Goal: Task Accomplishment & Management: Manage account settings

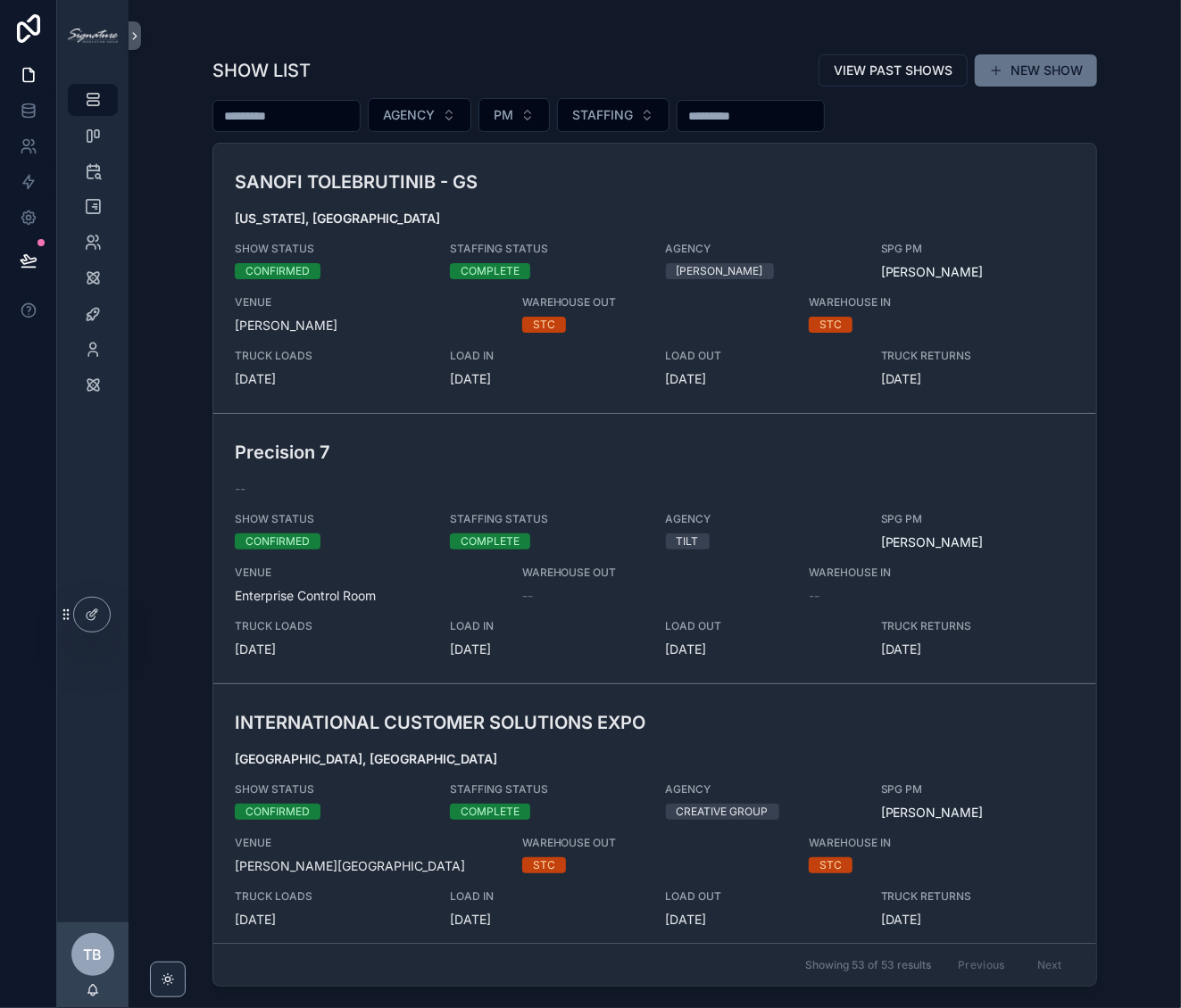
click at [325, 115] on input "scrollable content" at bounding box center [286, 116] width 146 height 25
type input "*****"
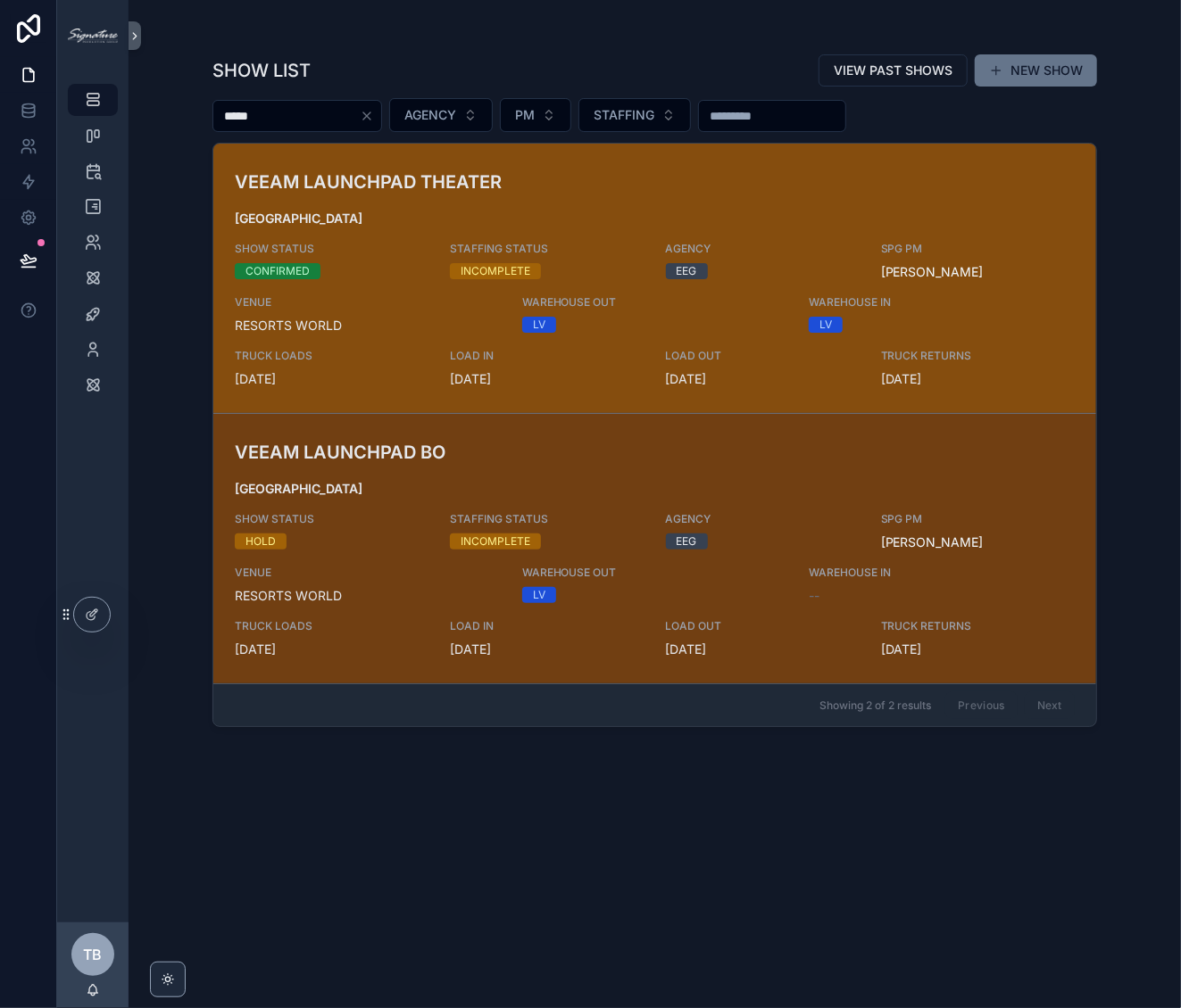
click at [557, 196] on div "VEEAM [GEOGRAPHIC_DATA] SHOW STATUS CONFIRMED STAFFING STATUS INCOMPLETE AGENCY…" at bounding box center [655, 279] width 840 height 220
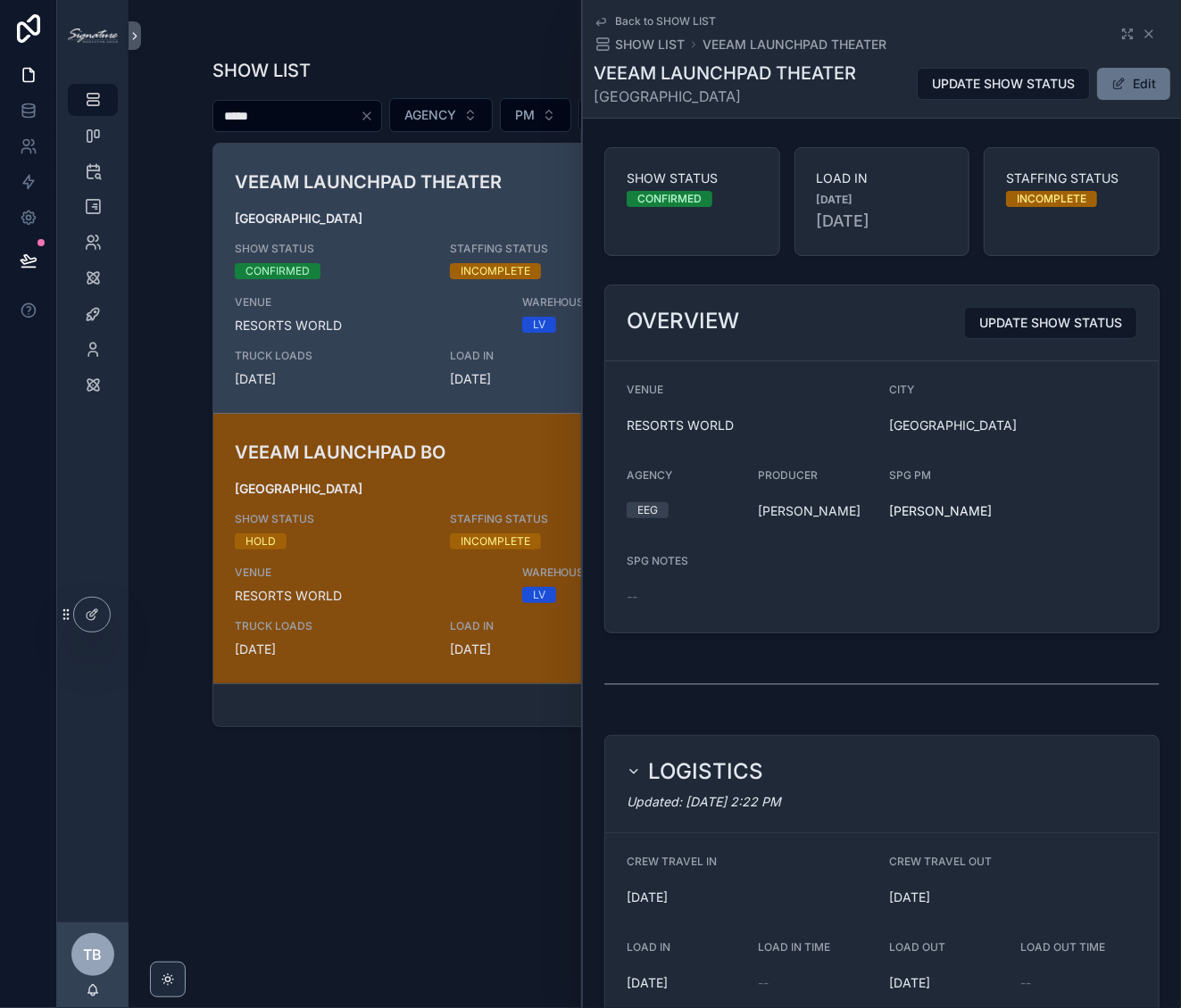
click at [358, 542] on div "HOLD" at bounding box center [332, 542] width 194 height 16
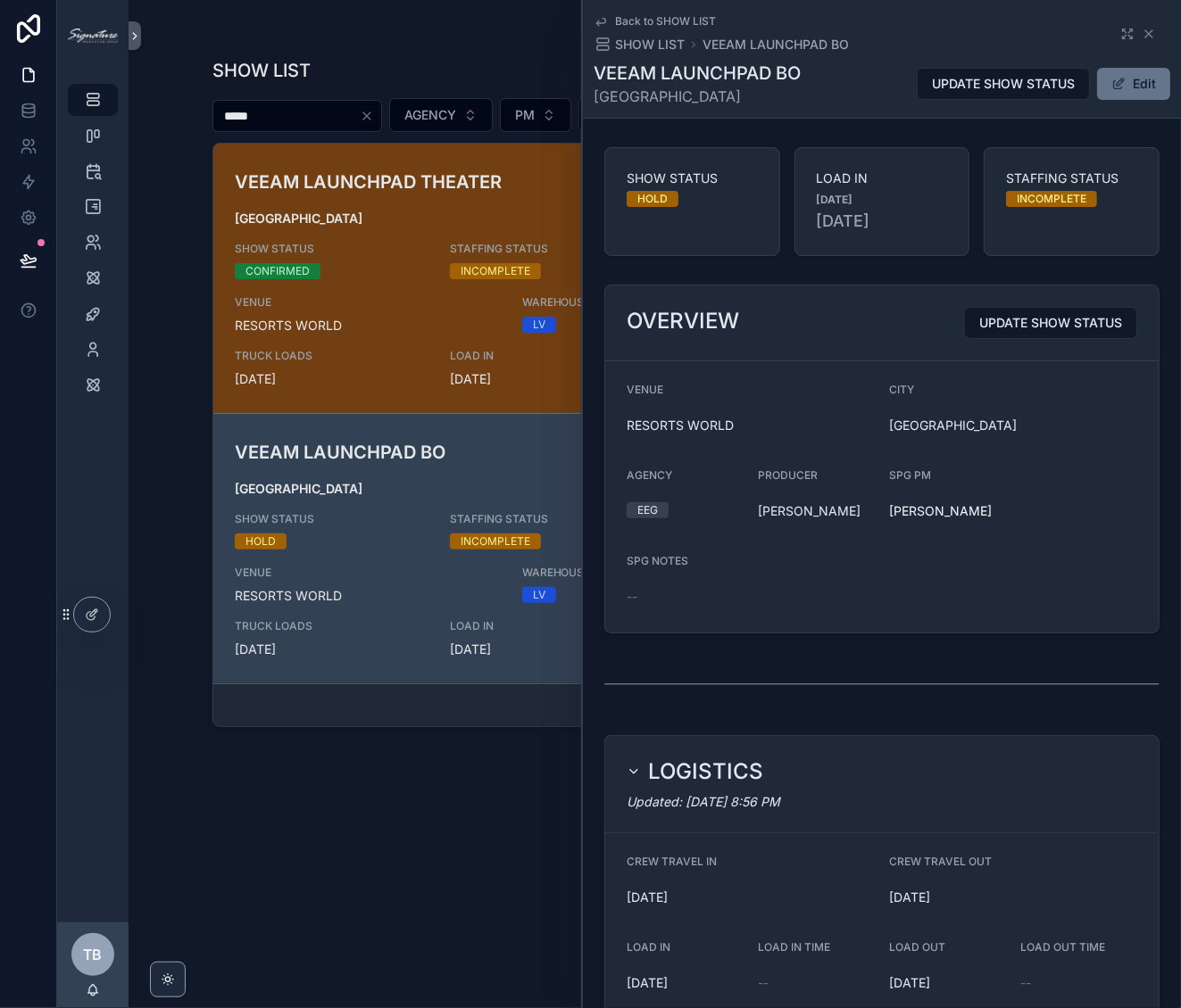
click at [1116, 107] on div "Back to SHOW LIST SHOW LIST VEEAM LAUNCHPAD BO VEEAM LAUNCHPAD BO LAS VEGAS UPD…" at bounding box center [881, 58] width 576 height 118
click at [1119, 92] on button "Edit" at bounding box center [1133, 84] width 74 height 32
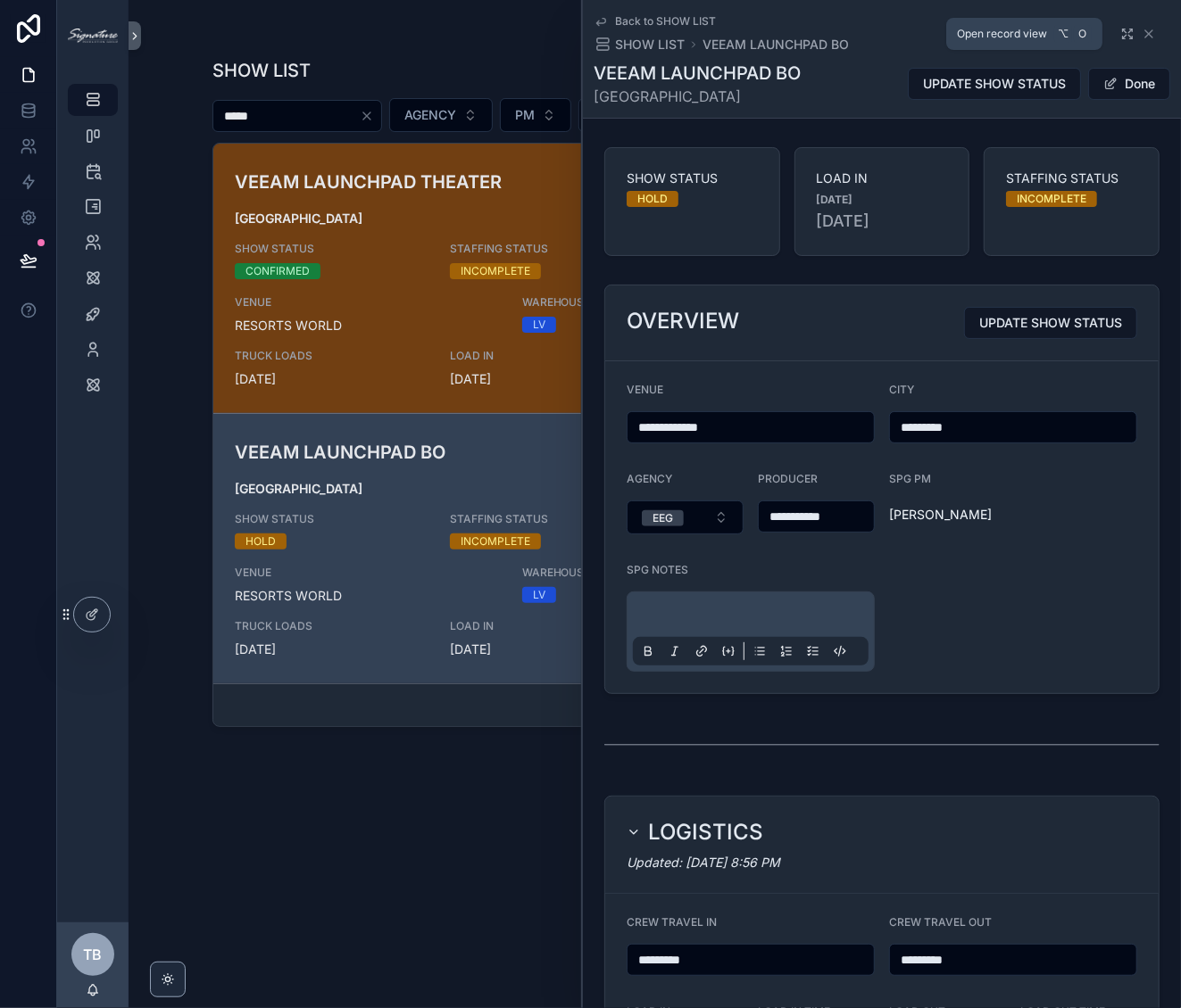
click at [1120, 40] on icon "scrollable content" at bounding box center [1127, 33] width 14 height 14
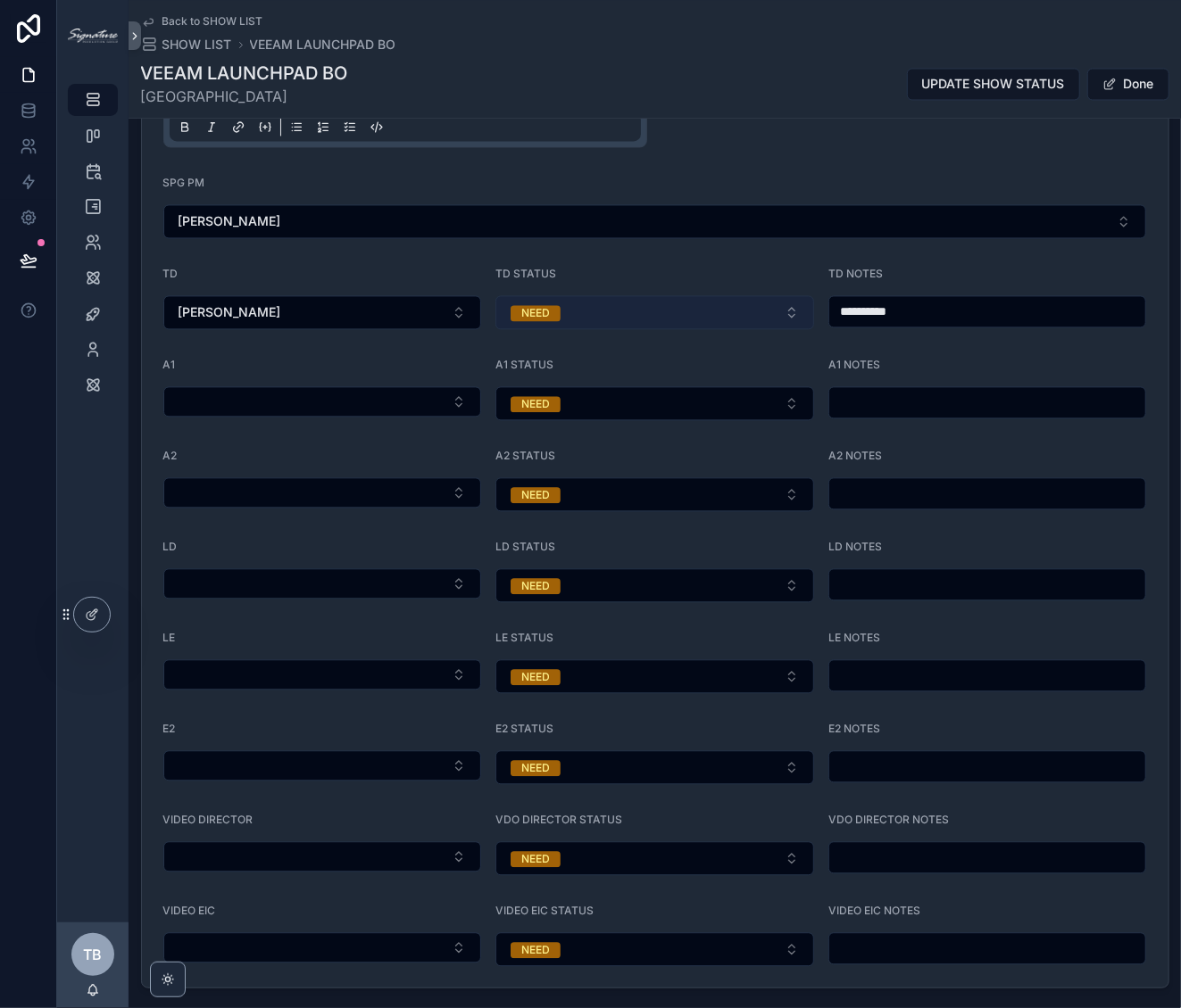
scroll to position [1707, 0]
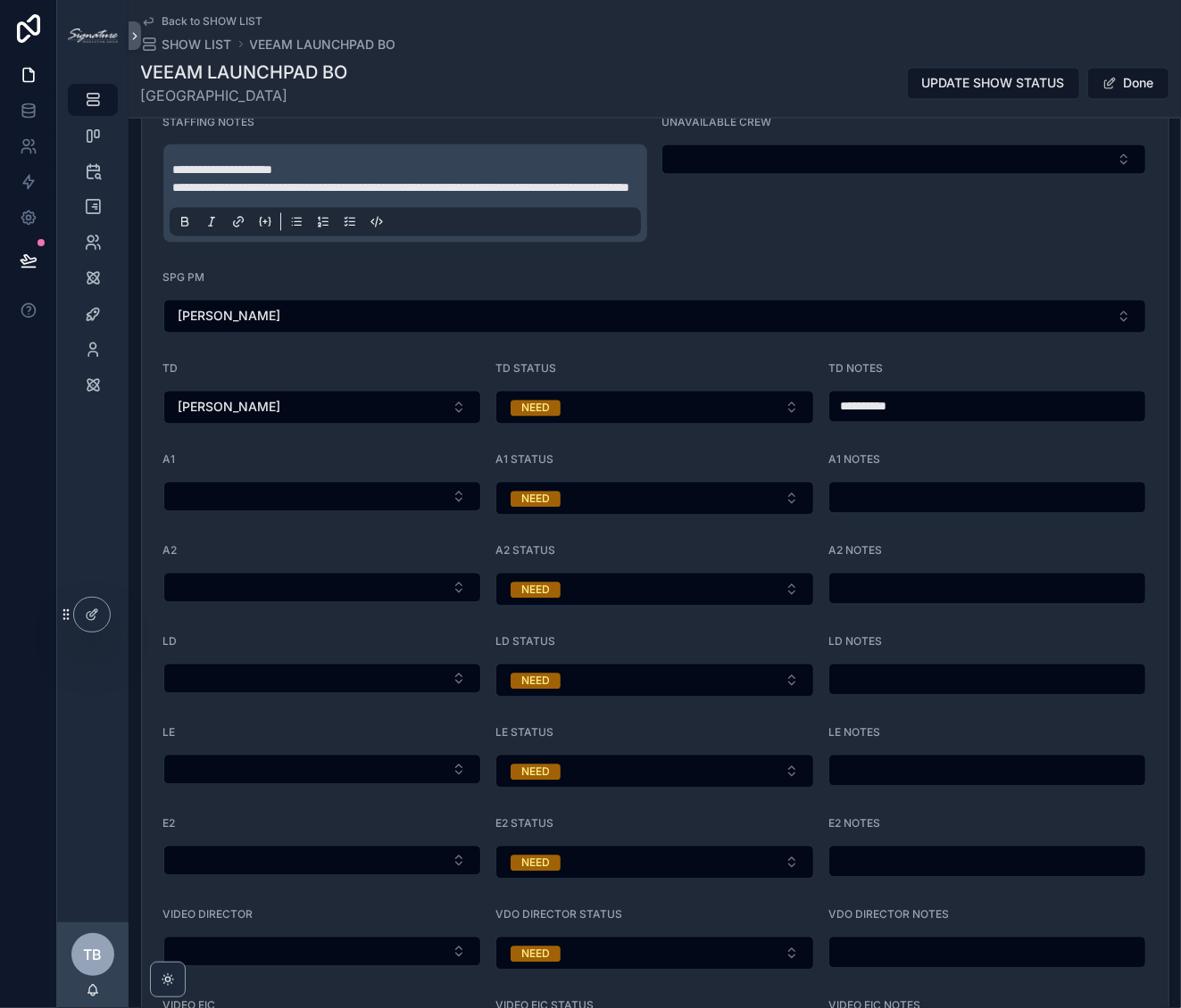
click at [433, 182] on span "**********" at bounding box center [401, 188] width 457 height 12
click at [1102, 78] on span "Done" at bounding box center [1128, 84] width 82 height 32
click at [813, 259] on form "**********" at bounding box center [655, 589] width 1026 height 989
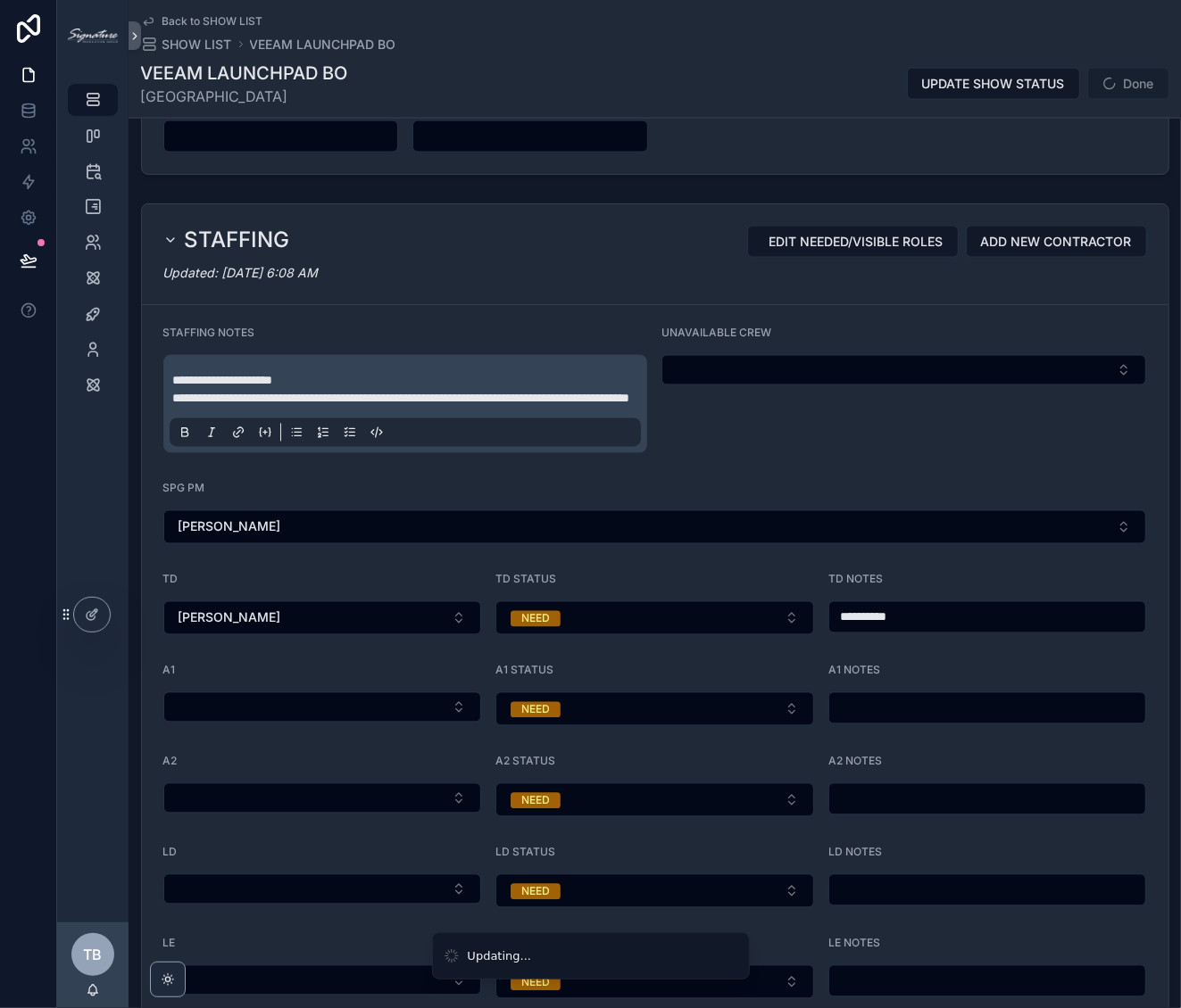
scroll to position [1307, 0]
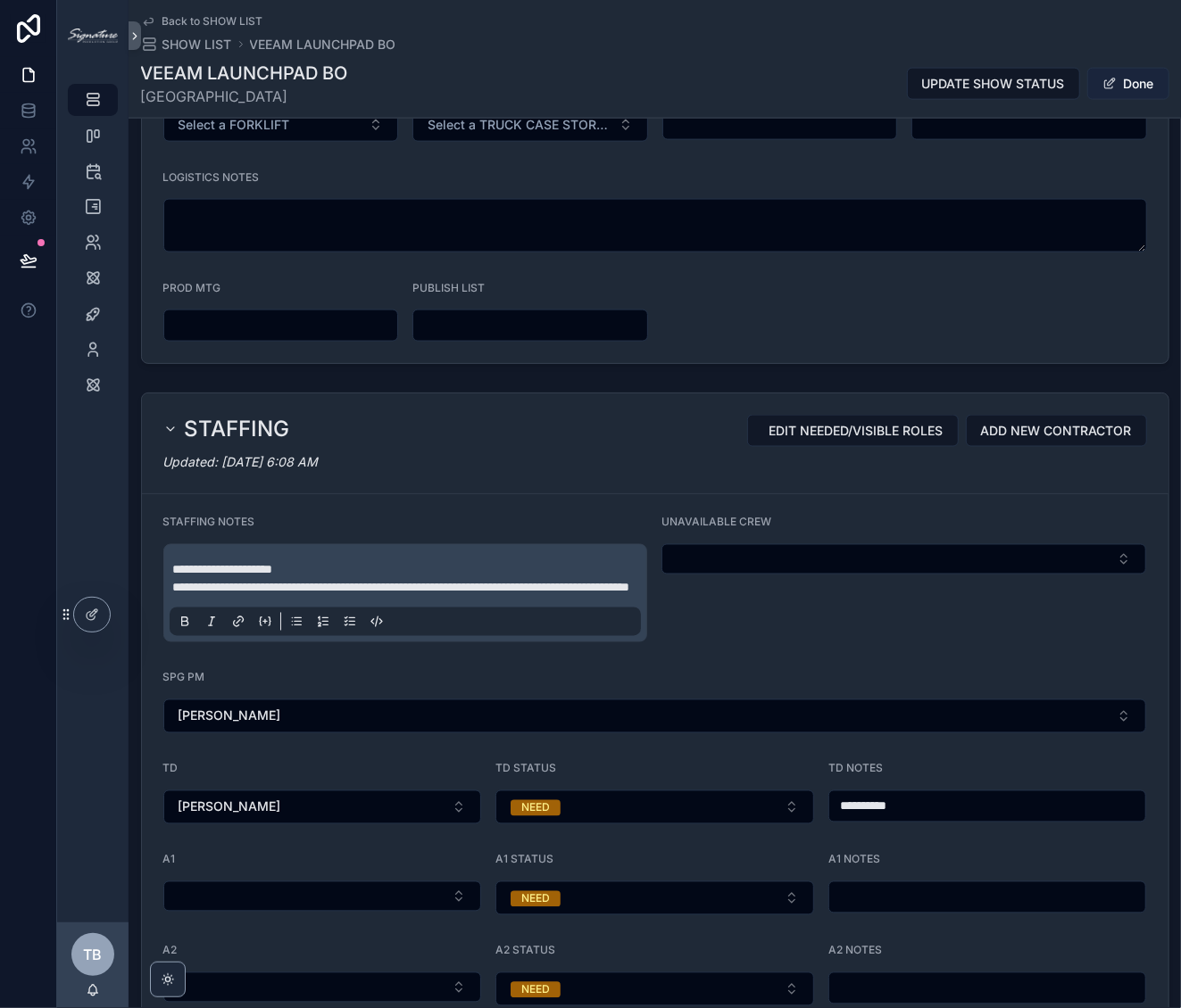
click at [1128, 86] on button "Done" at bounding box center [1128, 84] width 82 height 32
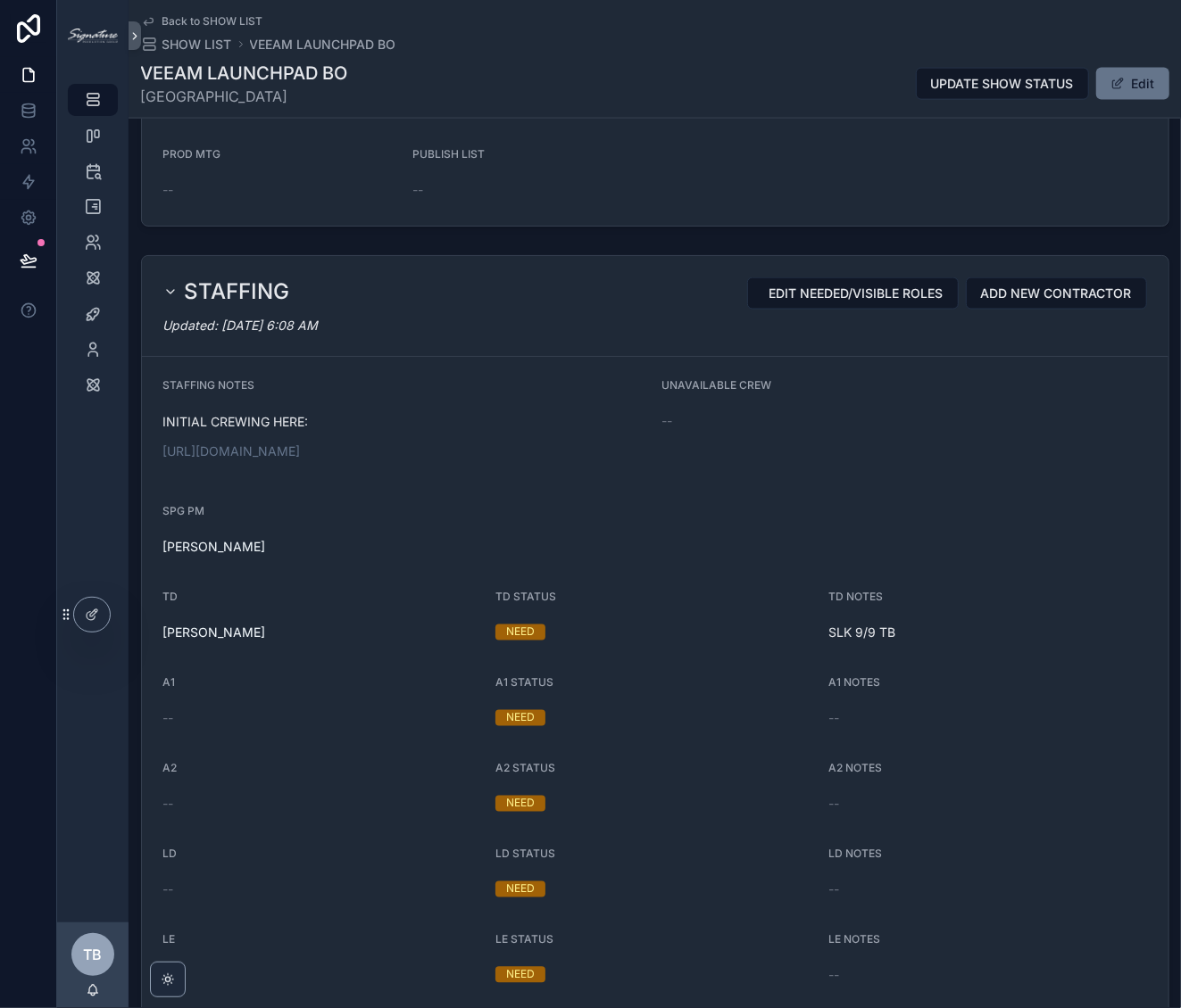
scroll to position [1233, 0]
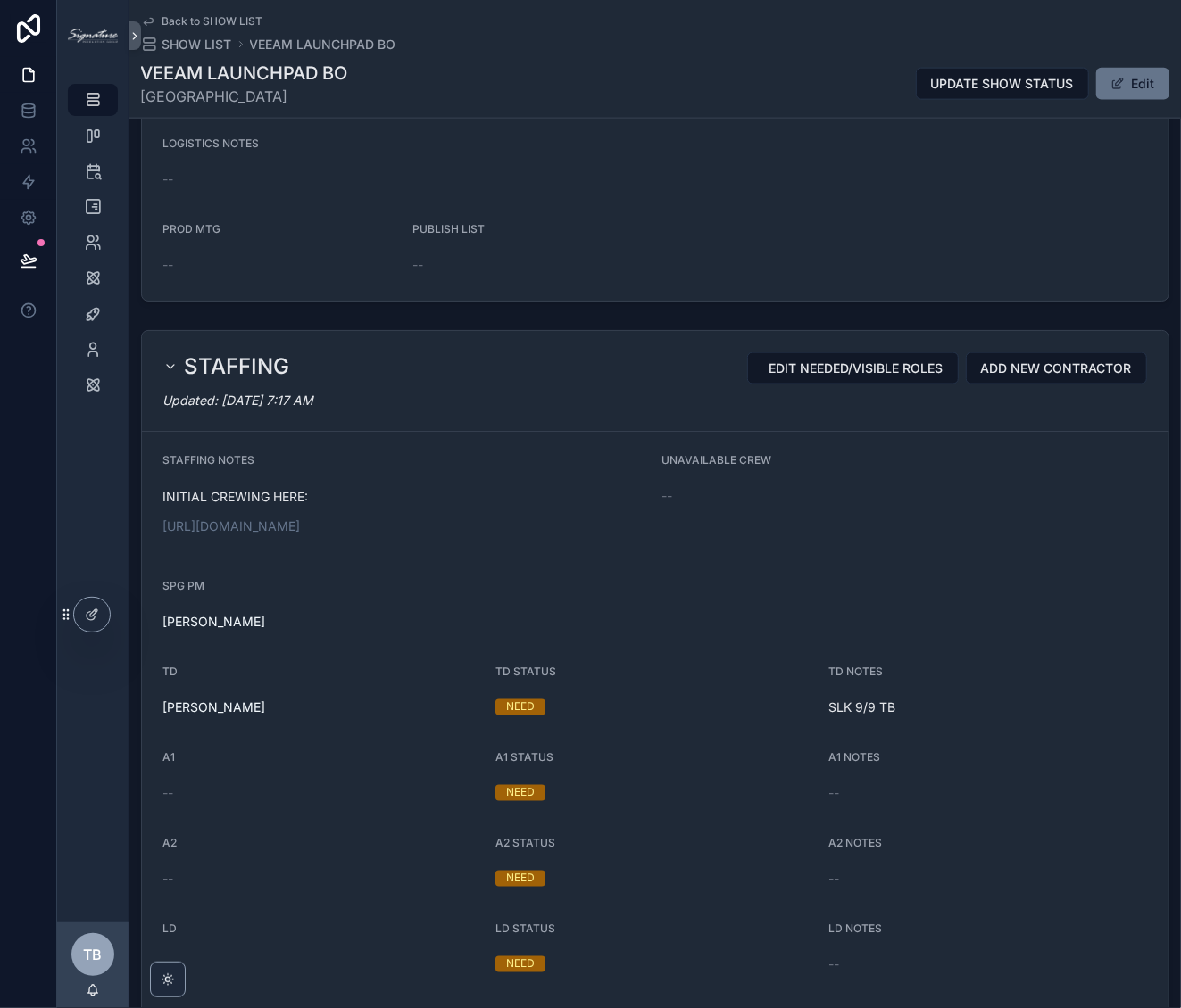
click at [301, 523] on link "[URL][DOMAIN_NAME]" at bounding box center [232, 526] width 138 height 15
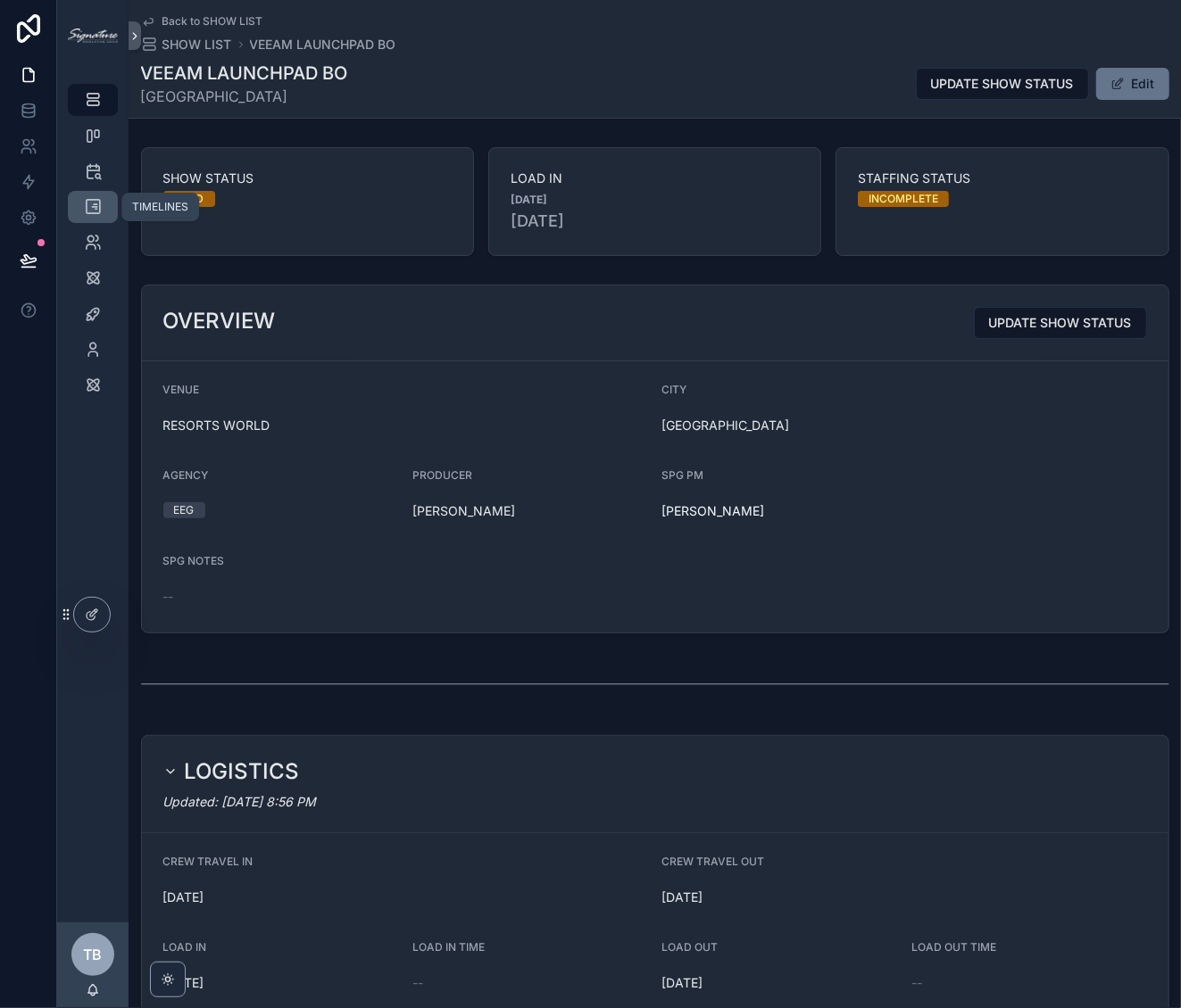
click at [108, 214] on link "TIMELINES" at bounding box center [93, 207] width 50 height 32
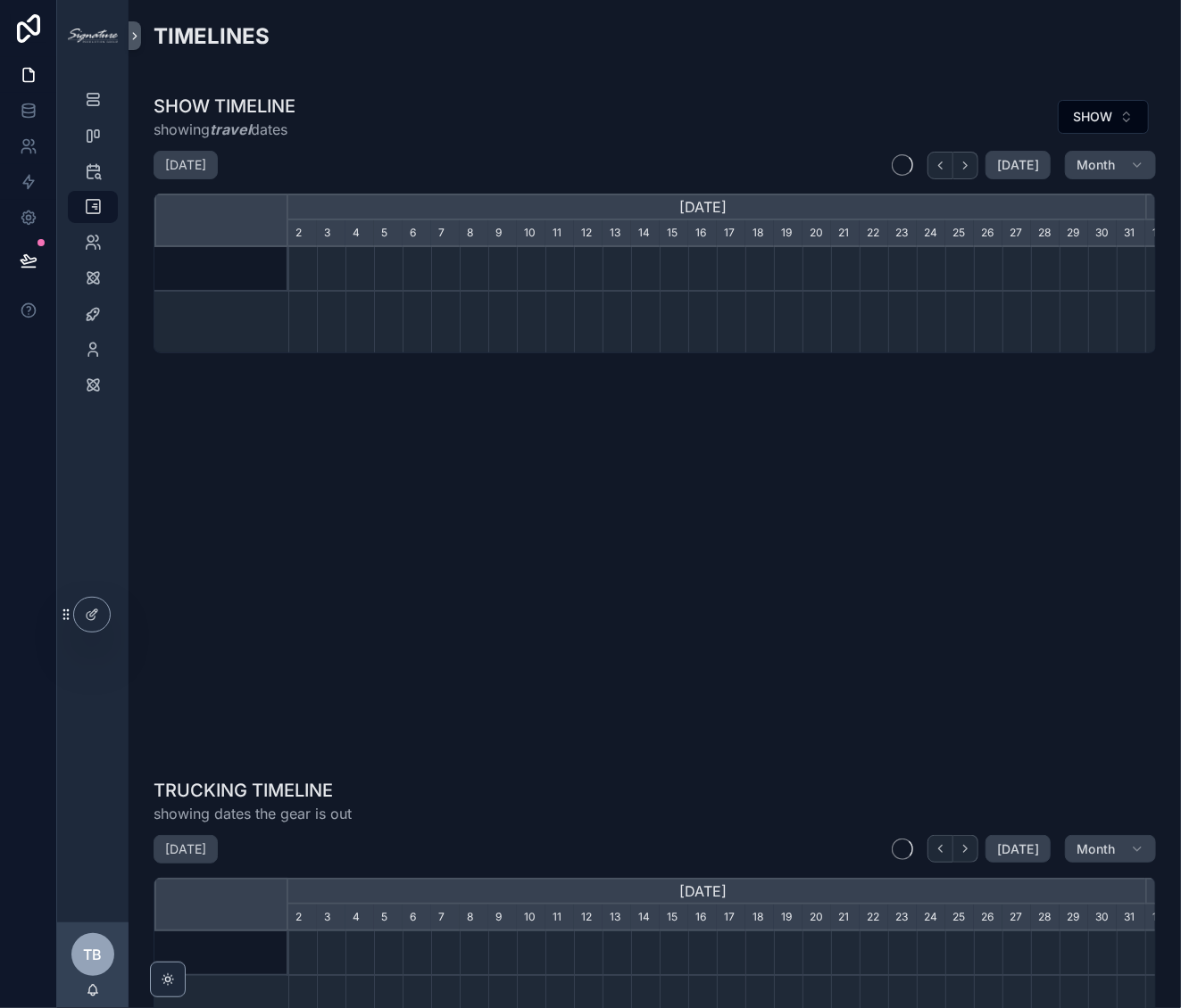
scroll to position [0, 857]
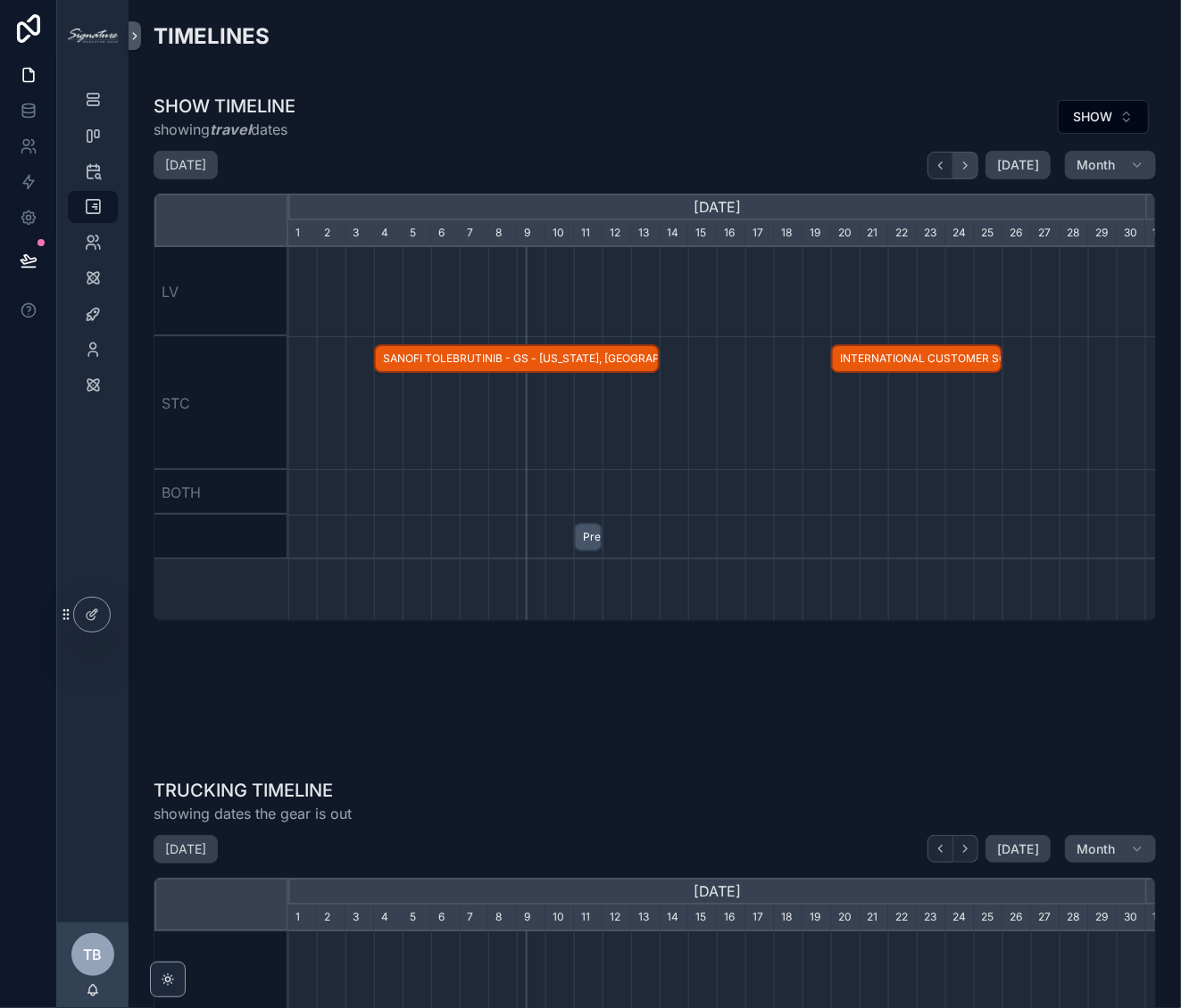
click at [963, 168] on icon "scrollable content" at bounding box center [965, 165] width 13 height 13
click at [963, 167] on icon "scrollable content" at bounding box center [965, 165] width 13 height 13
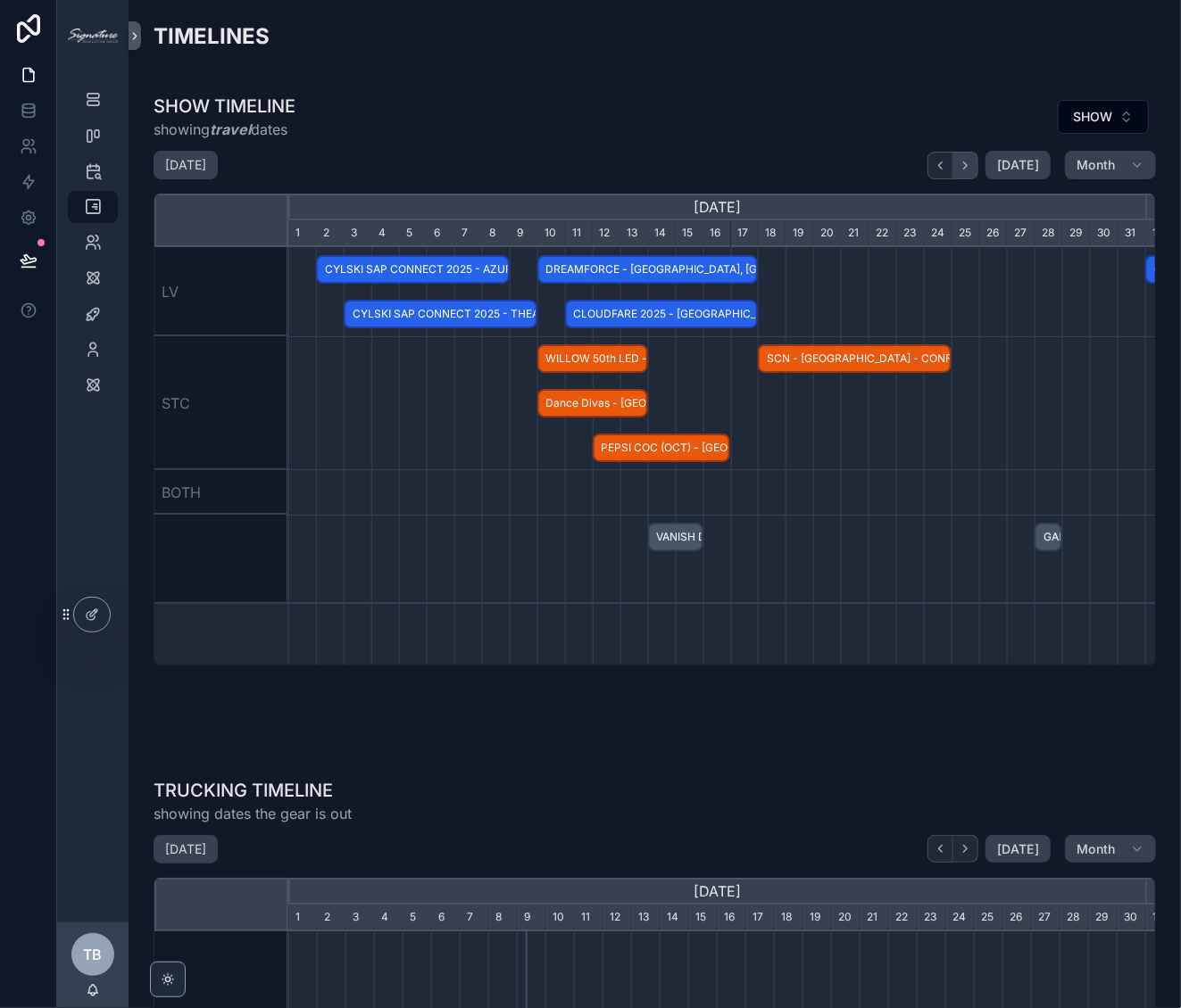
click at [963, 167] on icon "scrollable content" at bounding box center [965, 165] width 13 height 13
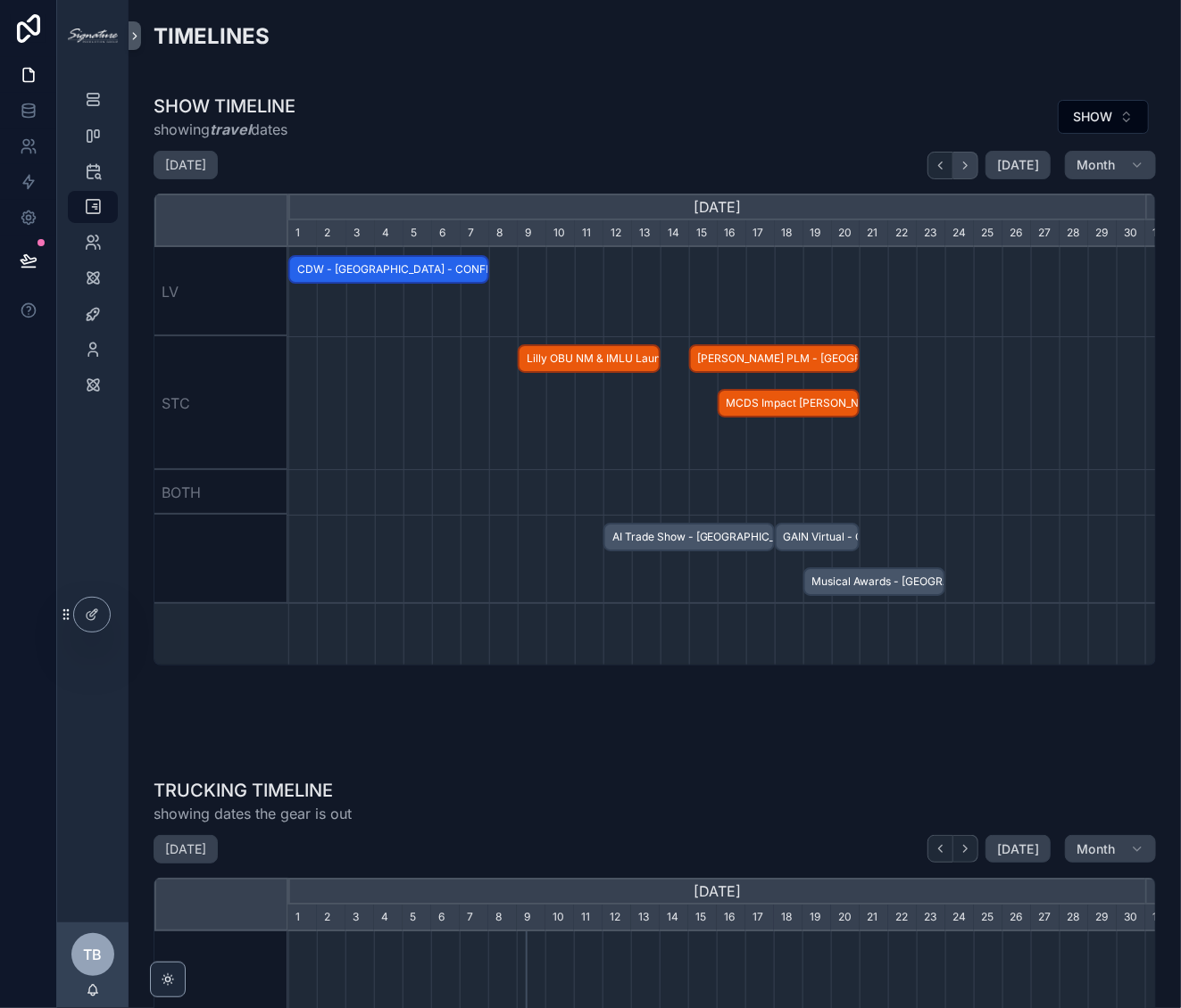
click at [963, 167] on icon "scrollable content" at bounding box center [965, 165] width 13 height 13
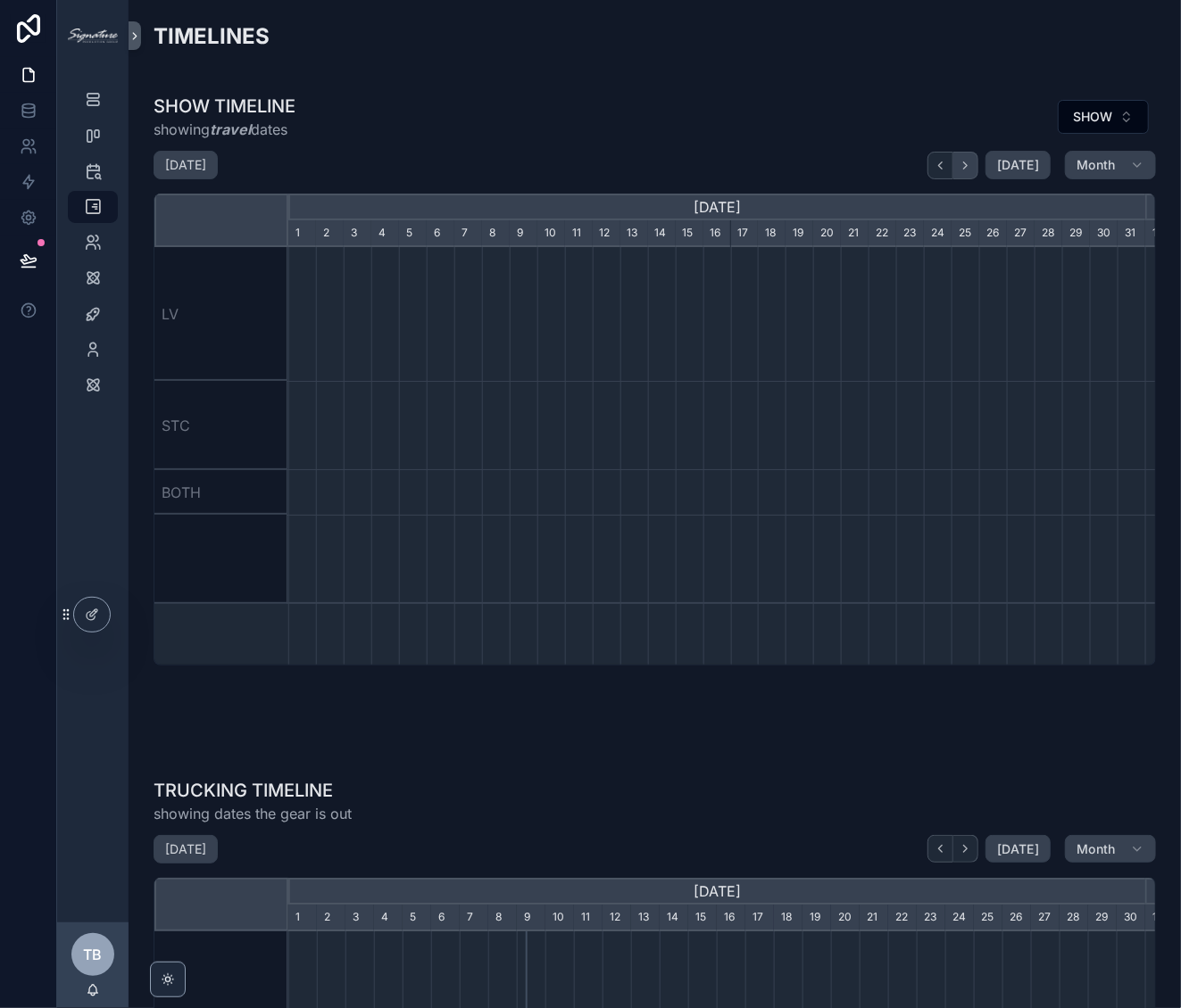
click at [963, 167] on icon "scrollable content" at bounding box center [965, 165] width 13 height 13
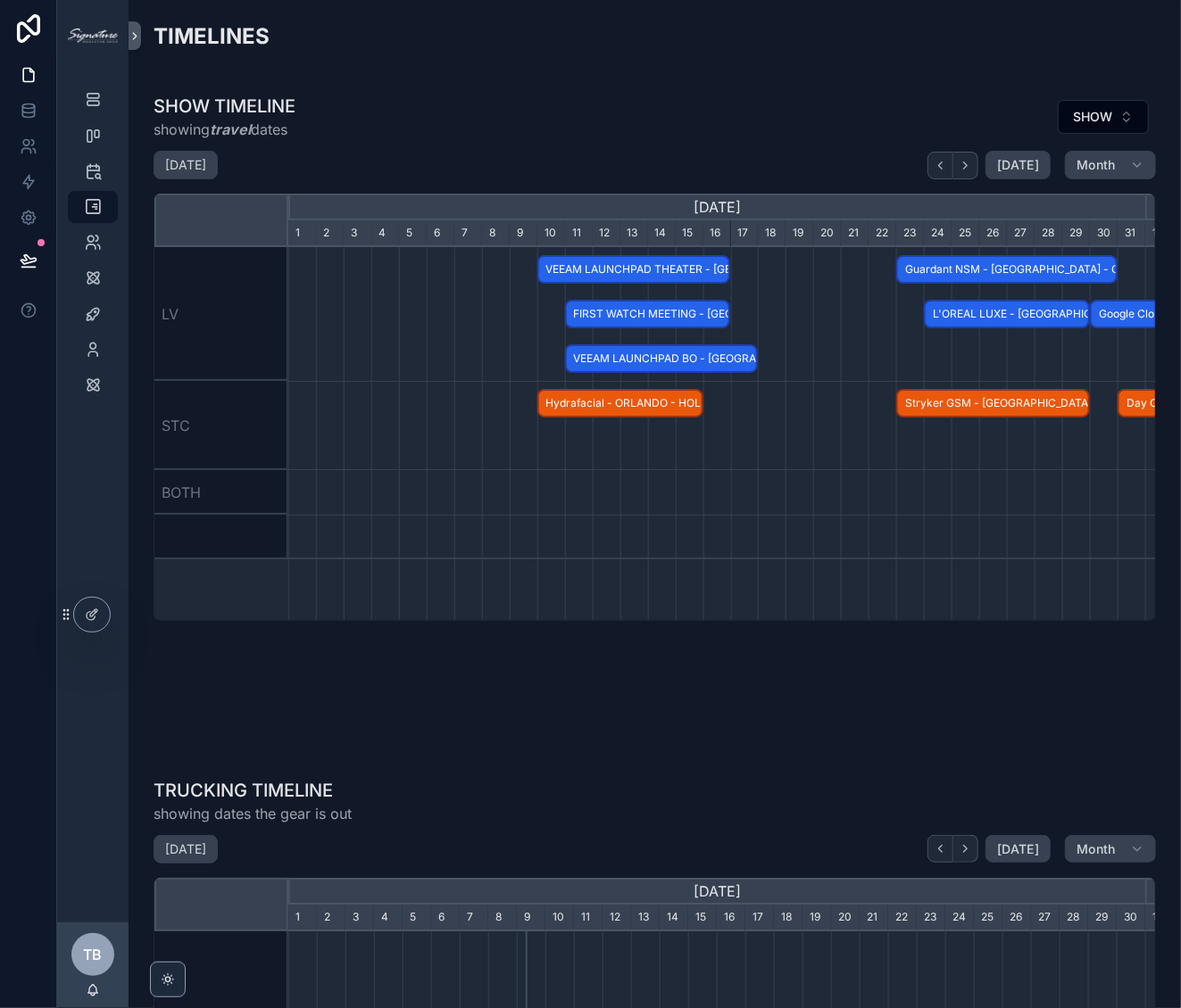
click at [691, 310] on span "FIRST WATCH MEETING - [GEOGRAPHIC_DATA], [GEOGRAPHIC_DATA] - CONFIRMED" at bounding box center [648, 314] width 162 height 30
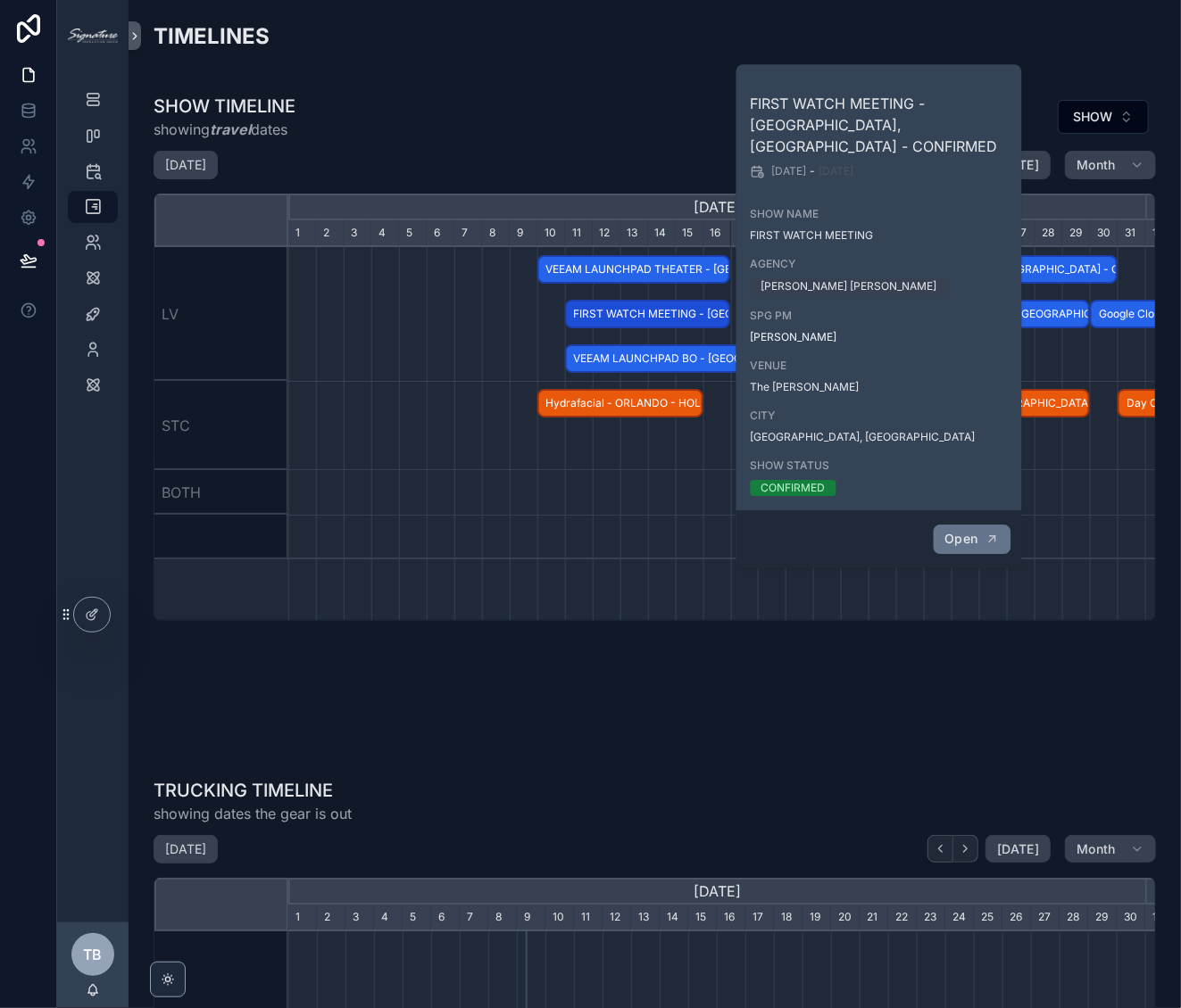
click at [956, 531] on span "Open" at bounding box center [960, 539] width 33 height 16
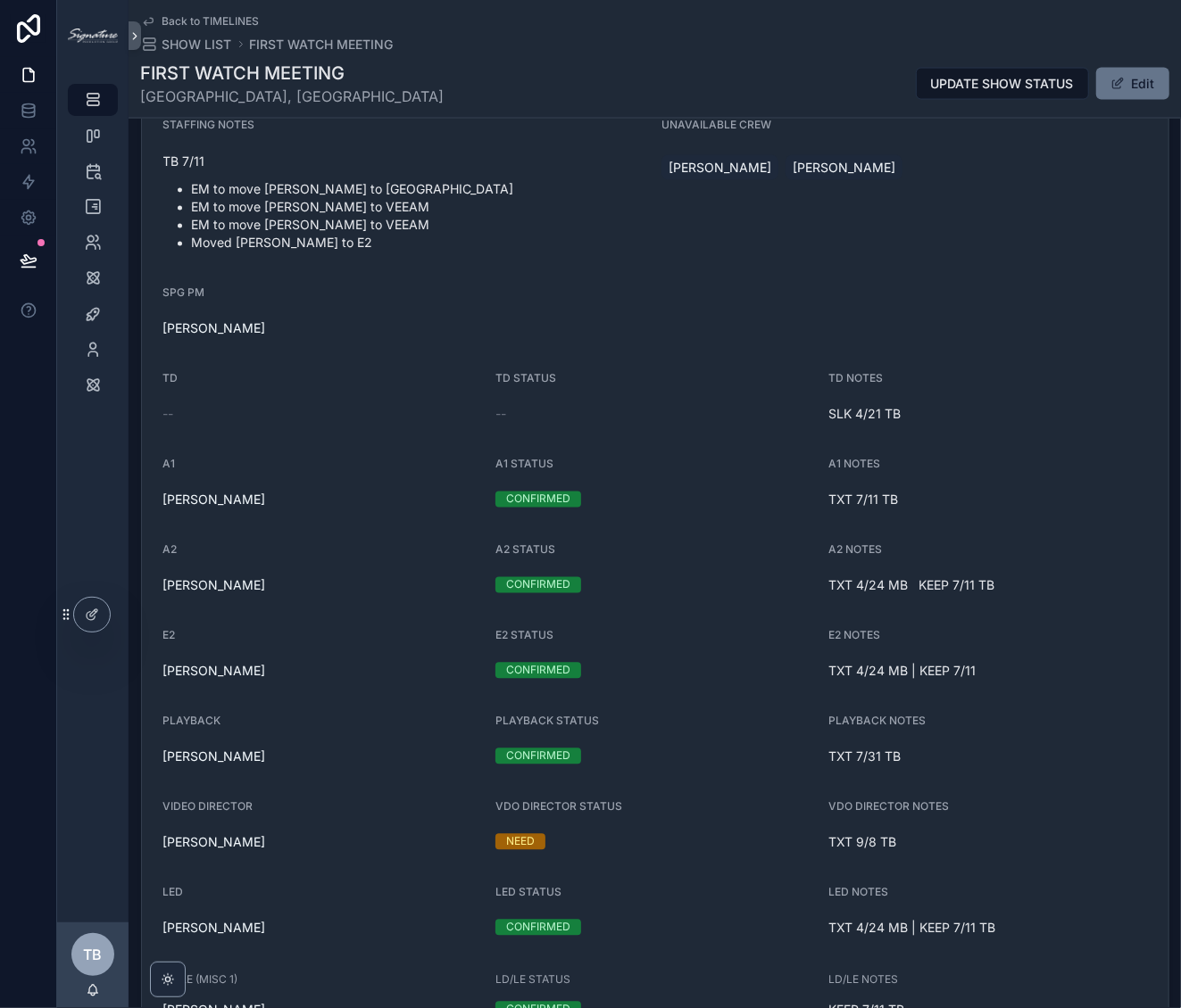
scroll to position [1768, 0]
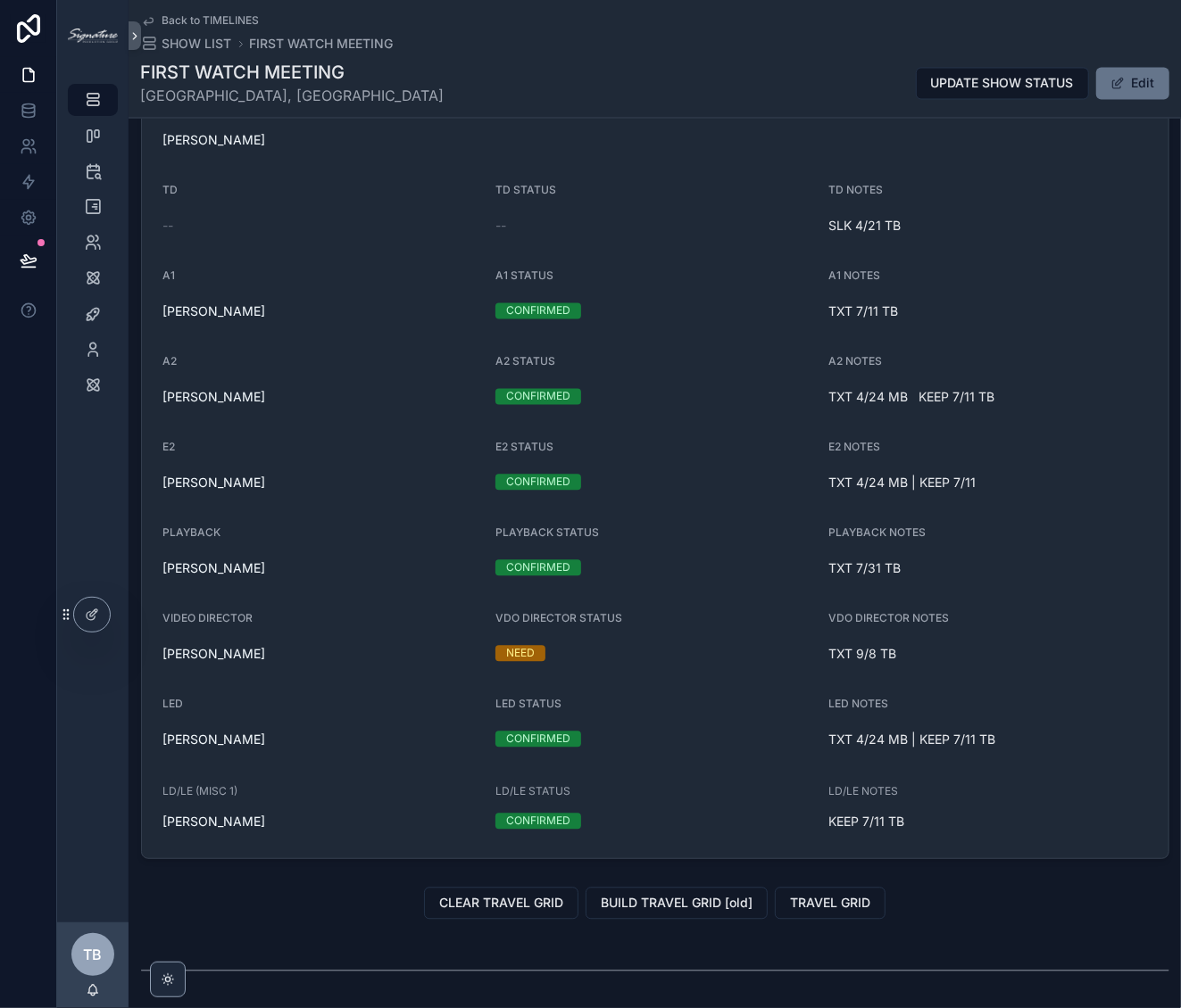
click at [204, 56] on div "Back to TIMELINES SHOW LIST FIRST WATCH MEETING FIRST WATCH MEETING Las Vegas, …" at bounding box center [655, 58] width 1028 height 118
click at [201, 41] on span "SHOW LIST" at bounding box center [197, 44] width 70 height 18
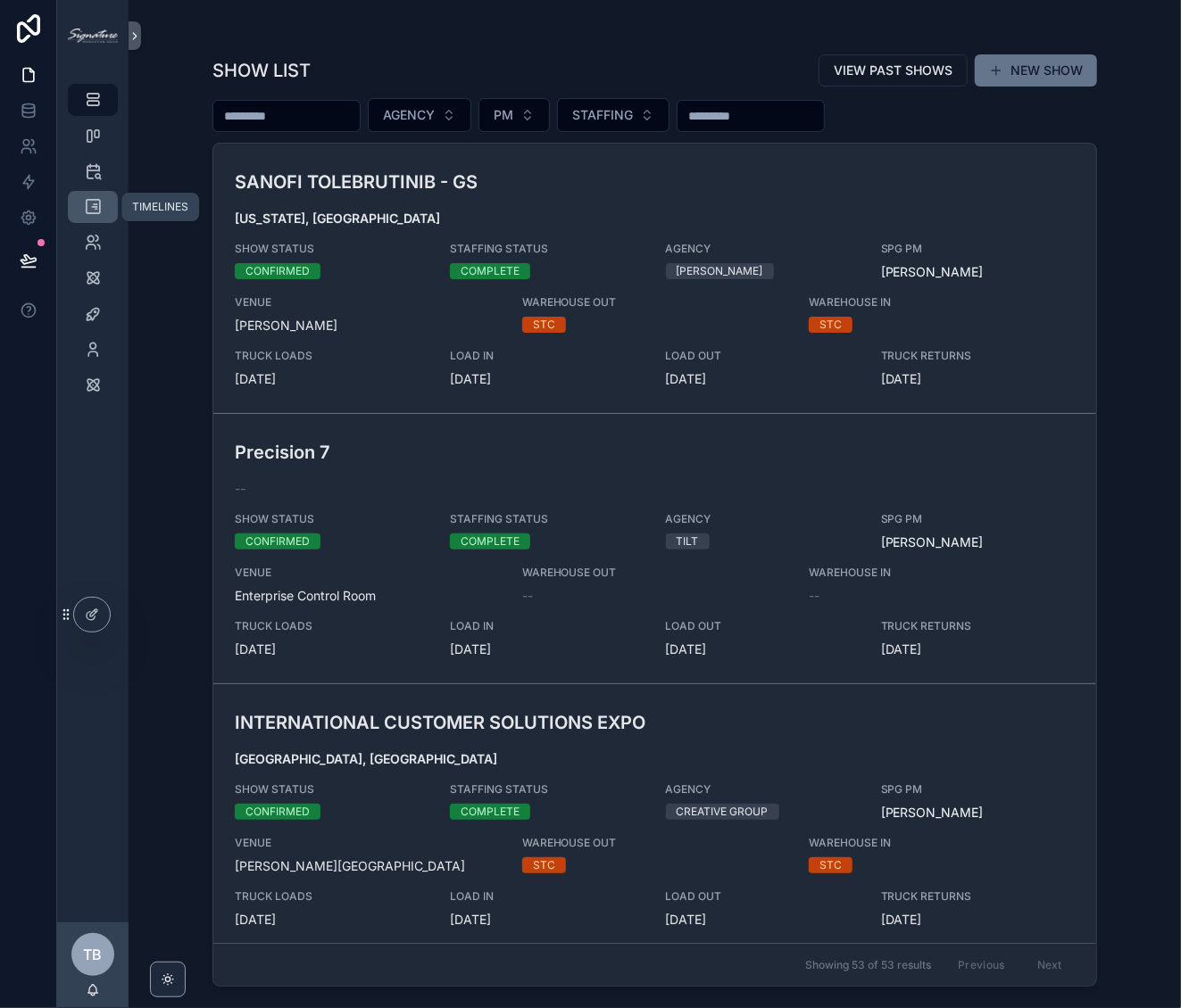
click at [93, 201] on icon "scrollable content" at bounding box center [93, 206] width 18 height 18
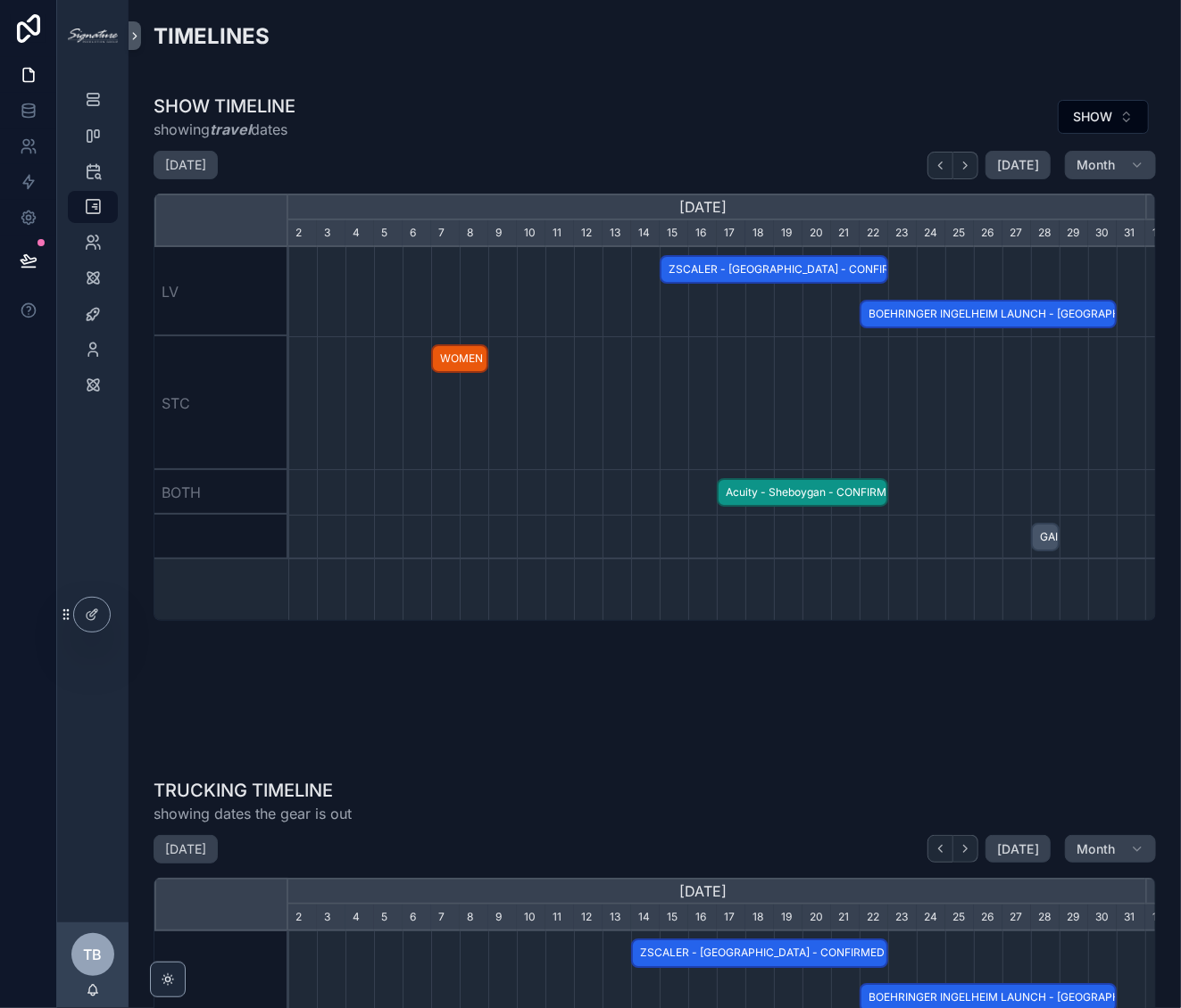
scroll to position [0, 857]
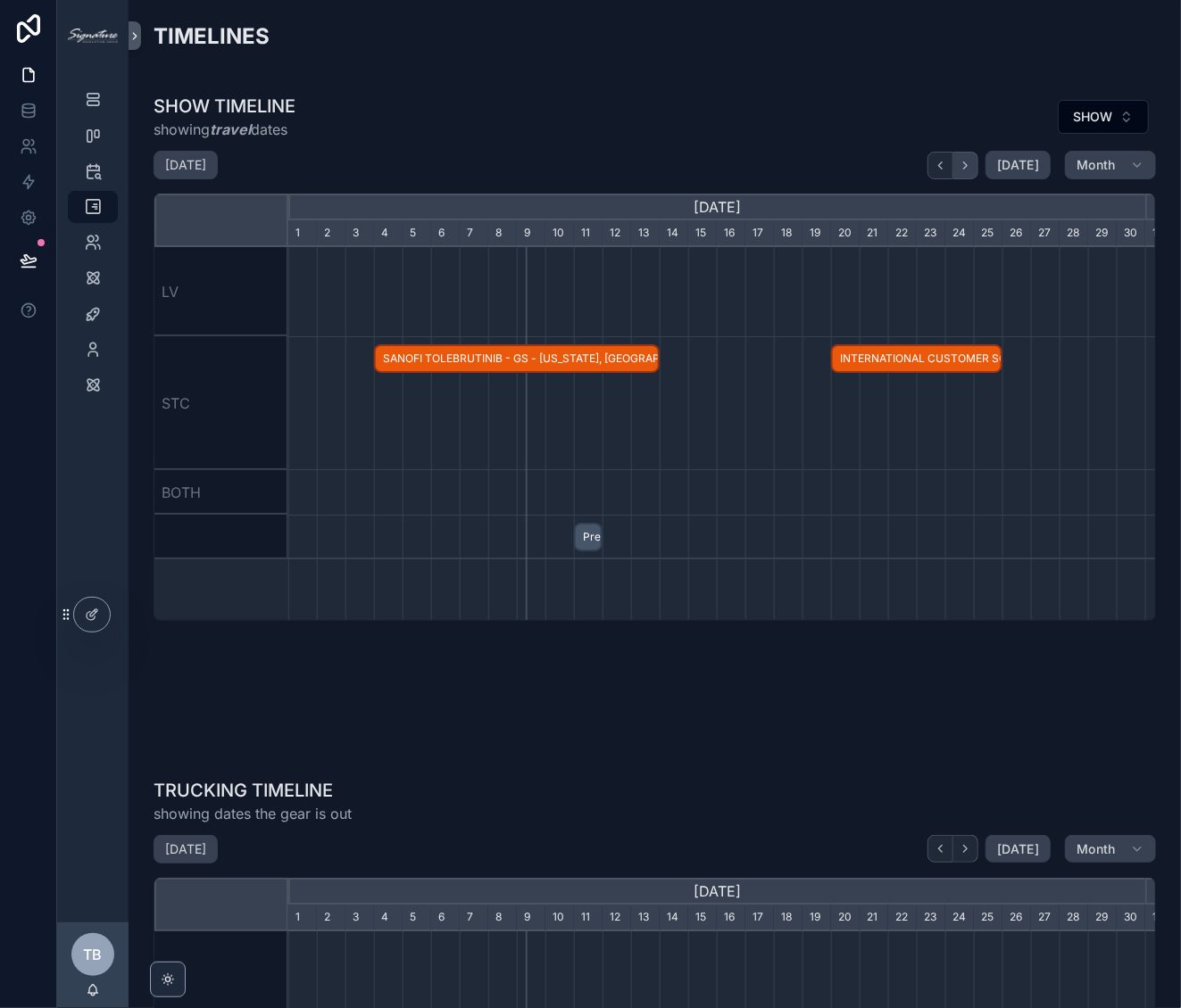
click at [968, 165] on button "scrollable content" at bounding box center [966, 165] width 25 height 28
click at [968, 164] on button "scrollable content" at bounding box center [966, 165] width 25 height 28
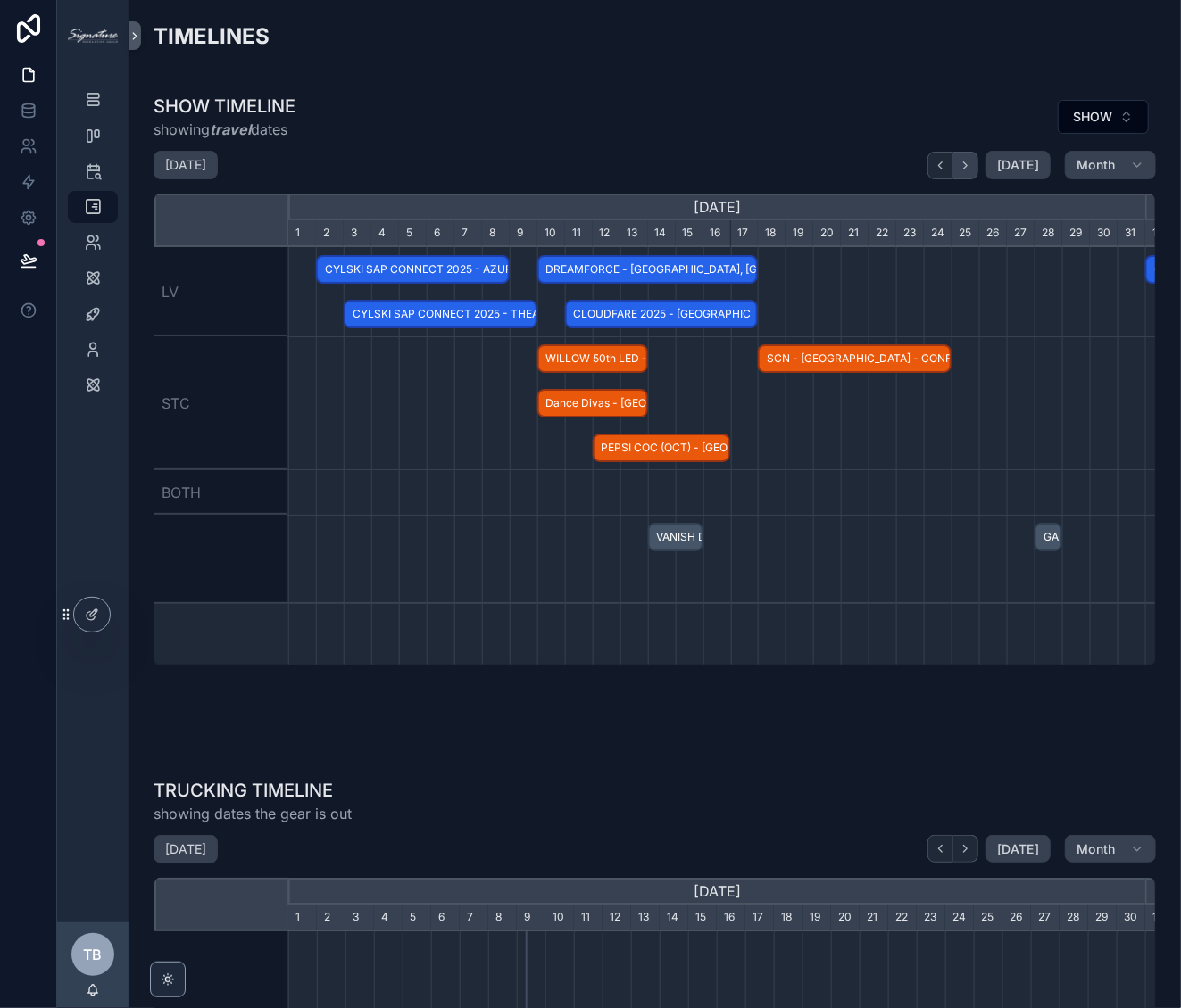
click at [968, 164] on button "scrollable content" at bounding box center [966, 165] width 25 height 28
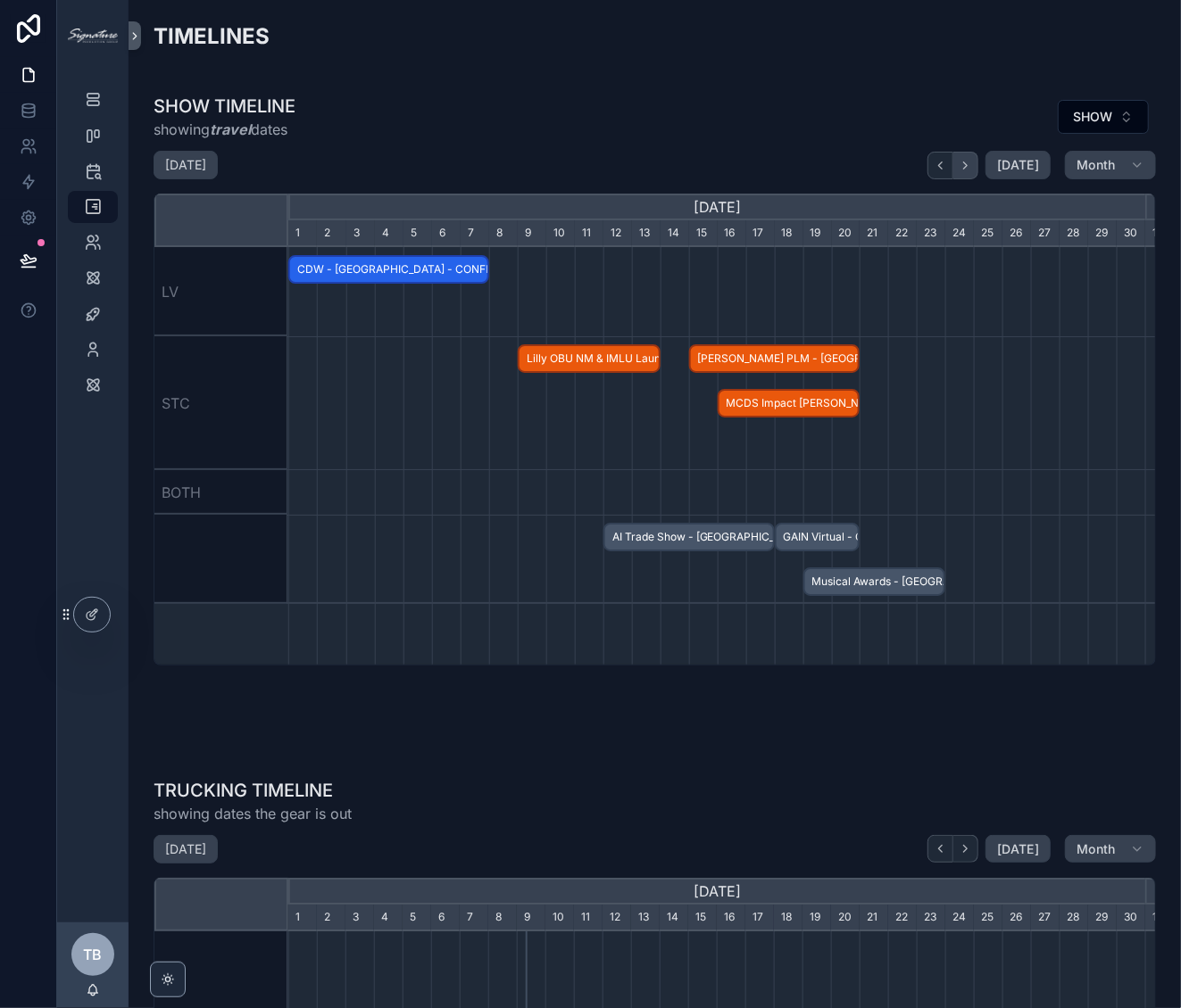
click at [968, 164] on button "scrollable content" at bounding box center [966, 165] width 25 height 28
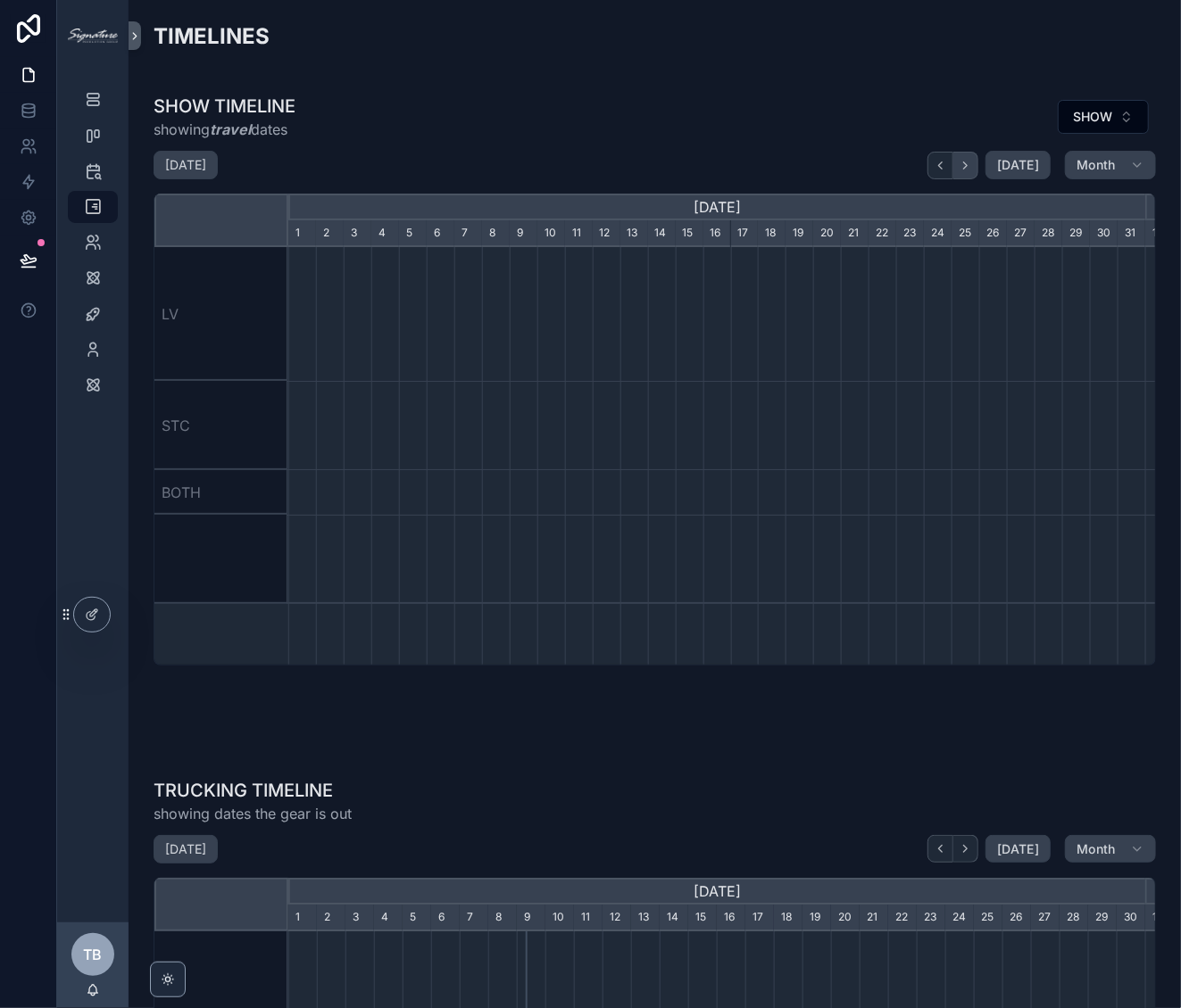
click at [968, 164] on button "scrollable content" at bounding box center [966, 165] width 25 height 28
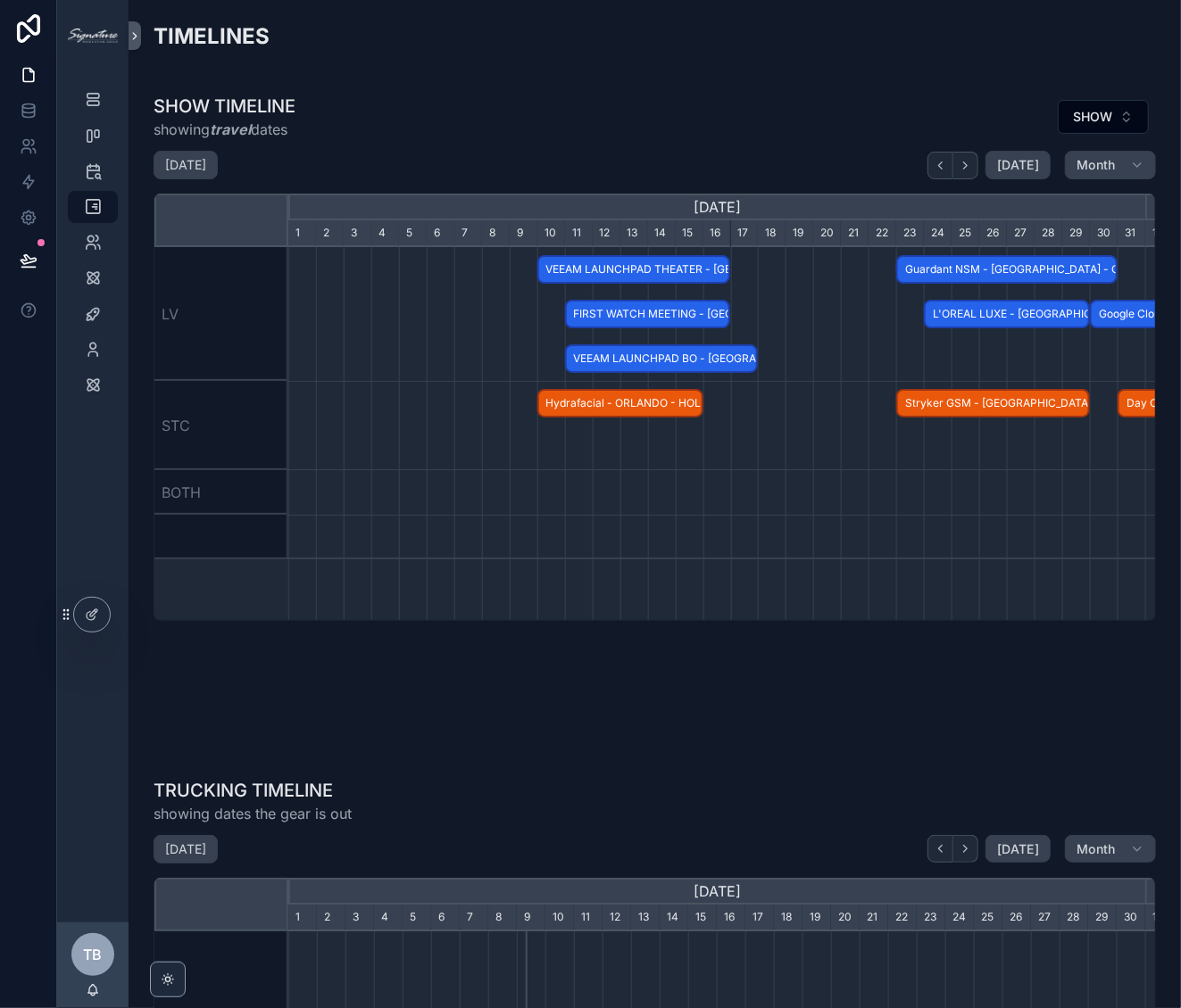
click at [591, 402] on span "Hydrafacial - ORLANDO - HOLD" at bounding box center [620, 403] width 162 height 30
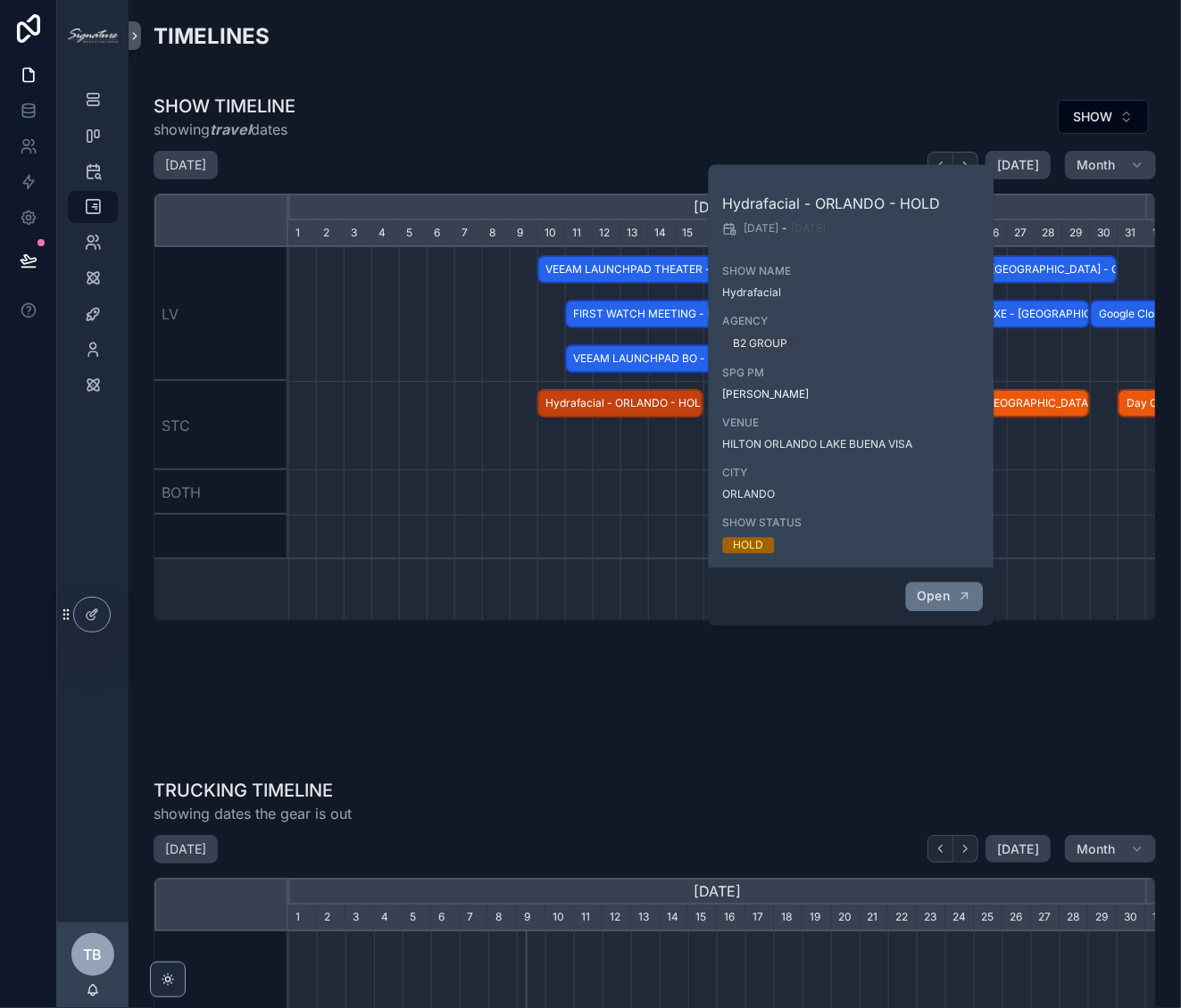
click at [972, 599] on button "Open" at bounding box center [943, 596] width 77 height 30
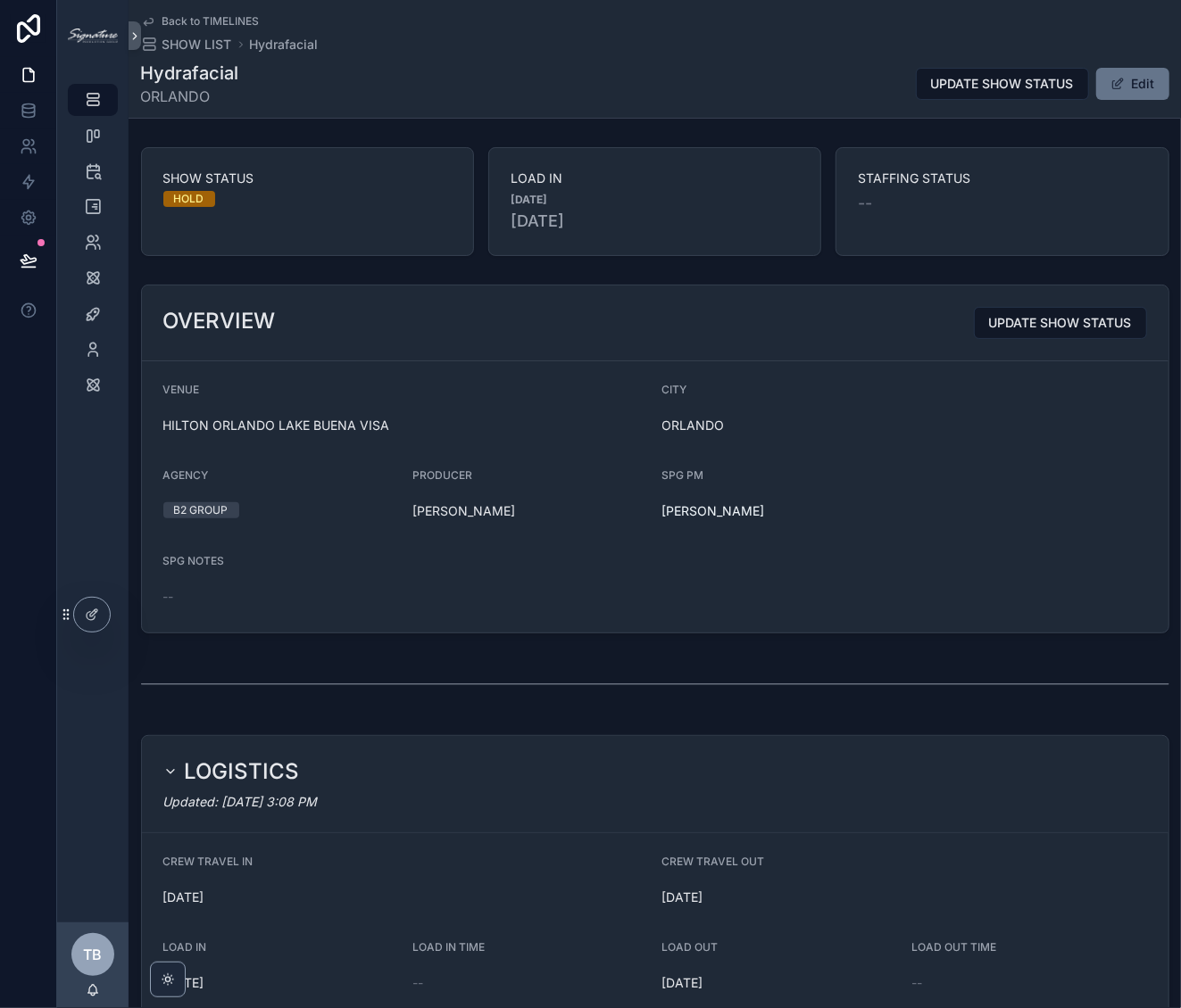
scroll to position [976, 0]
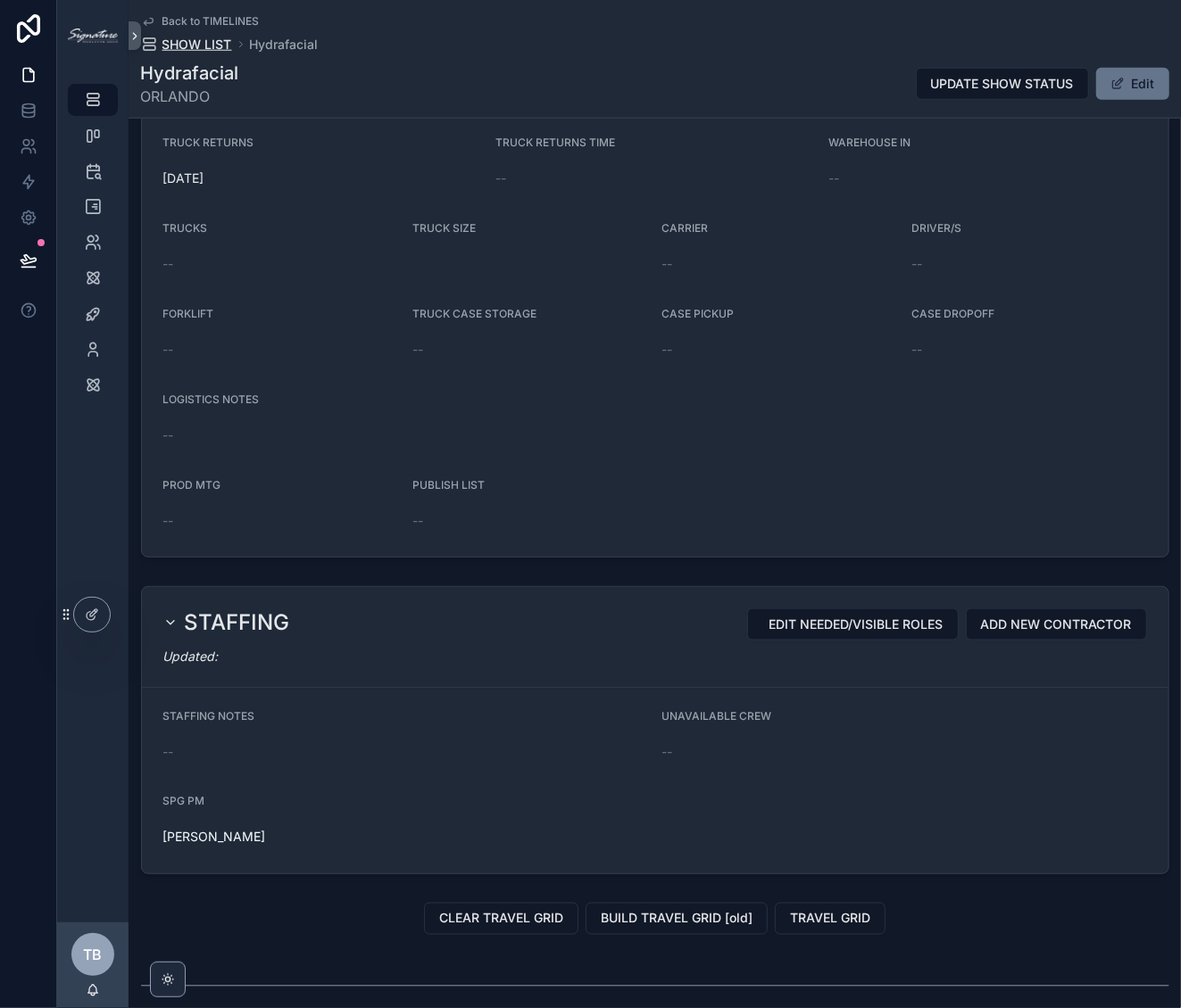
click at [172, 42] on span "SHOW LIST" at bounding box center [197, 44] width 70 height 18
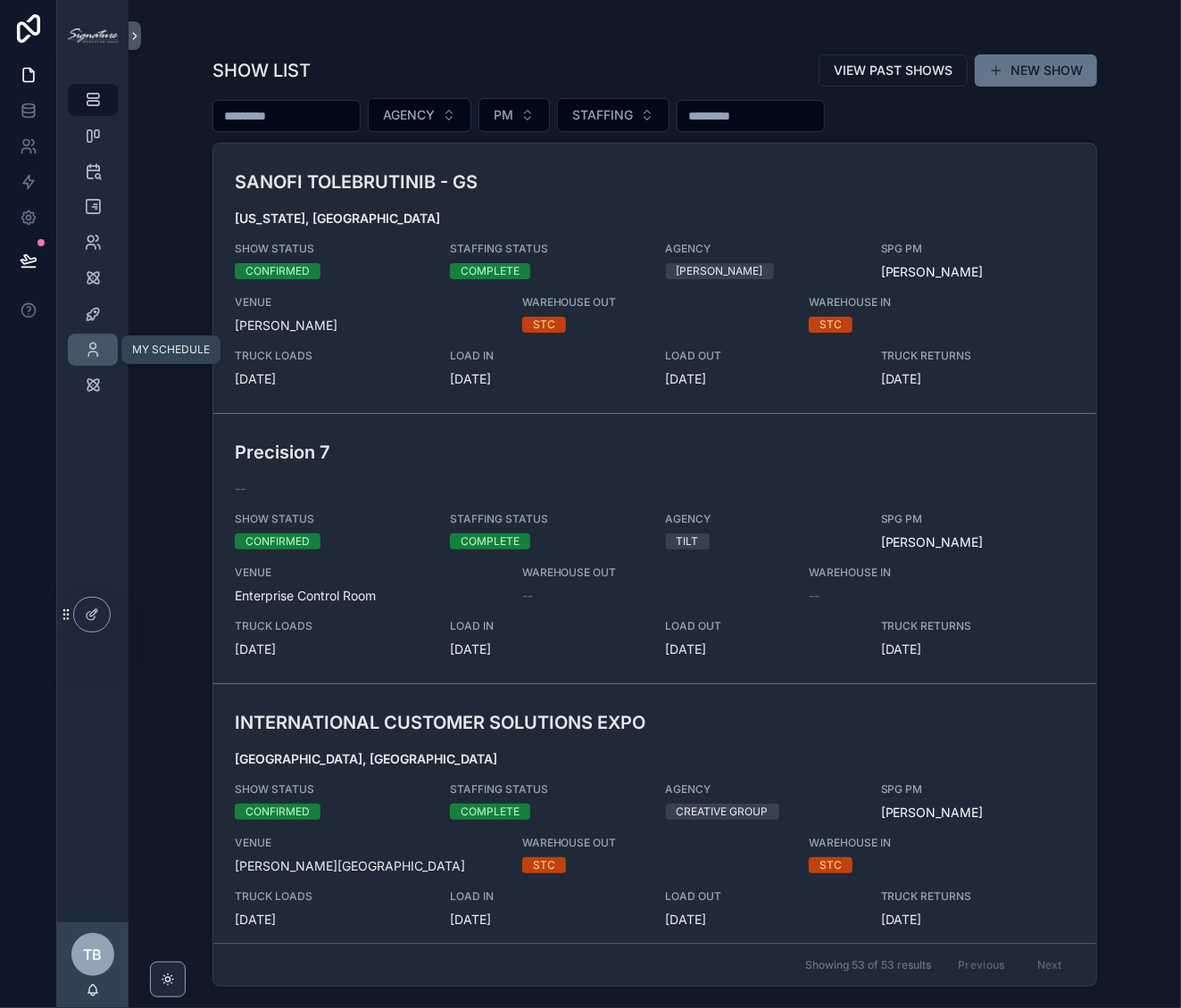
click at [93, 343] on icon "scrollable content" at bounding box center [93, 350] width 18 height 18
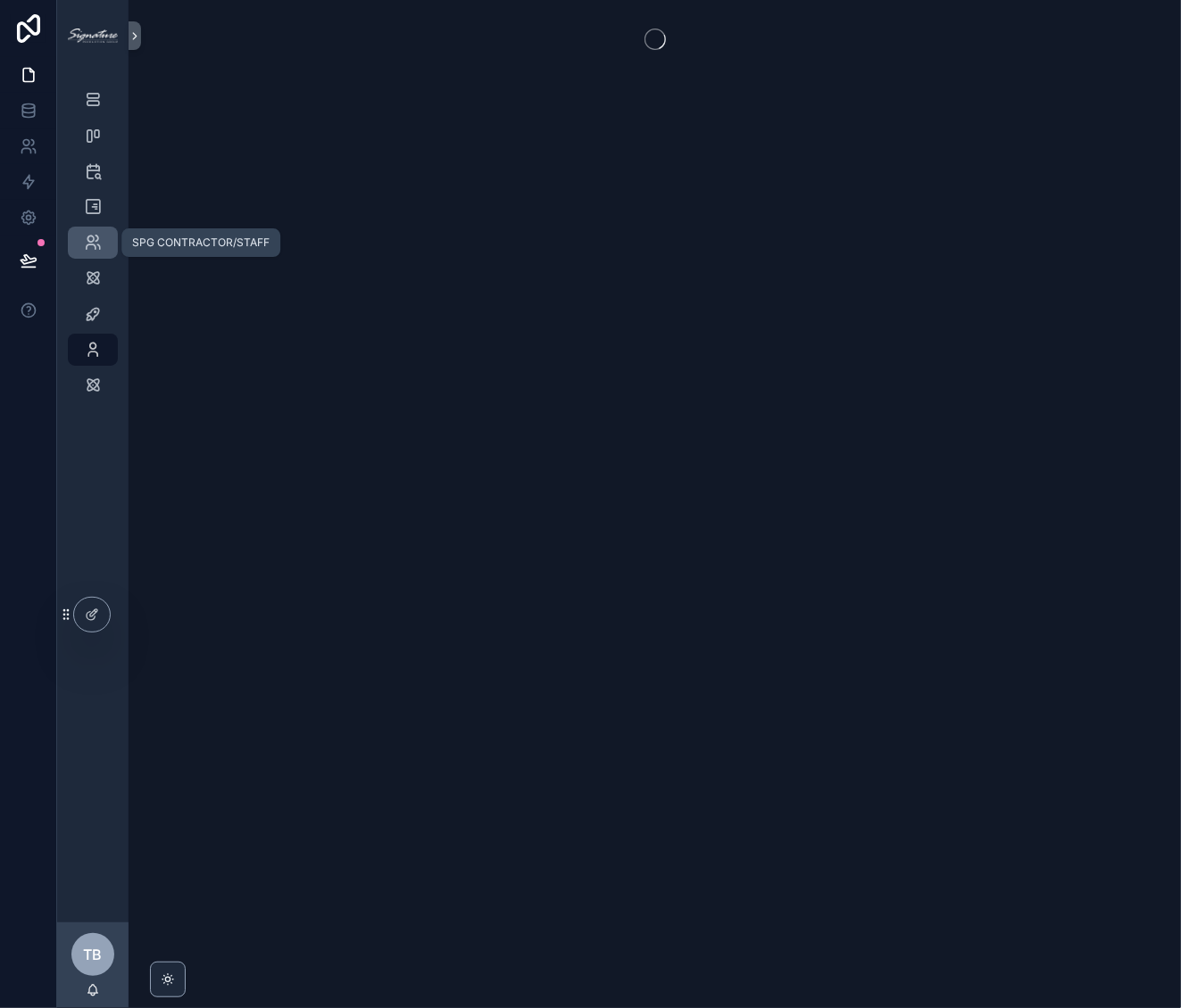
click at [94, 250] on icon "scrollable content" at bounding box center [93, 243] width 18 height 18
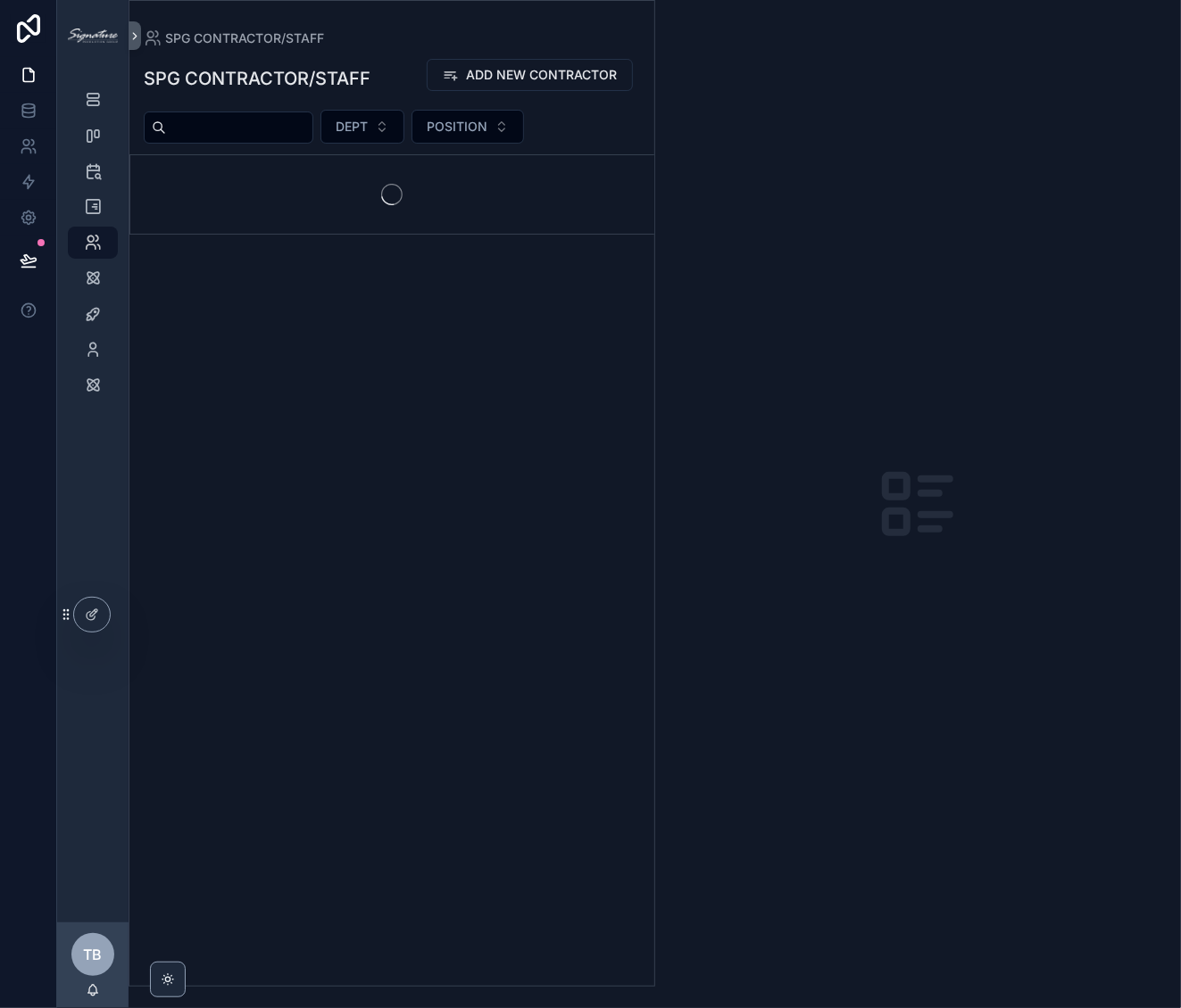
click at [250, 123] on input "scrollable content" at bounding box center [239, 127] width 146 height 25
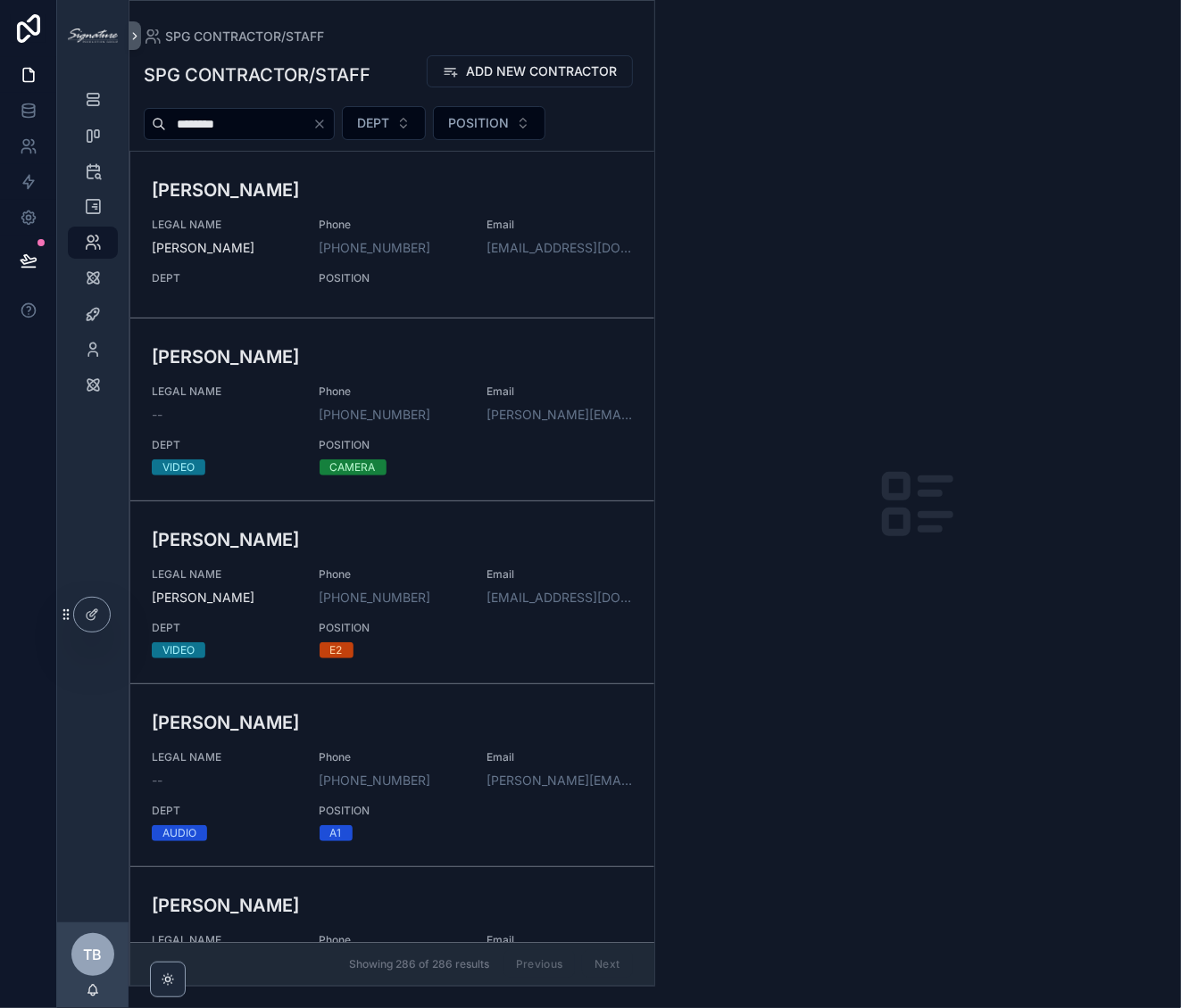
type input "********"
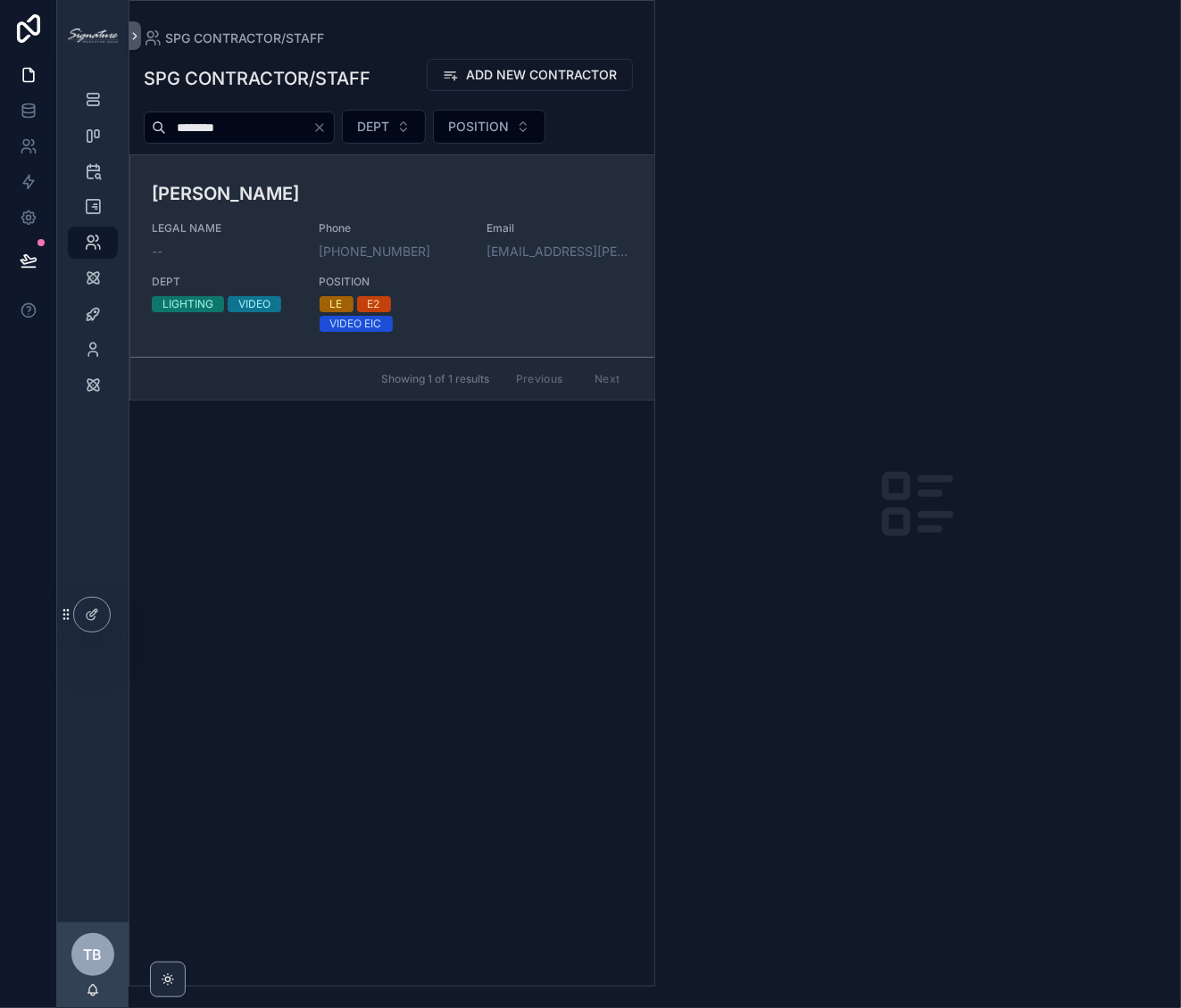
click at [471, 188] on h3 "Marquinn Thomas" at bounding box center [392, 194] width 481 height 27
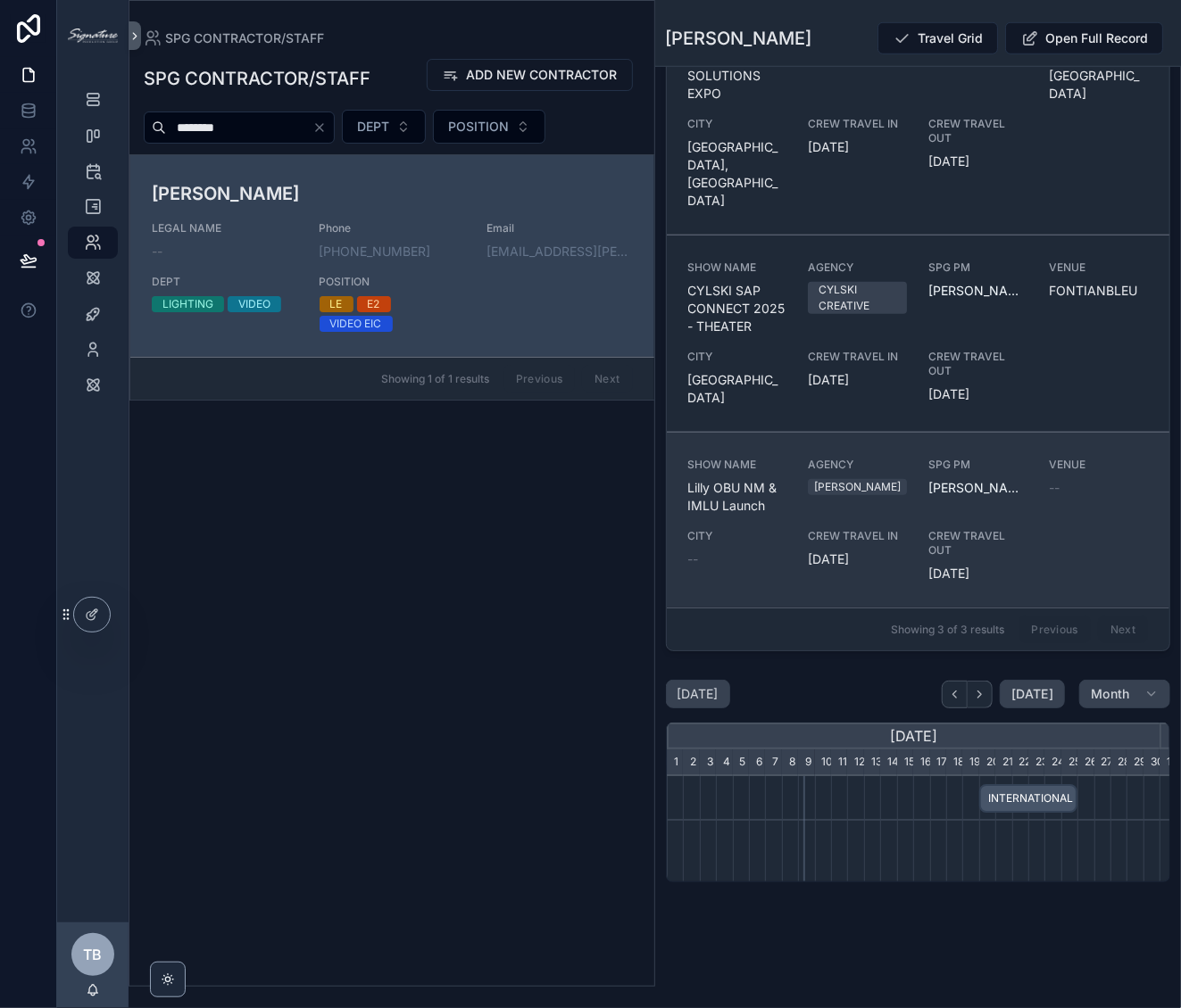
scroll to position [800, 0]
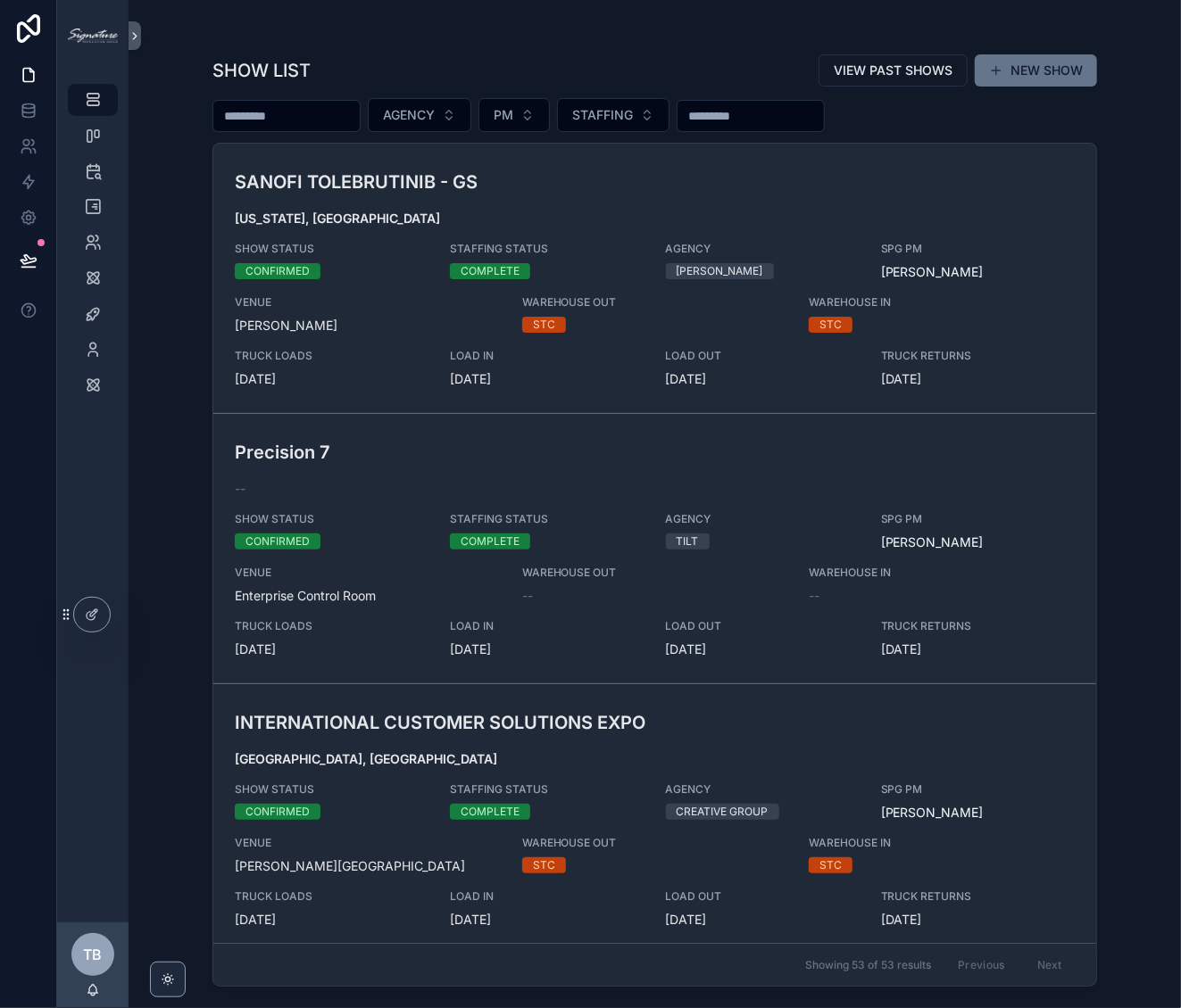
click at [287, 115] on input "scrollable content" at bounding box center [286, 116] width 146 height 25
type input "*****"
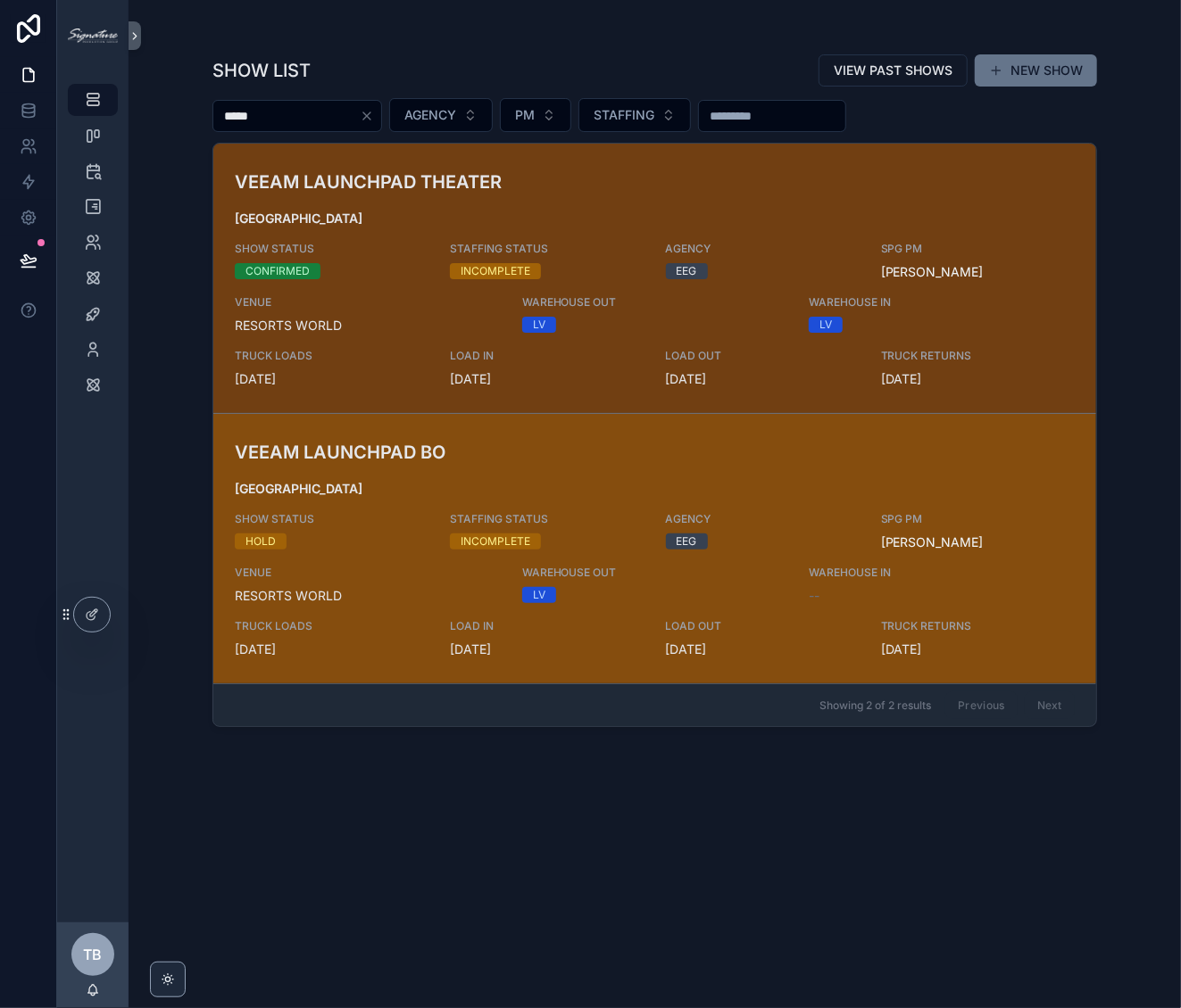
click at [548, 481] on span "[GEOGRAPHIC_DATA]" at bounding box center [655, 489] width 840 height 18
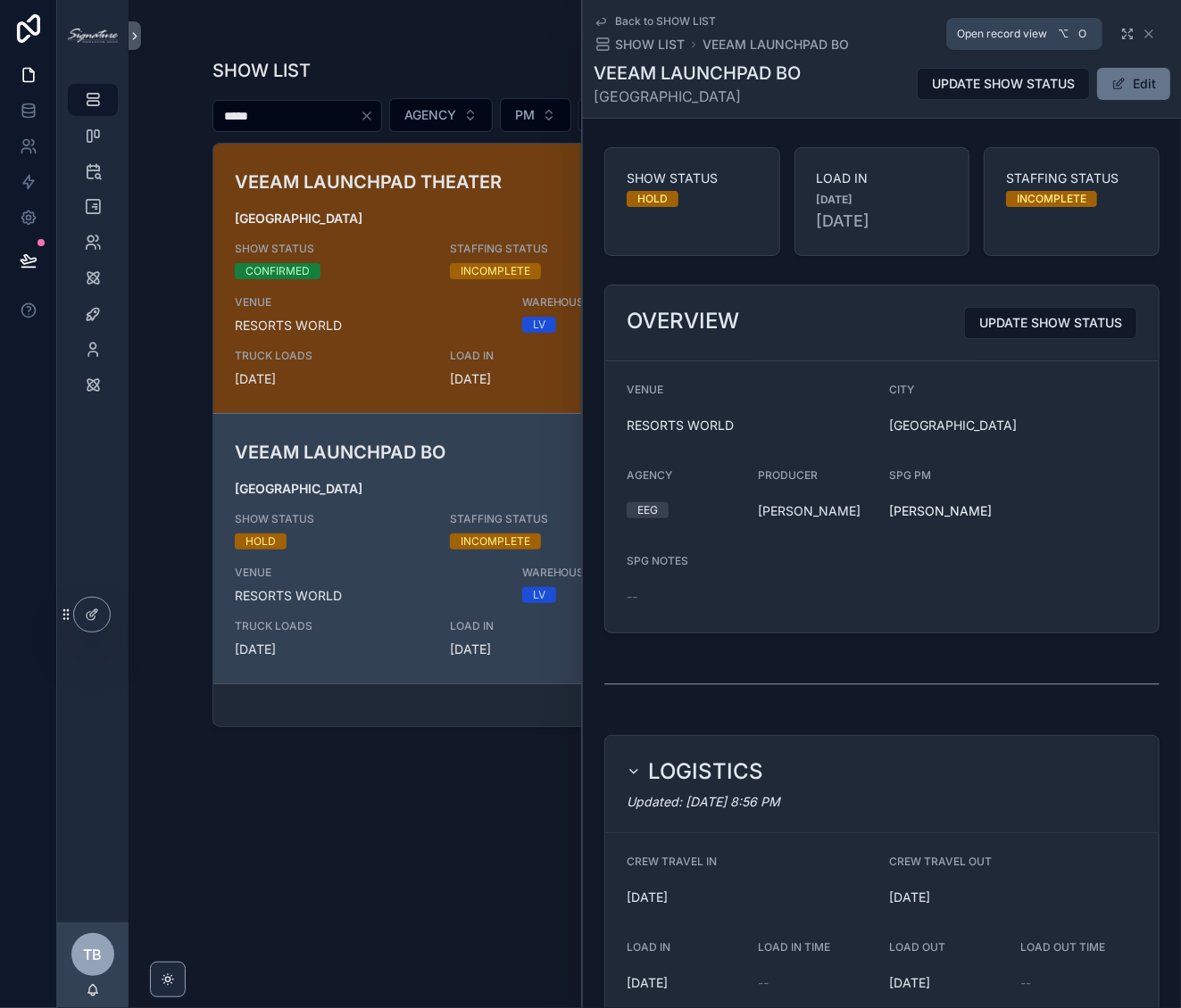
click at [1129, 38] on icon "scrollable content" at bounding box center [1130, 37] width 3 height 3
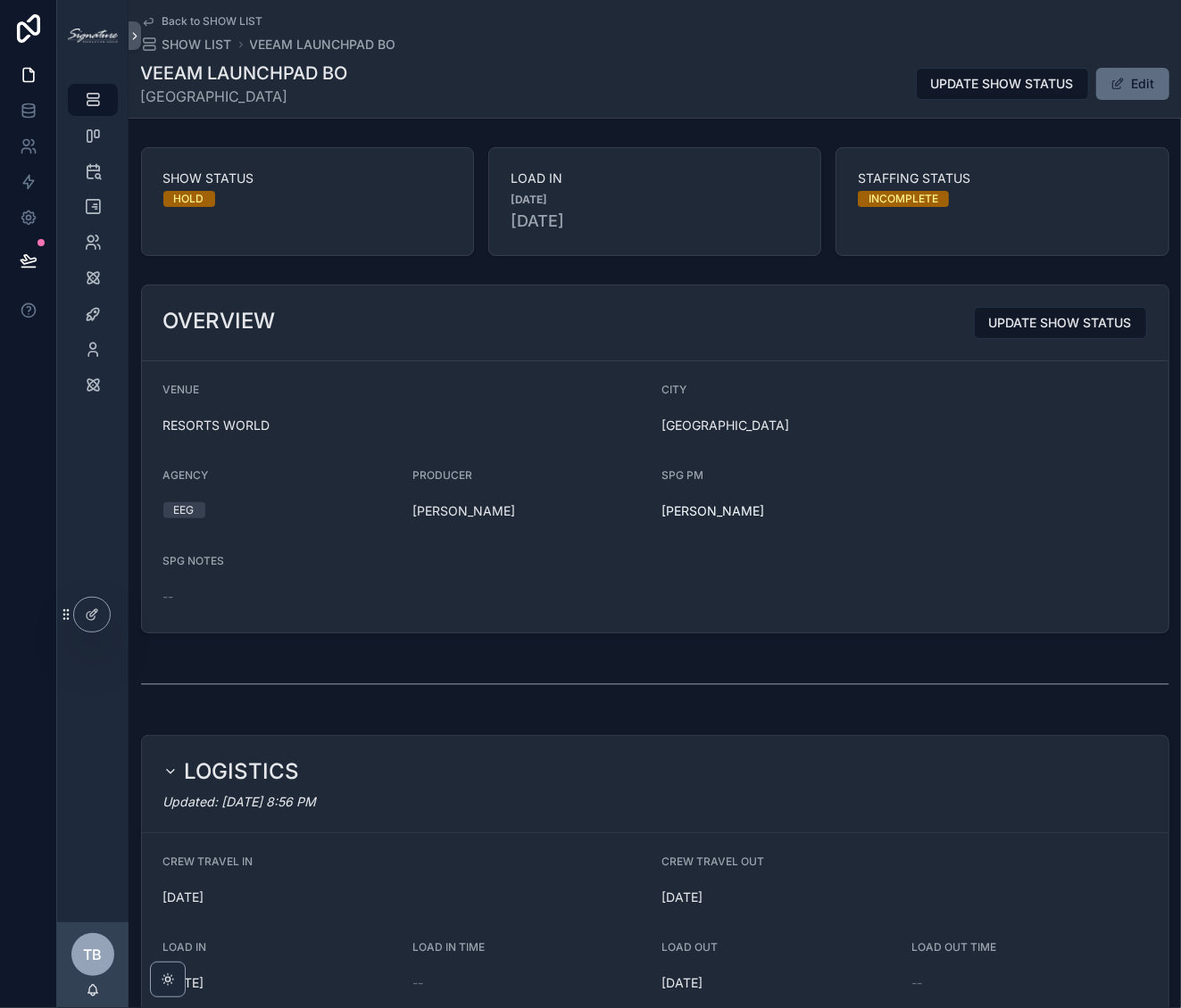
click at [1128, 91] on button "Edit" at bounding box center [1132, 84] width 74 height 32
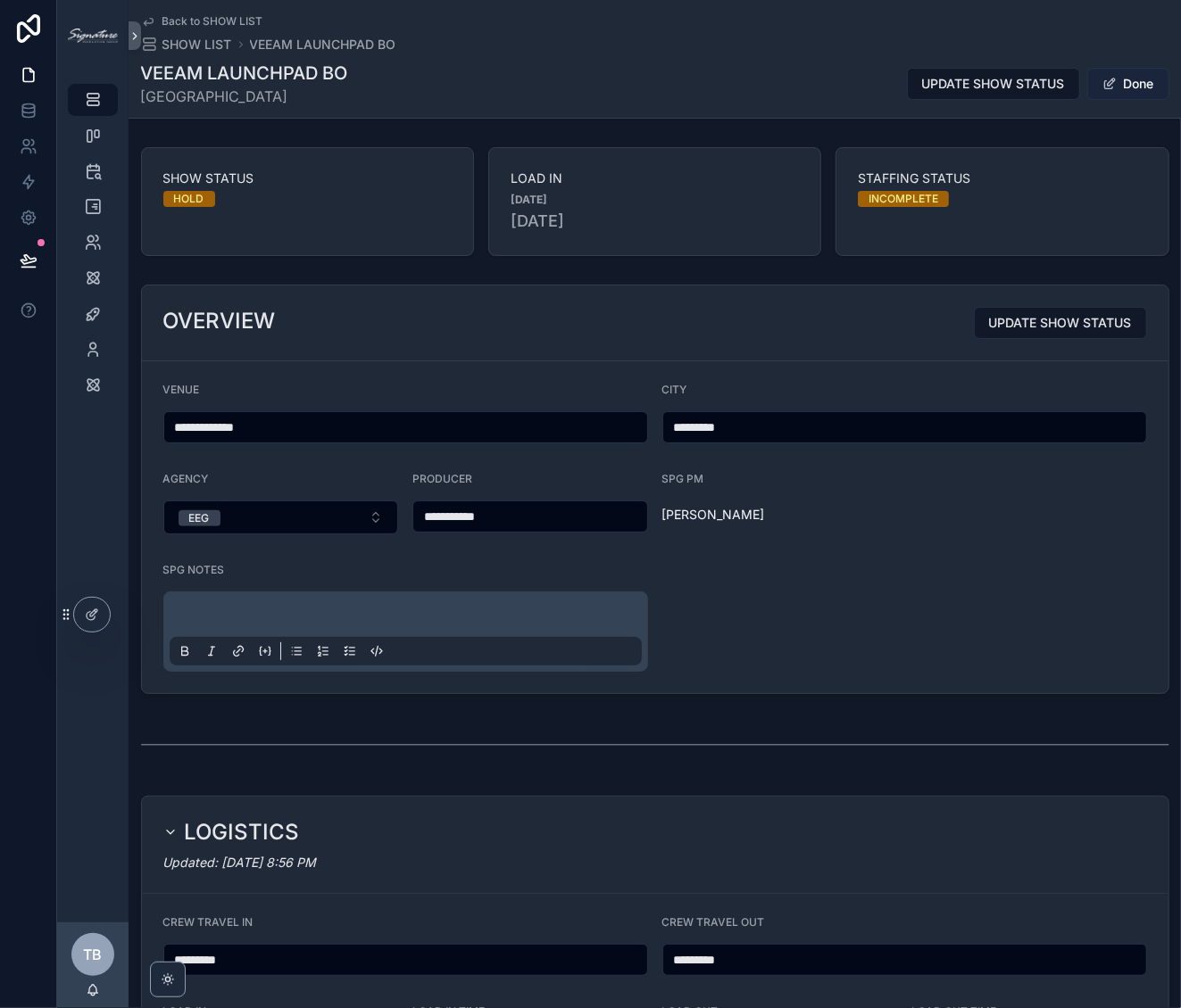
click at [1145, 89] on button "Done" at bounding box center [1128, 84] width 82 height 32
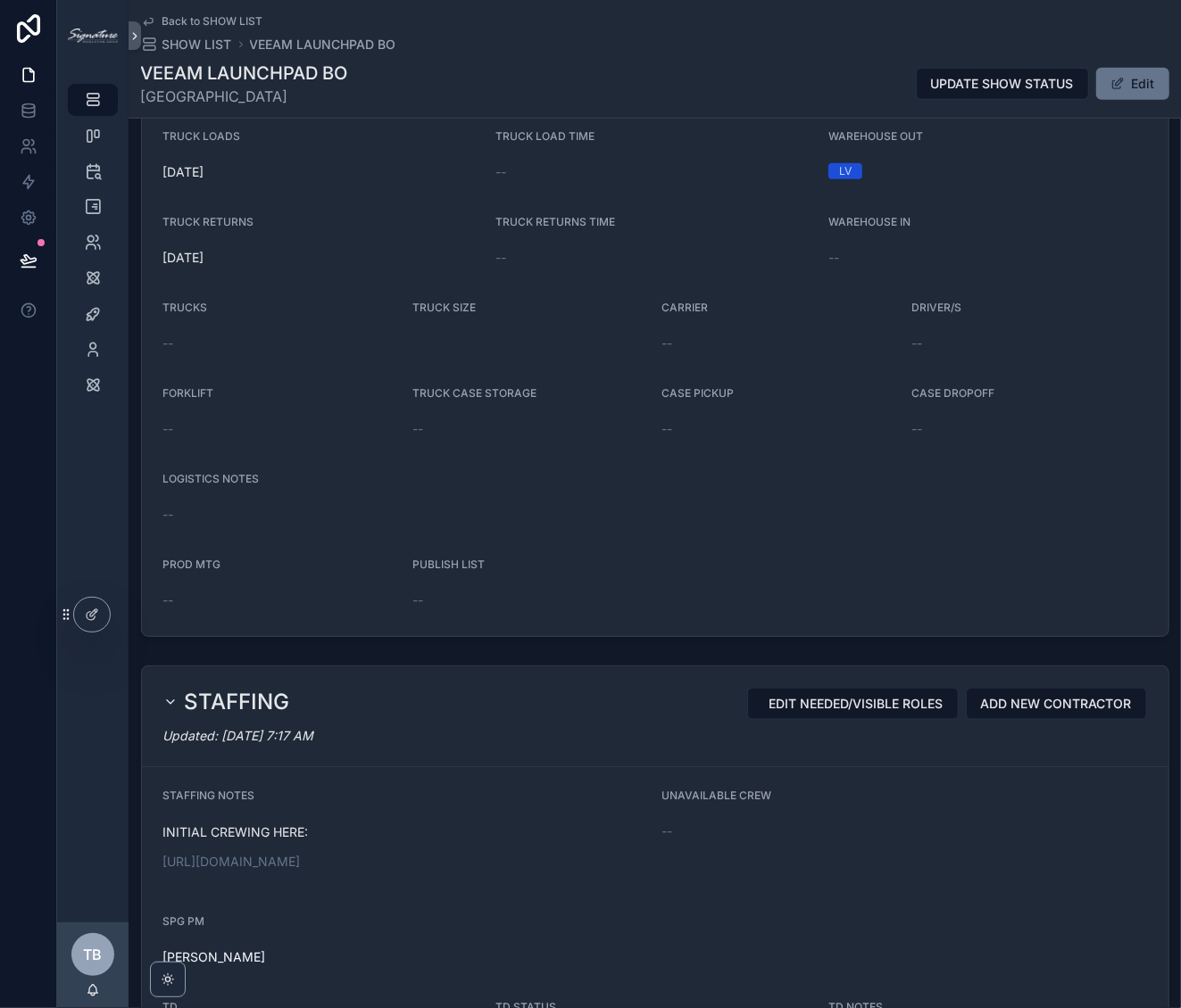
scroll to position [913, 0]
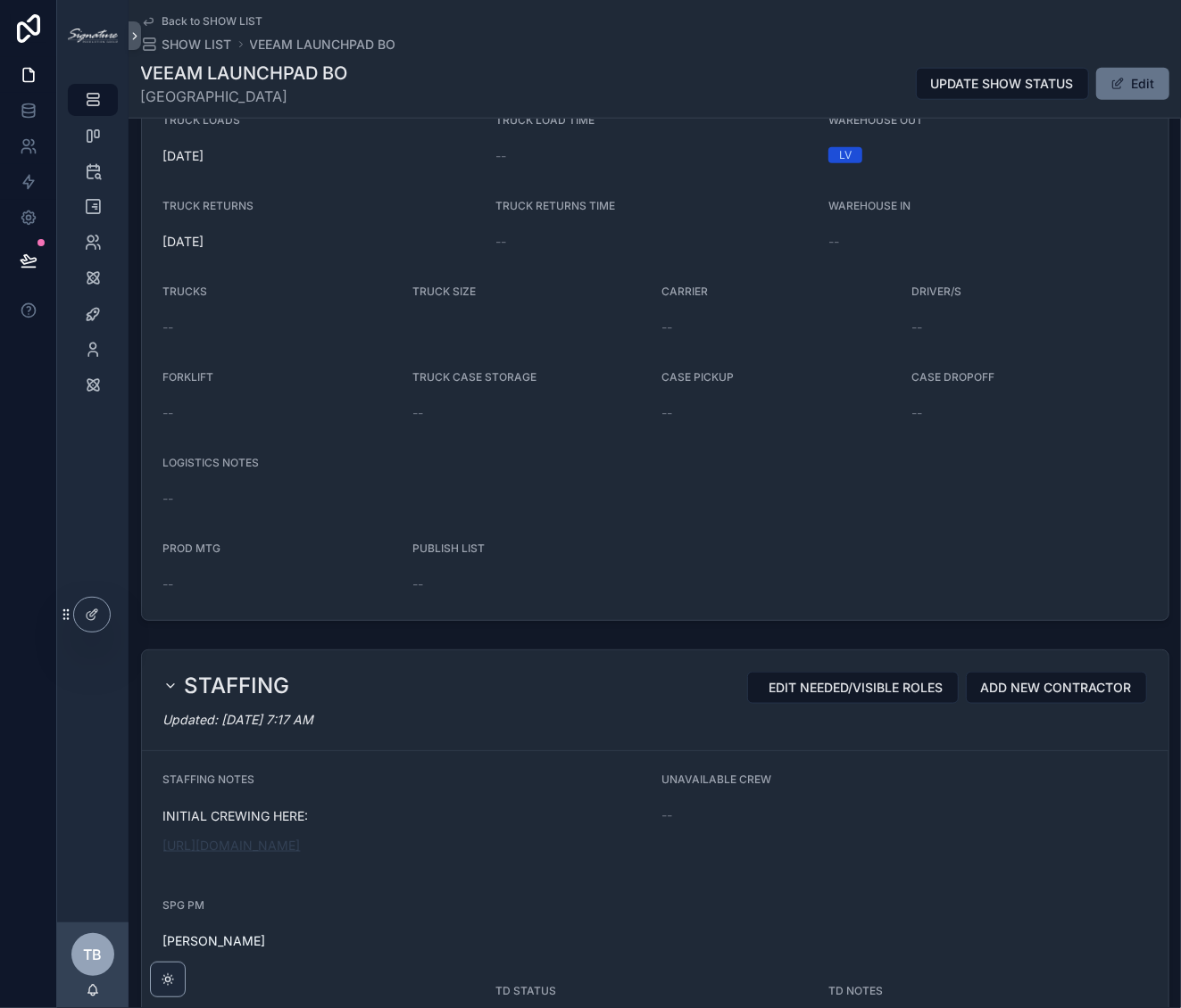
click at [301, 853] on link "[URL][DOMAIN_NAME]" at bounding box center [232, 846] width 138 height 15
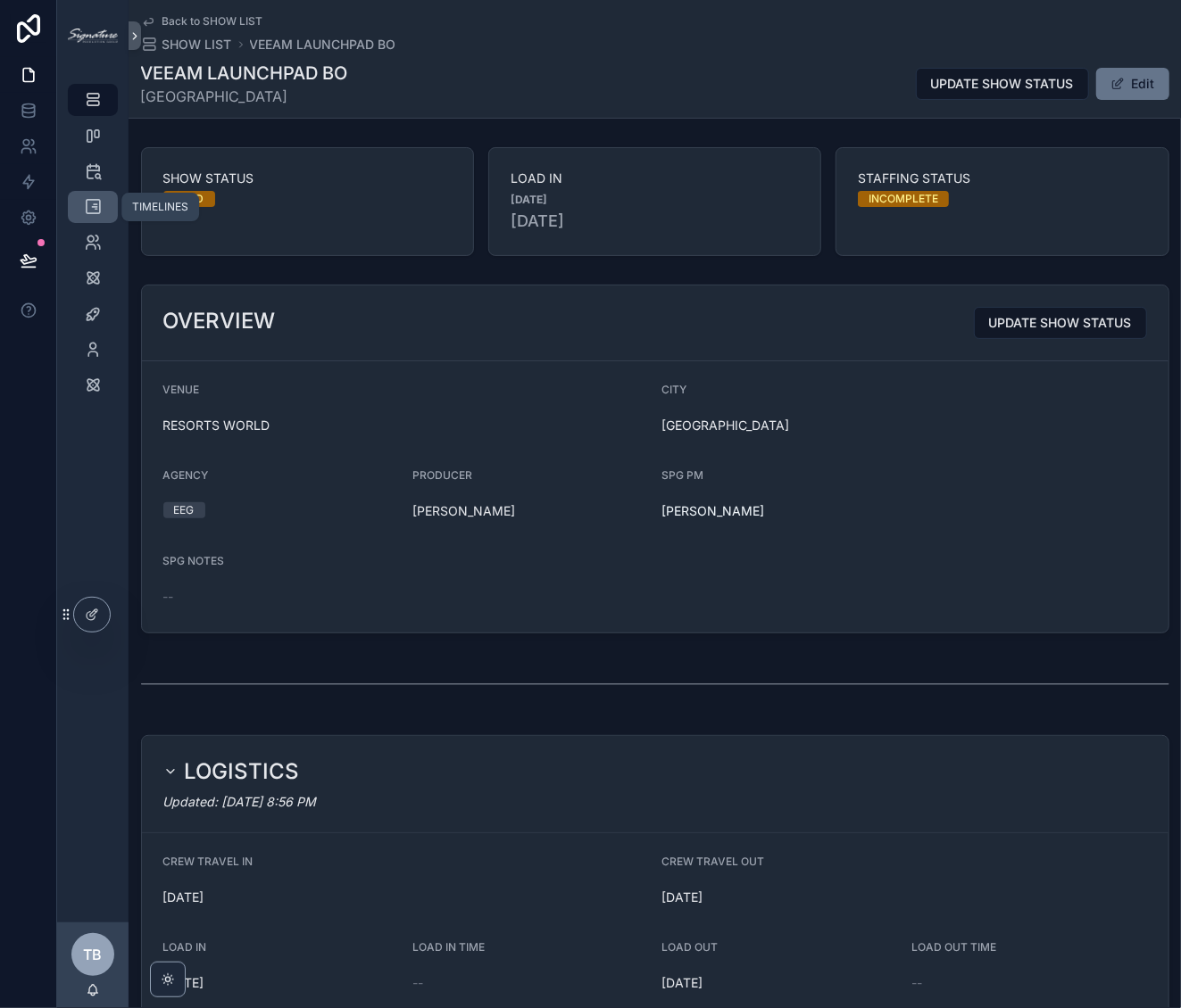
click at [101, 213] on icon "scrollable content" at bounding box center [93, 206] width 18 height 18
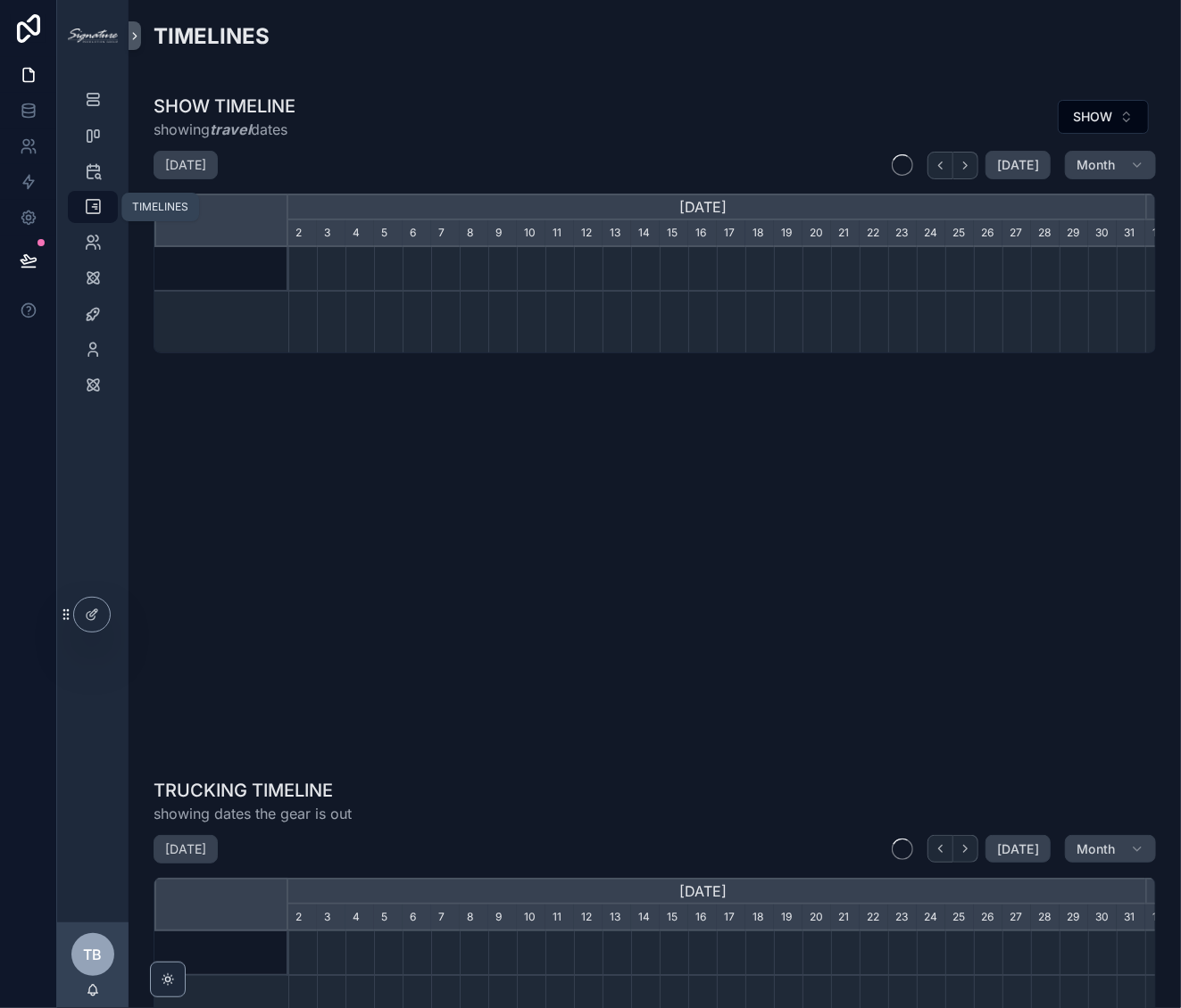
scroll to position [0, 857]
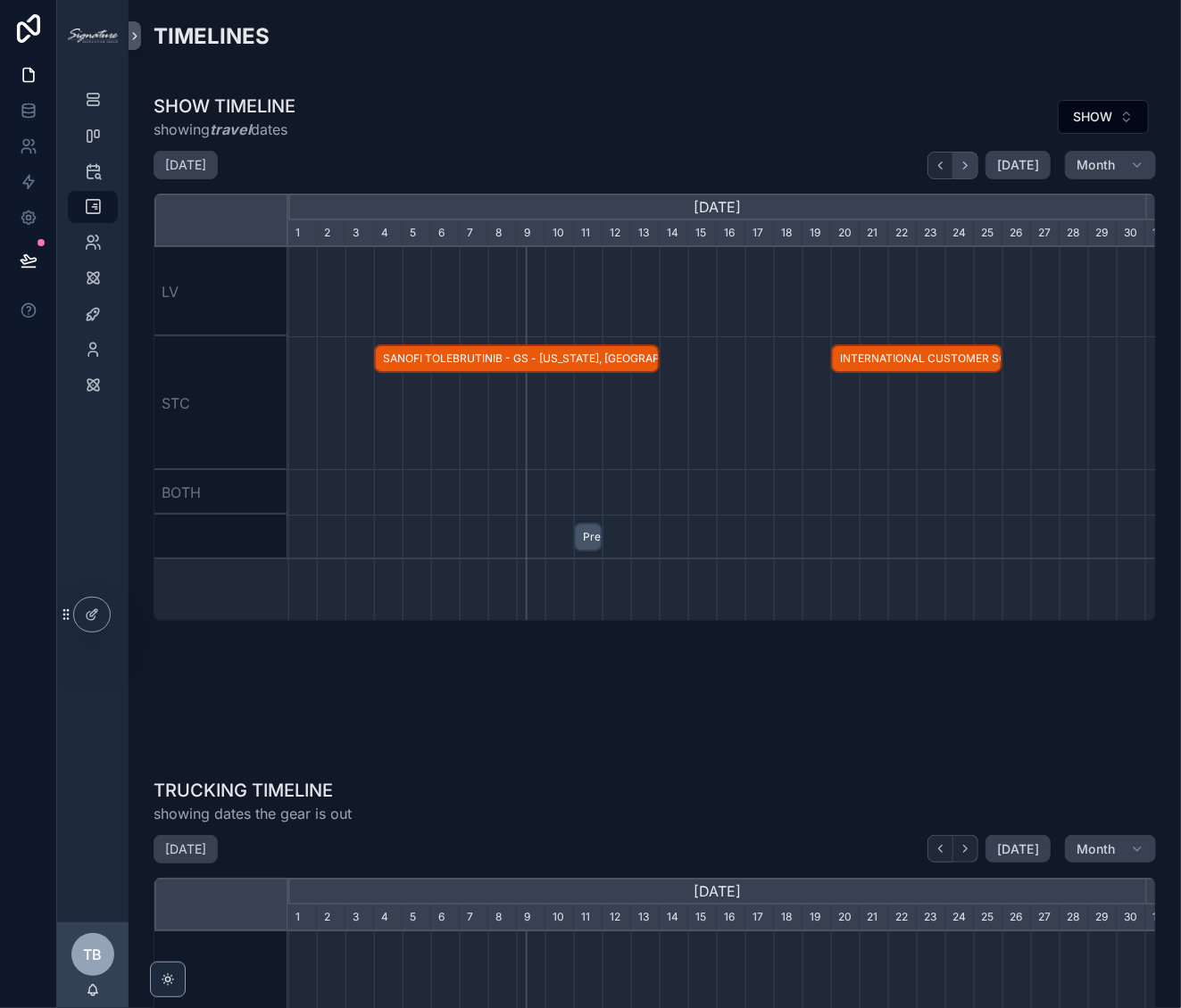
click at [965, 165] on icon "scrollable content" at bounding box center [965, 165] width 13 height 13
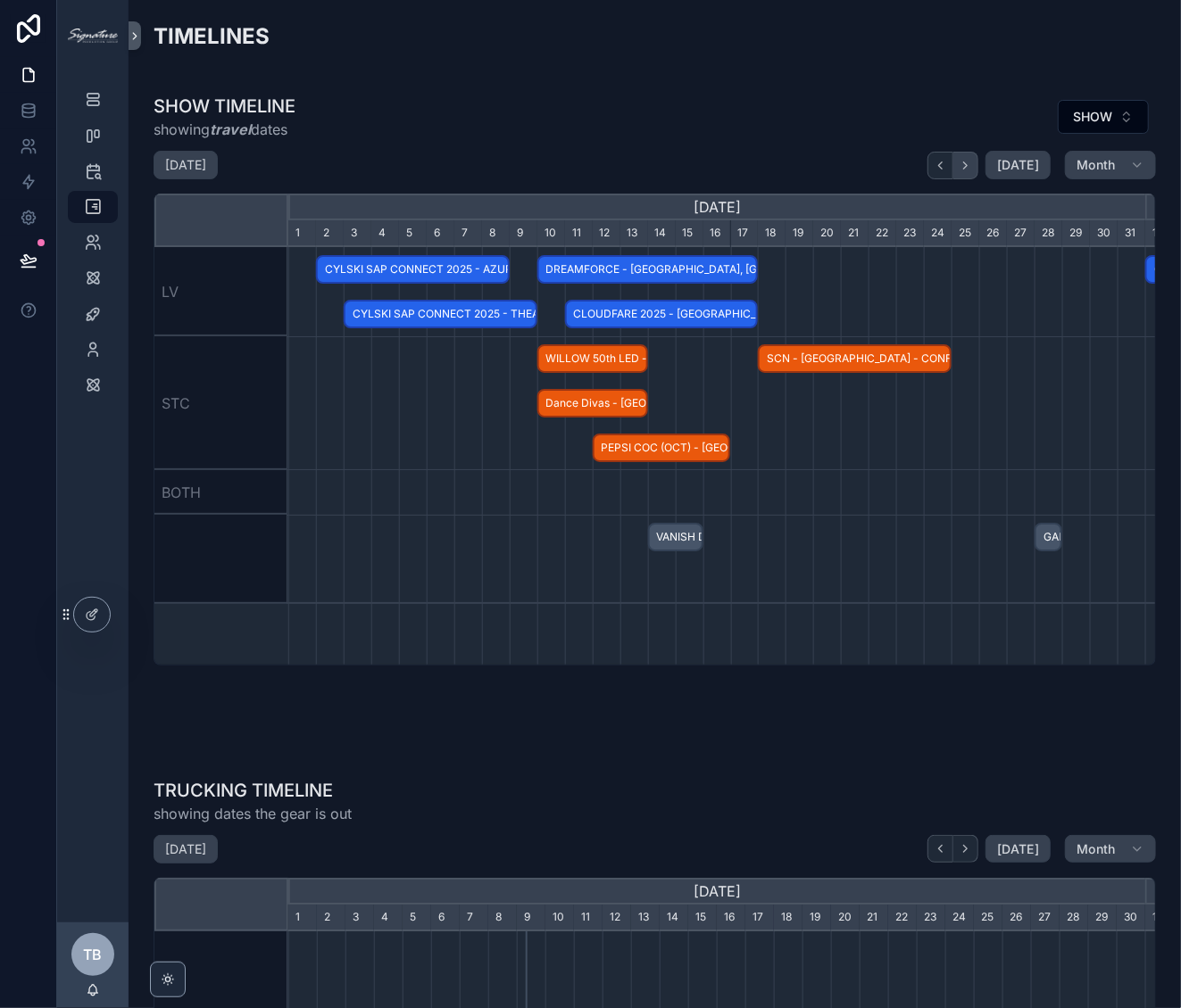
click at [965, 165] on icon "scrollable content" at bounding box center [965, 165] width 13 height 13
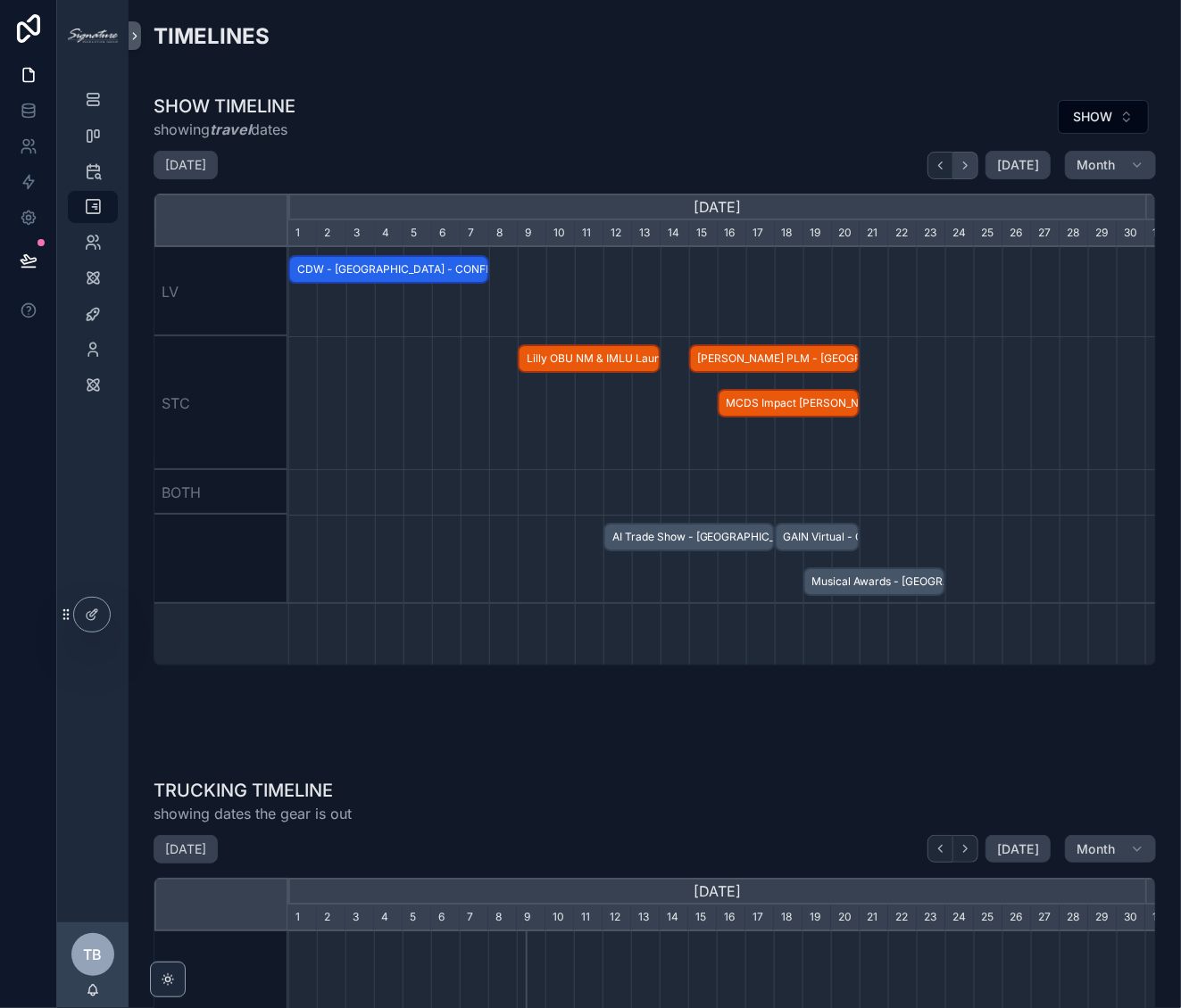
click at [965, 165] on icon "scrollable content" at bounding box center [965, 165] width 13 height 13
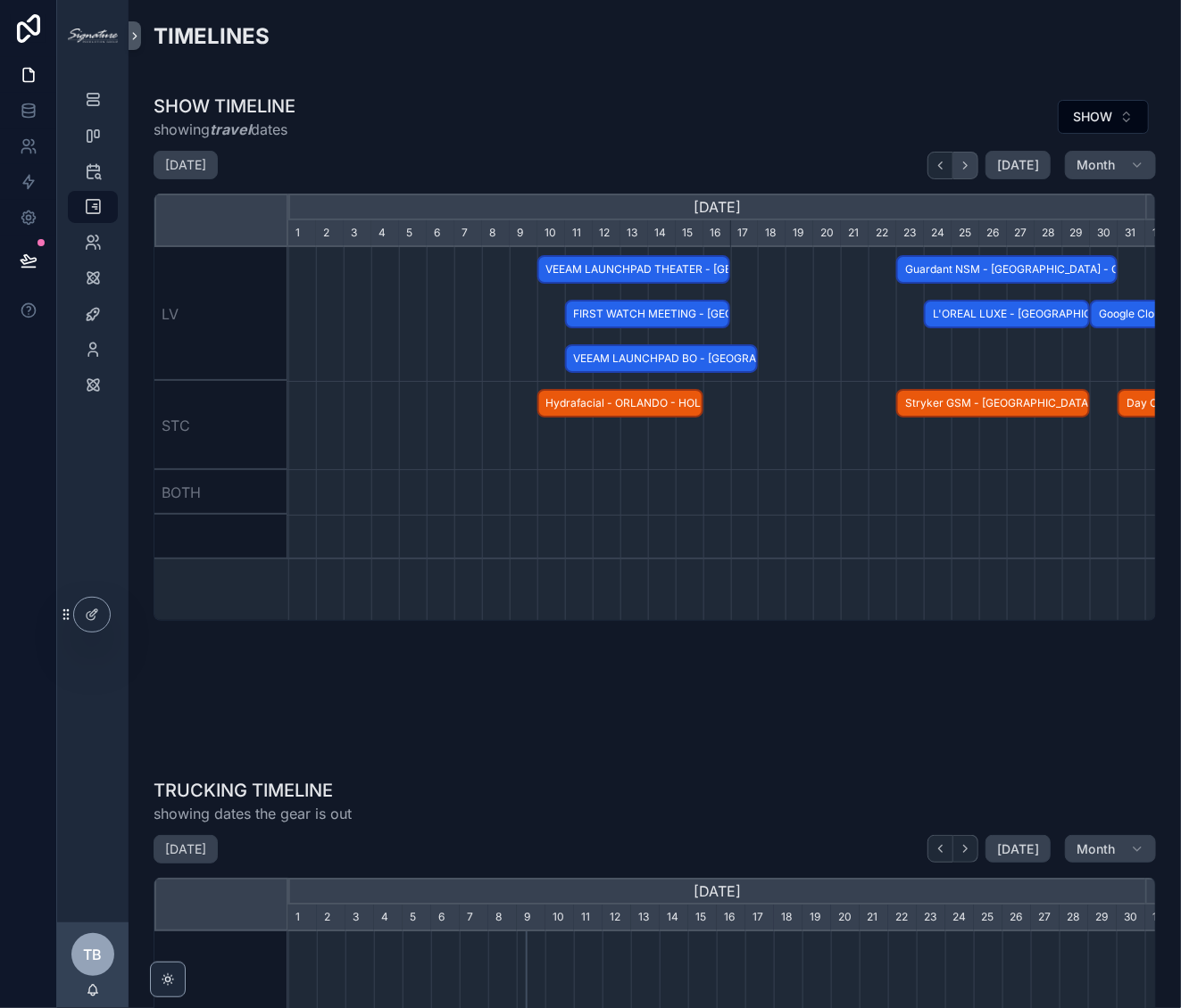
click at [965, 165] on icon "scrollable content" at bounding box center [965, 165] width 13 height 13
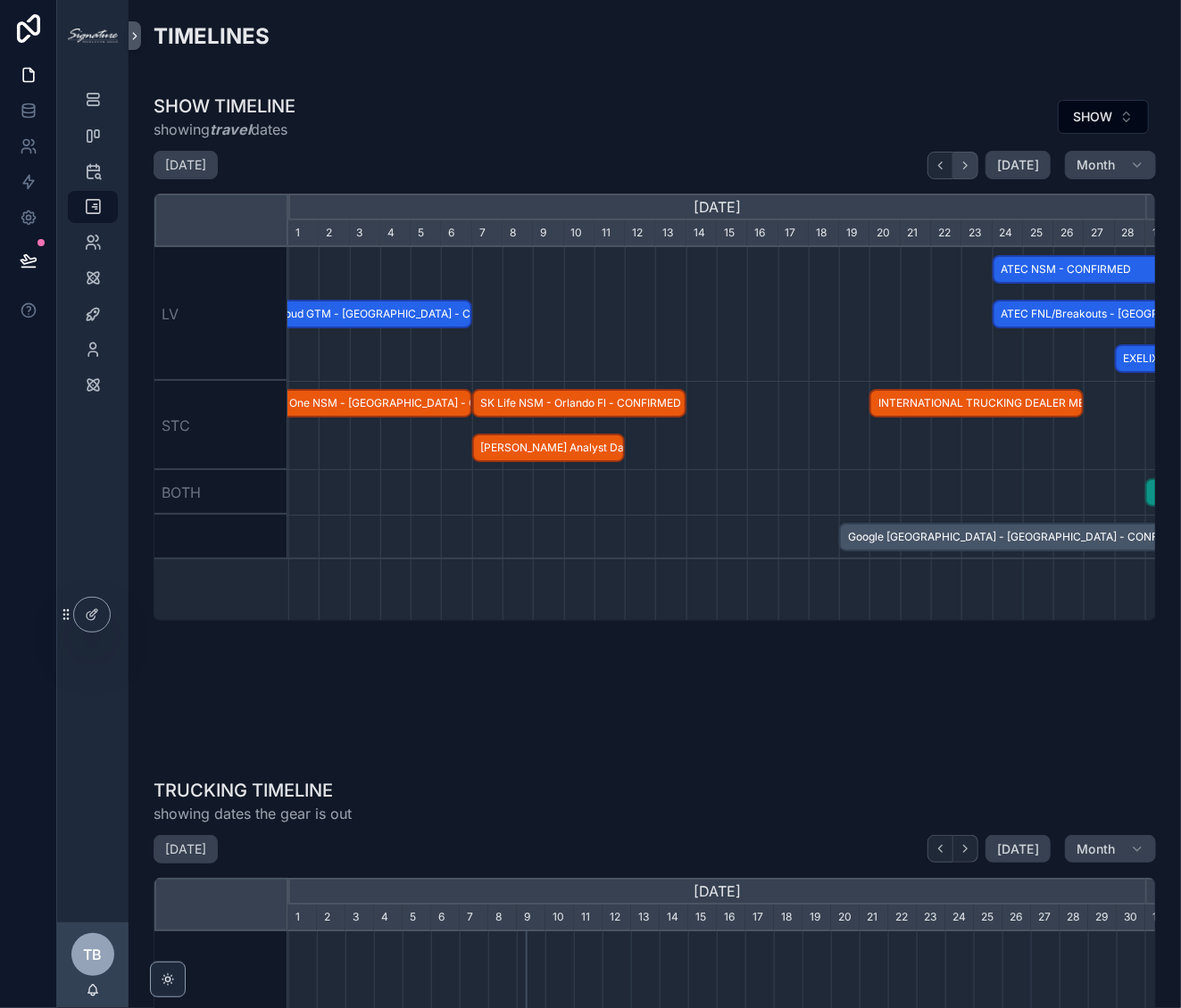
click at [965, 165] on icon "scrollable content" at bounding box center [965, 165] width 13 height 13
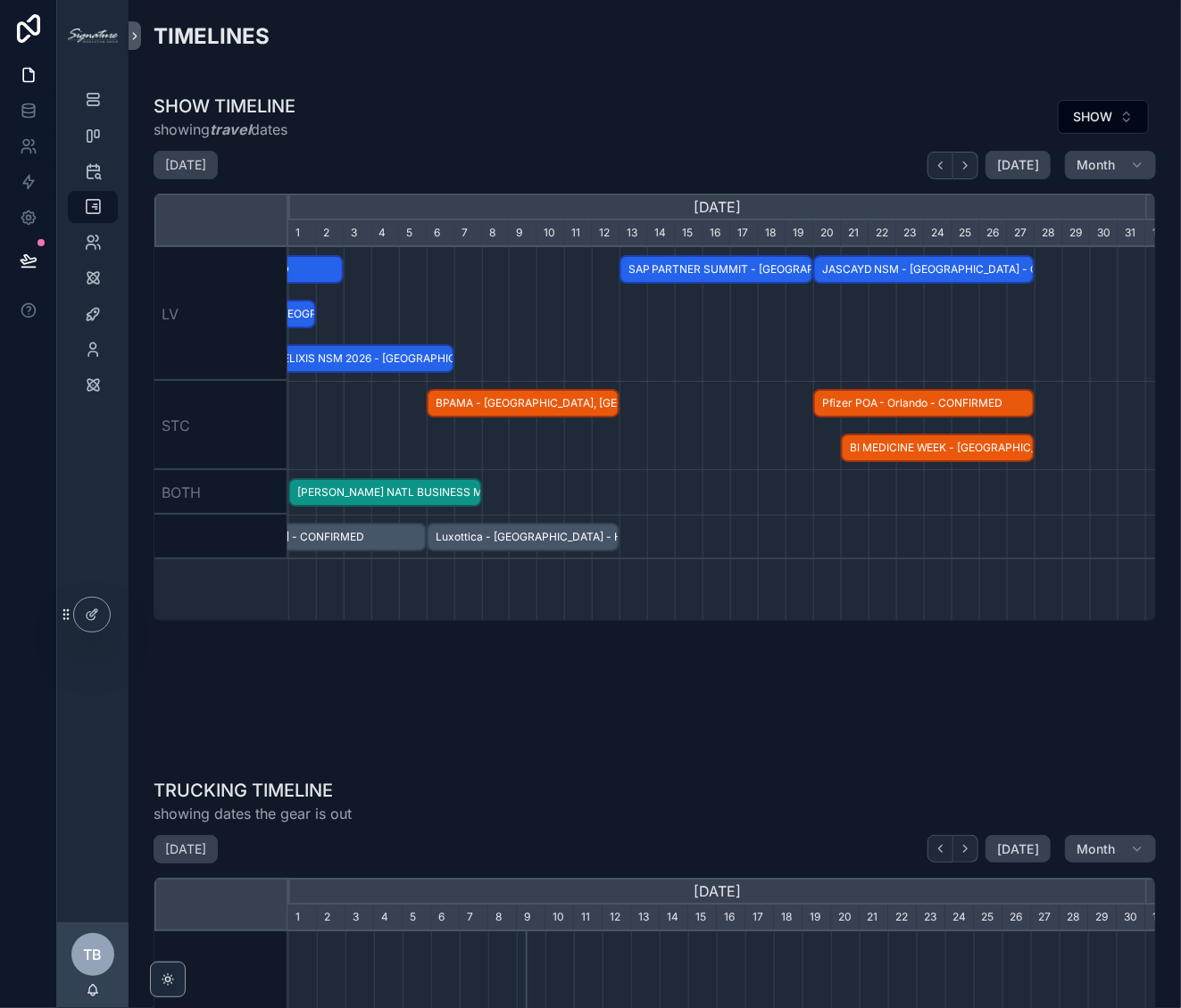
click at [677, 269] on span "SAP PARTNER SUMMIT - [GEOGRAPHIC_DATA] - HOLD" at bounding box center [716, 269] width 190 height 30
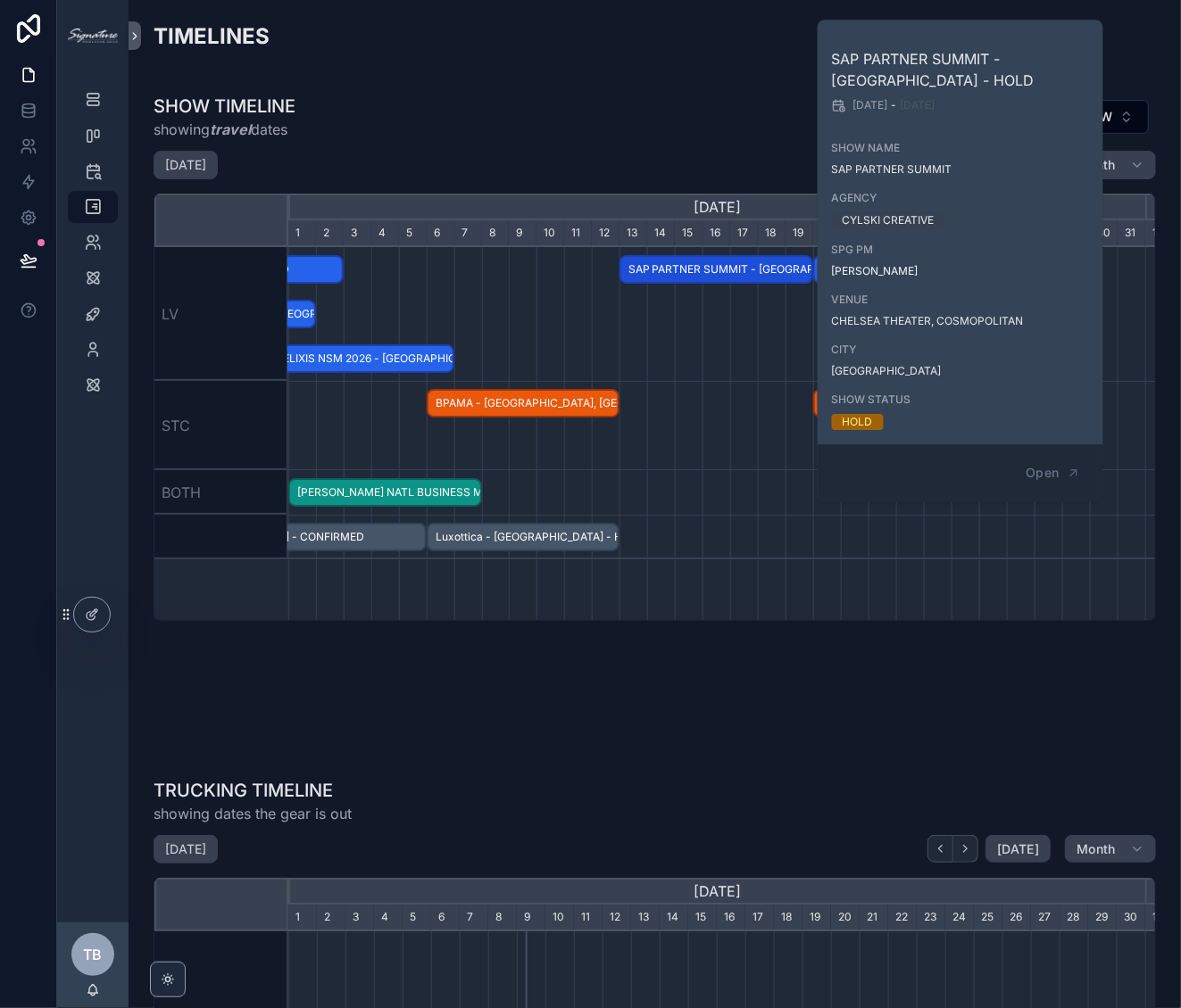
scroll to position [0, 858]
click at [1056, 473] on span "Open" at bounding box center [1041, 473] width 33 height 16
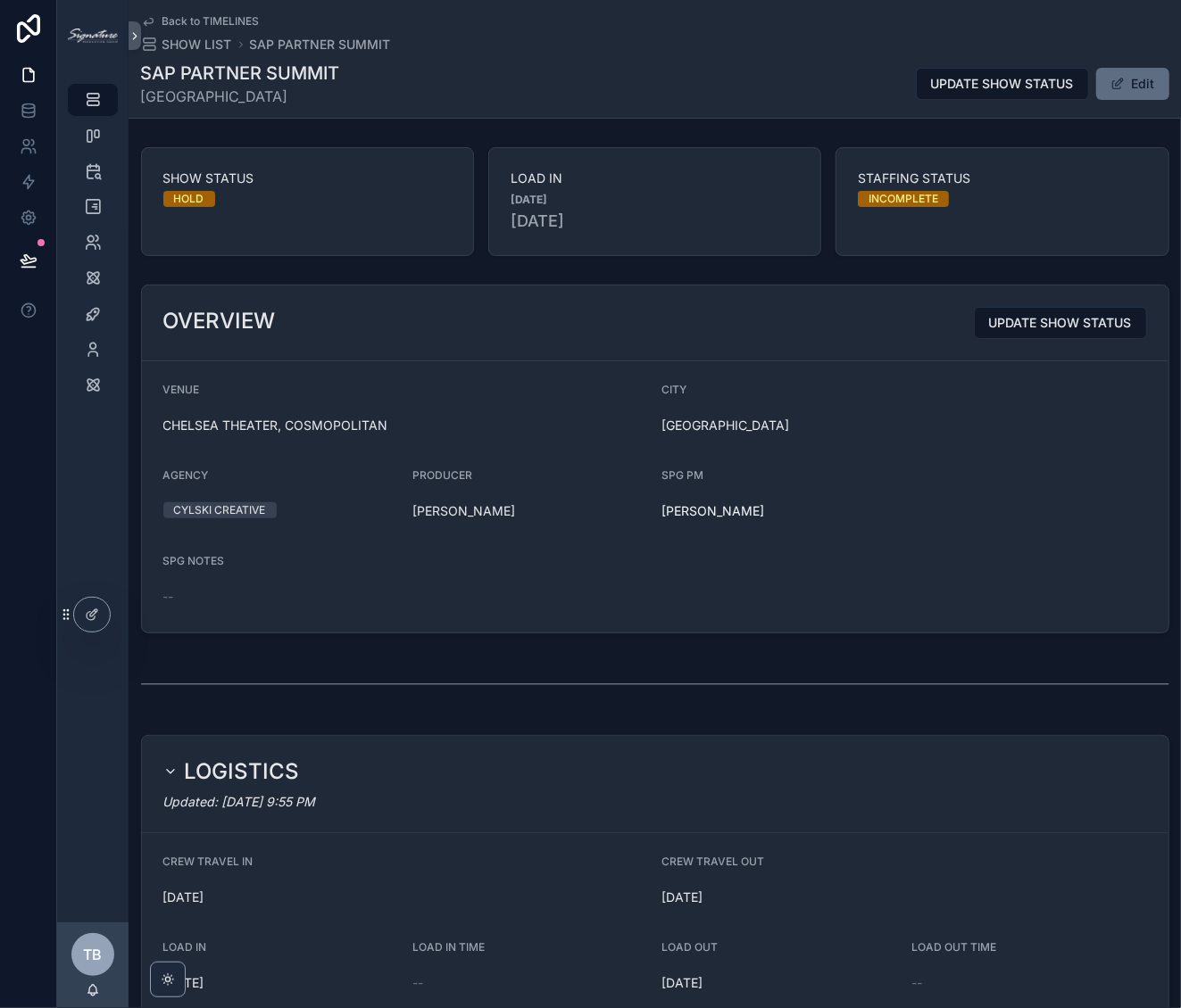
click at [1134, 88] on button "Edit" at bounding box center [1132, 84] width 74 height 32
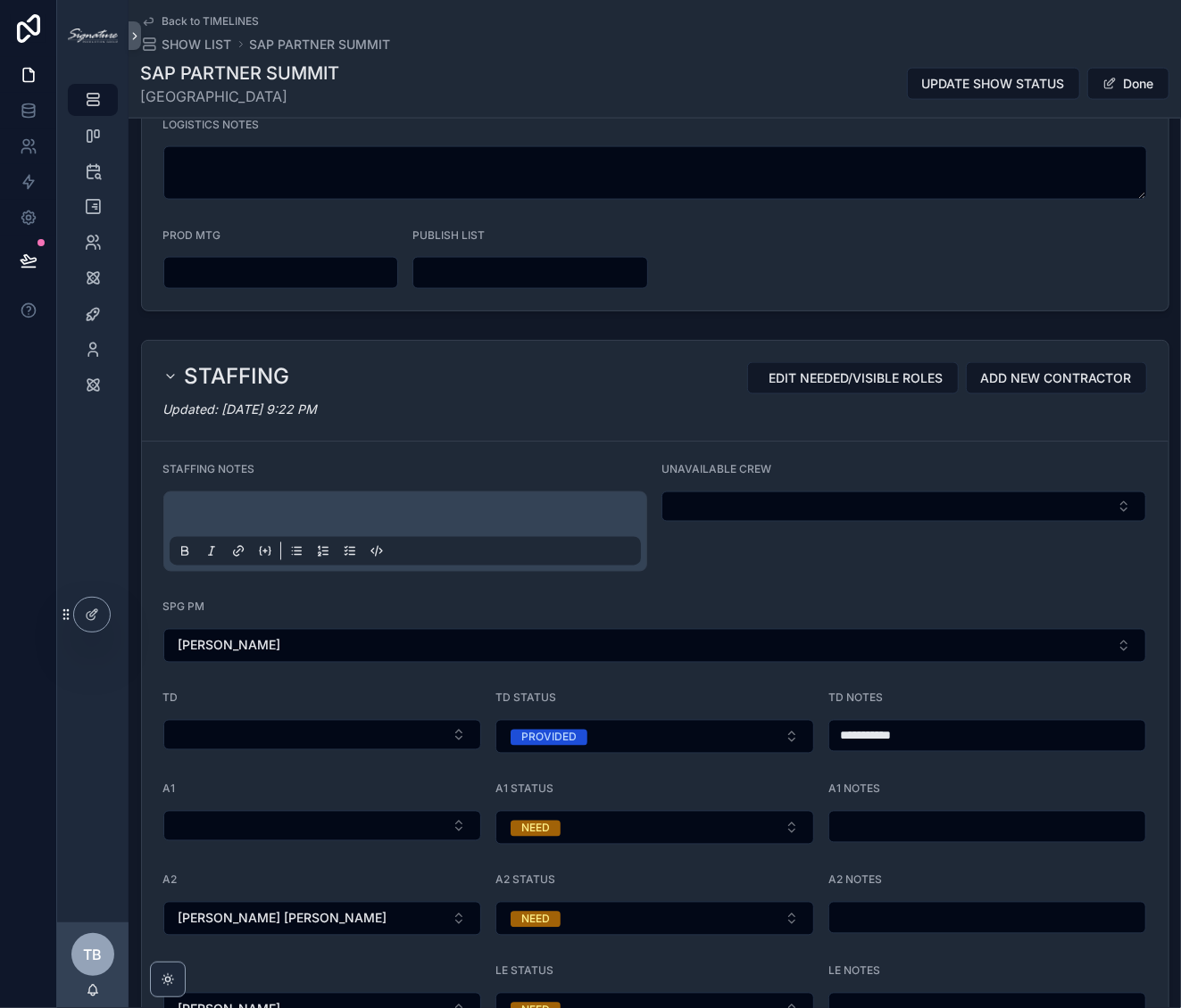
scroll to position [1353, 0]
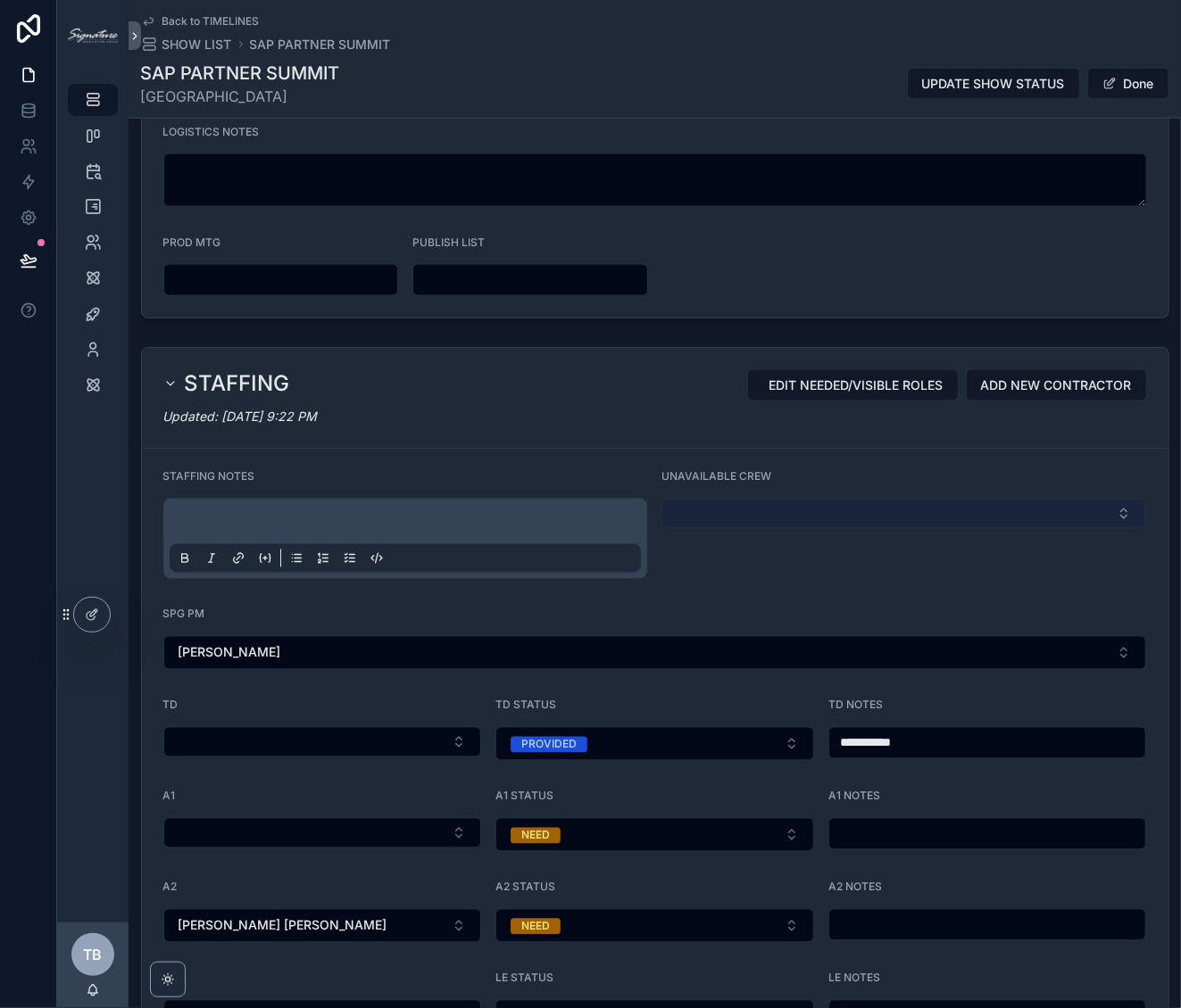
click at [756, 499] on button "Select Button" at bounding box center [903, 514] width 484 height 31
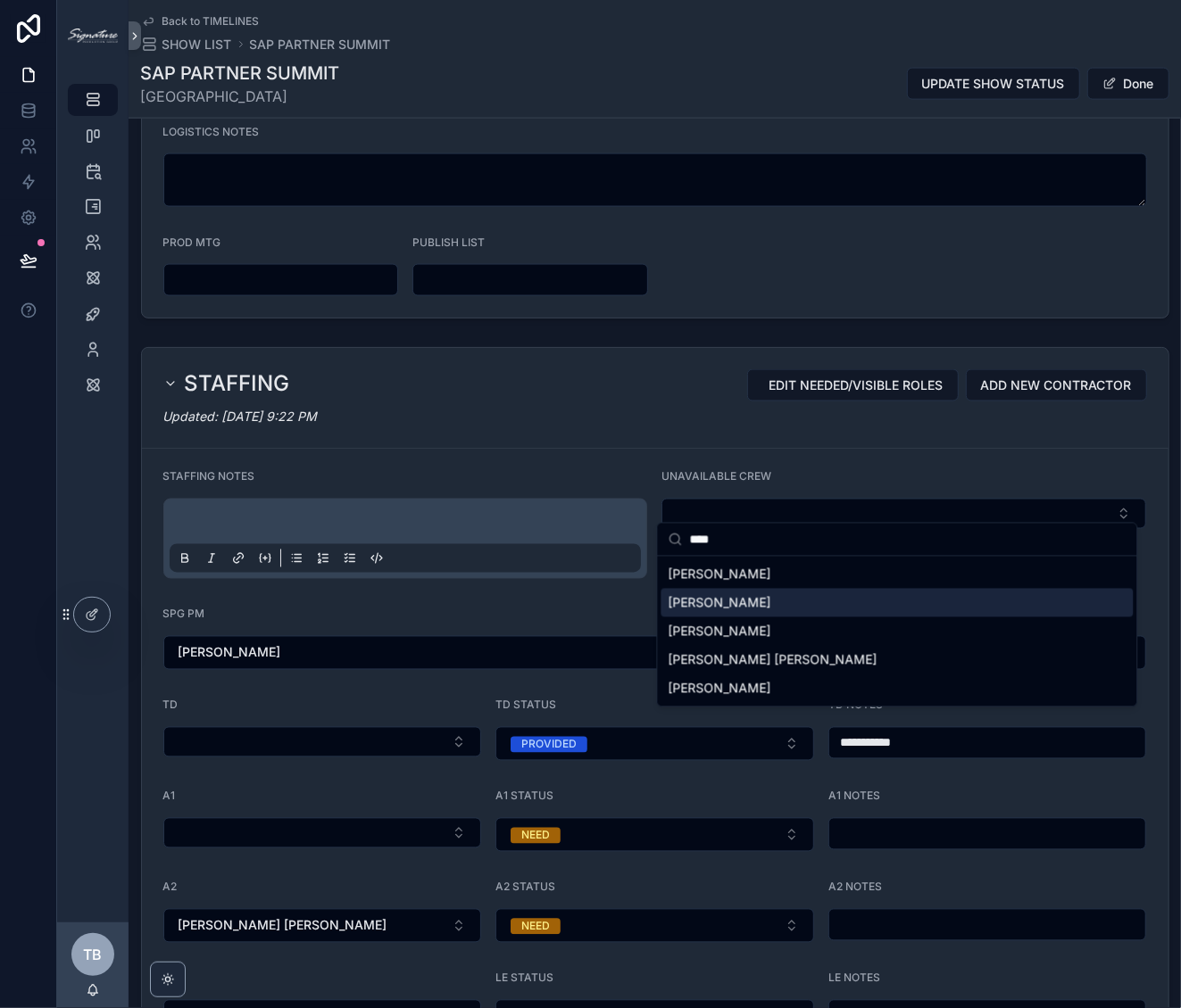
type input "****"
click at [784, 593] on div "[PERSON_NAME]" at bounding box center [897, 603] width 472 height 29
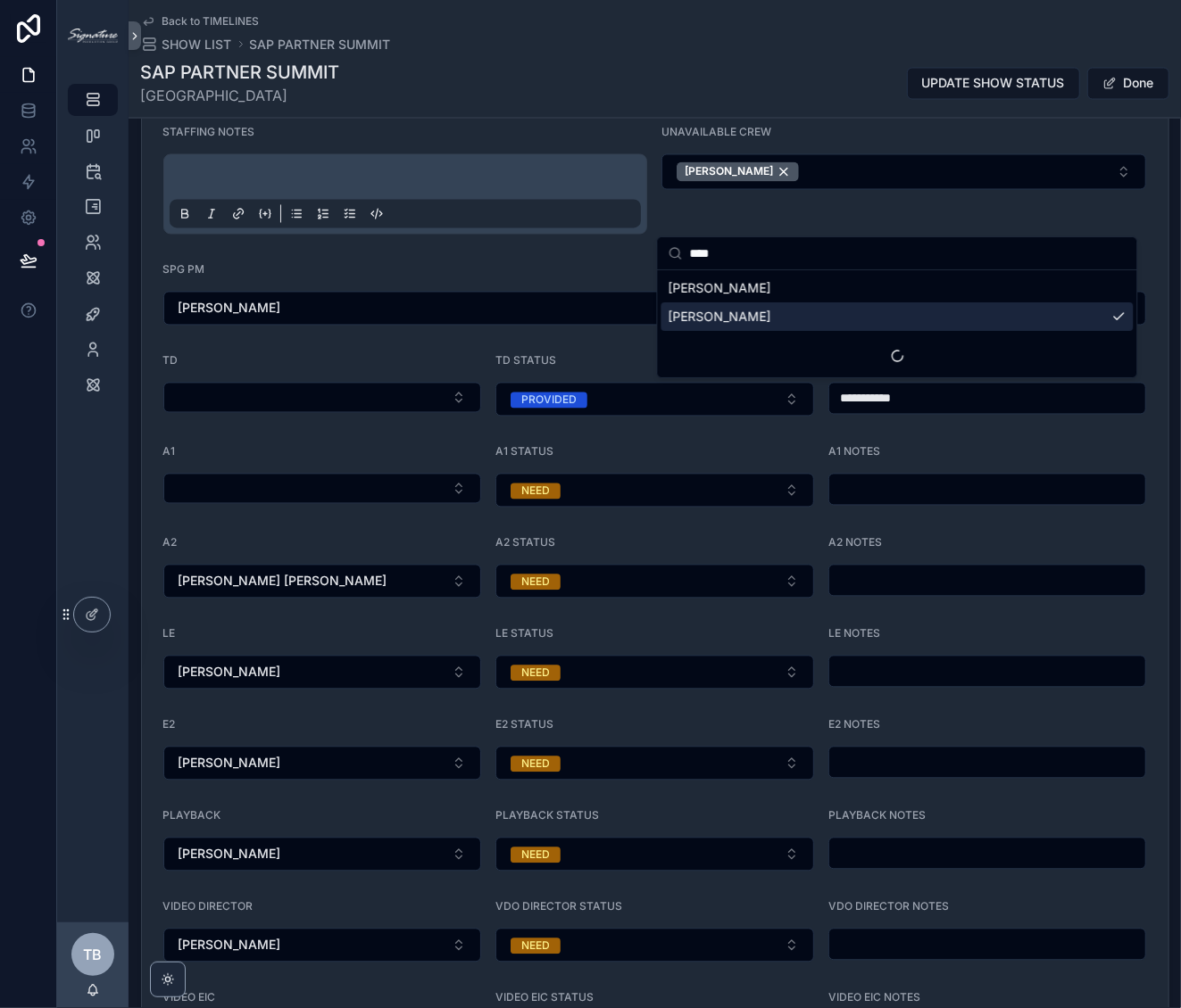
scroll to position [1745, 0]
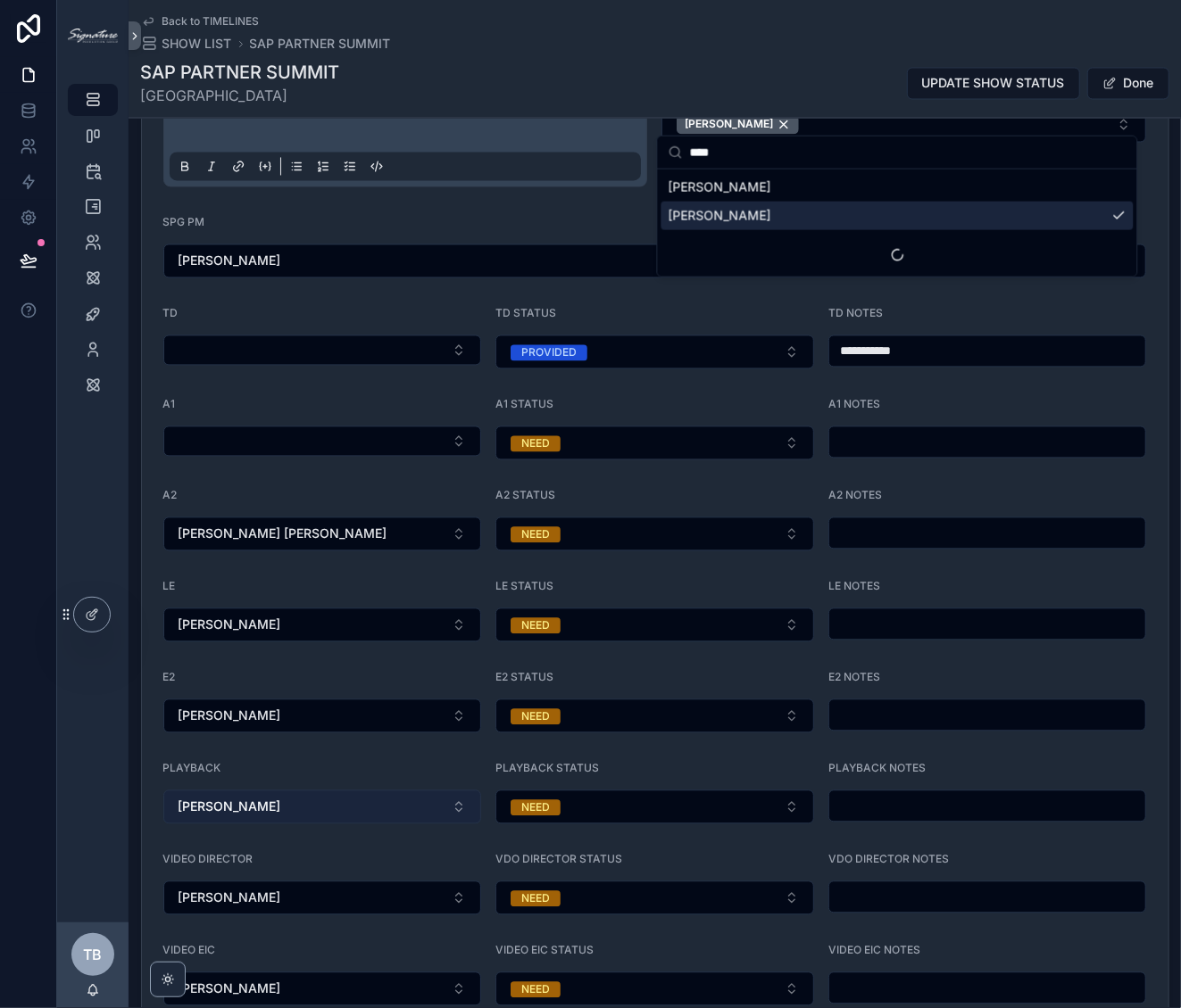
click at [354, 791] on button "[PERSON_NAME]" at bounding box center [322, 807] width 318 height 33
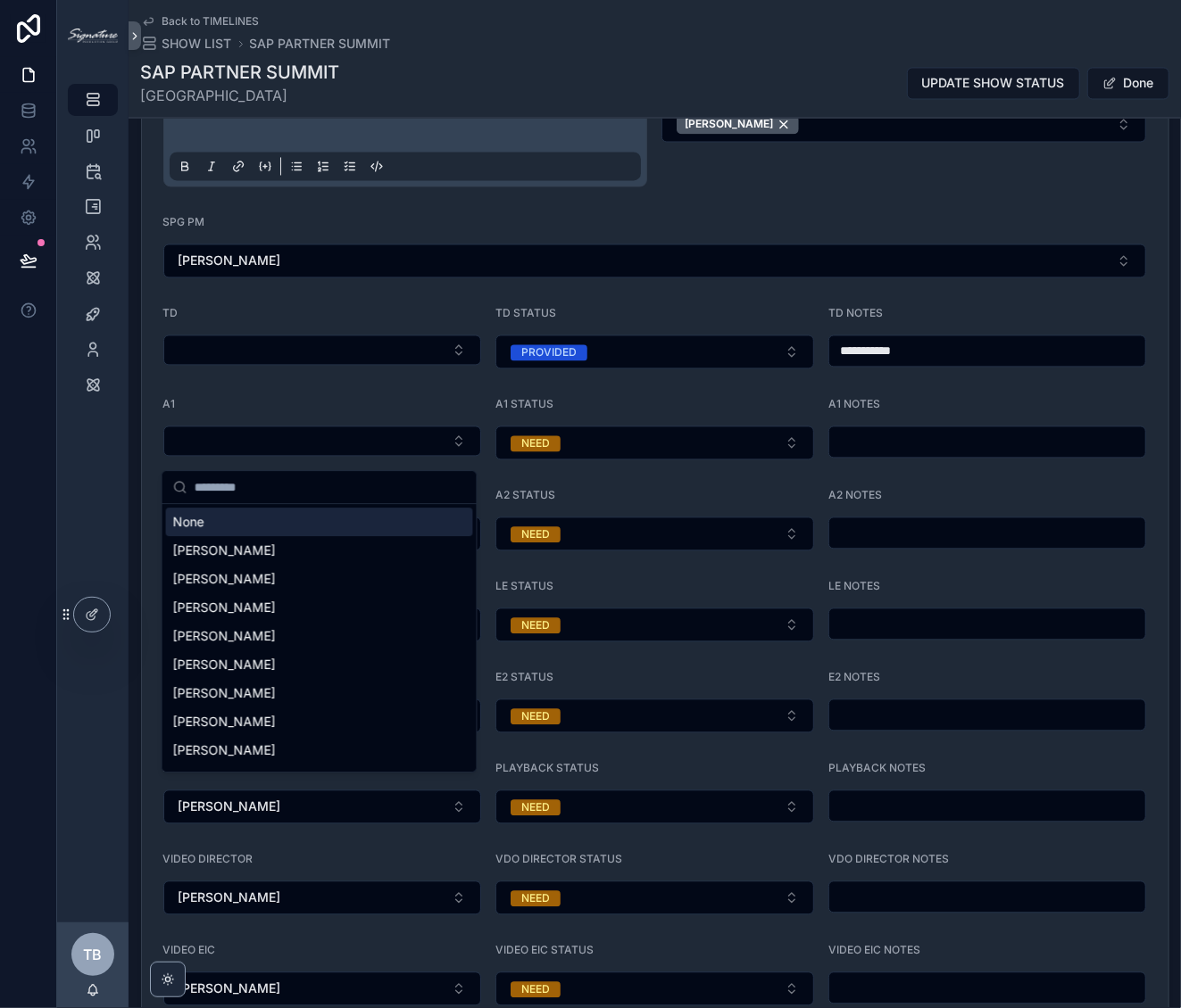
click at [241, 521] on div "None" at bounding box center [319, 522] width 307 height 29
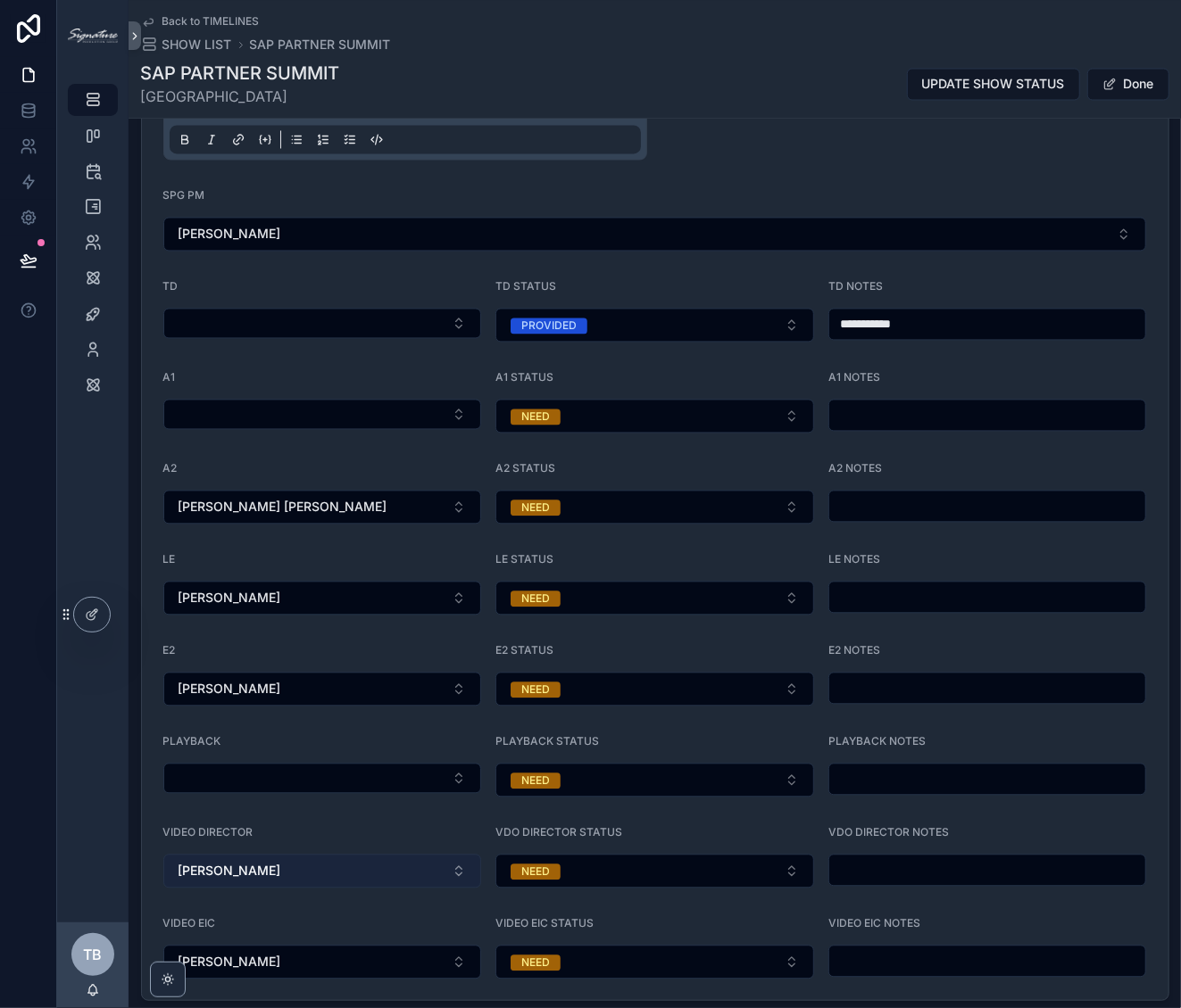
scroll to position [1855, 0]
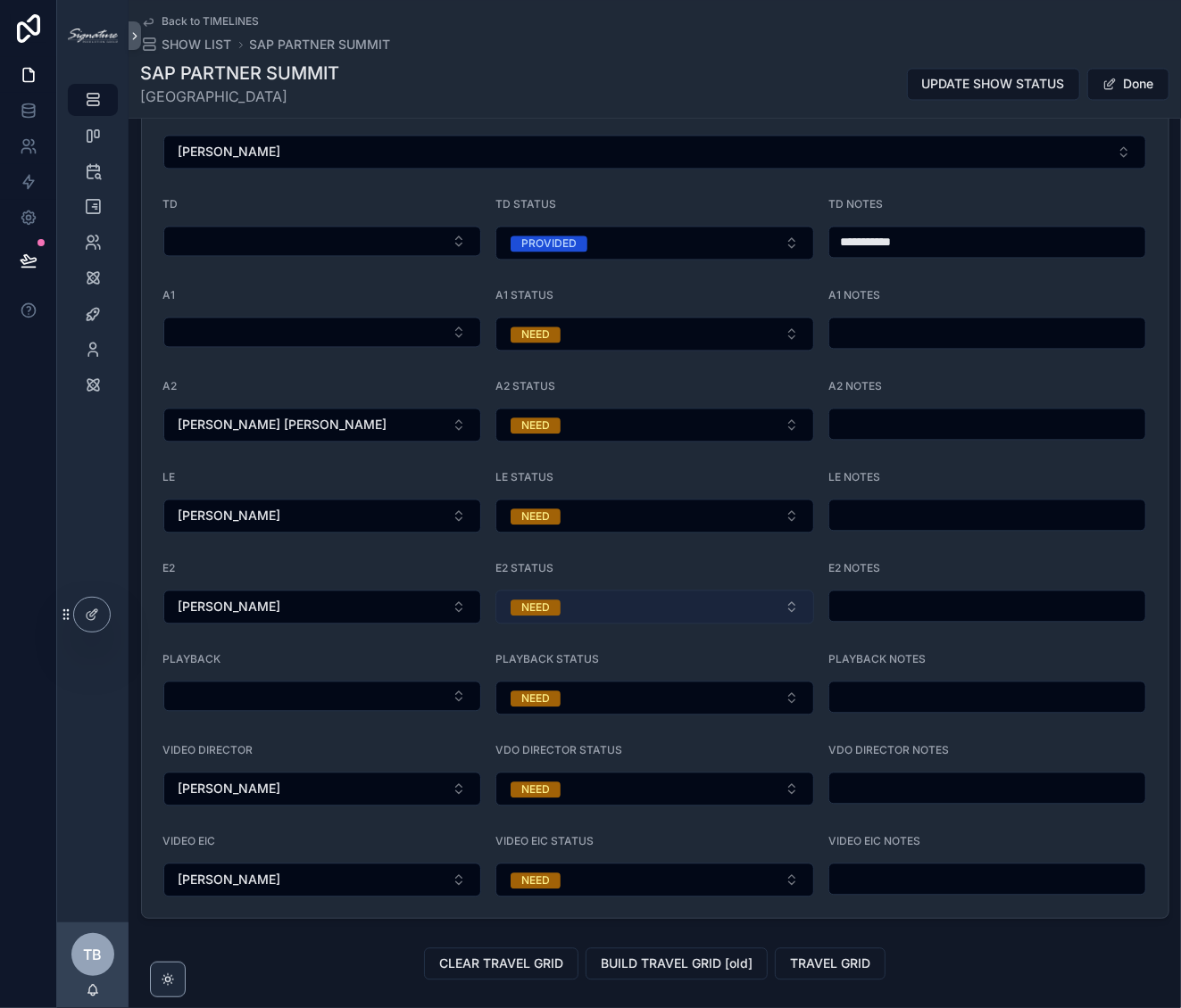
click at [680, 590] on button "NEED" at bounding box center [654, 606] width 318 height 33
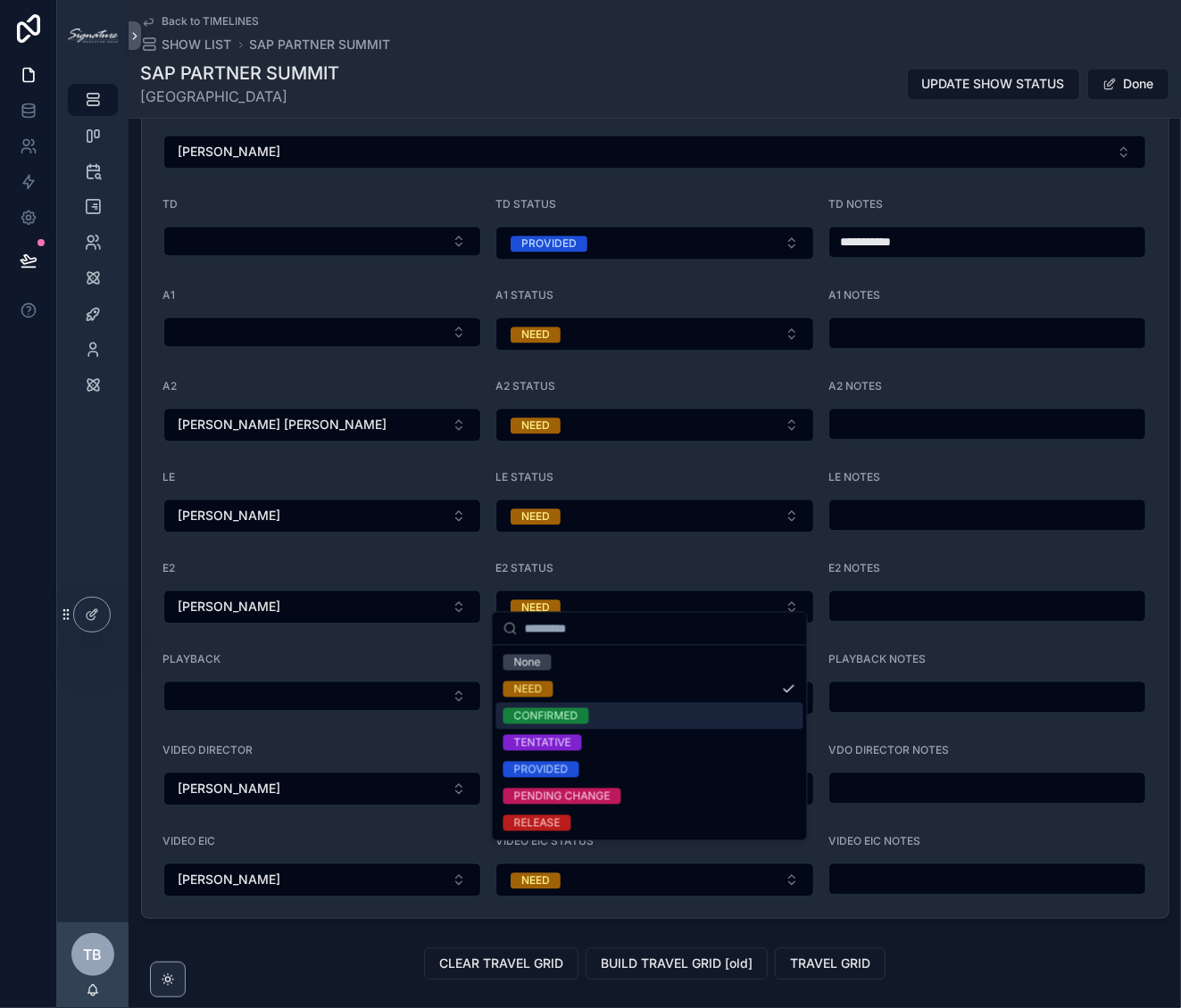
click at [565, 718] on div "CONFIRMED" at bounding box center [546, 717] width 64 height 16
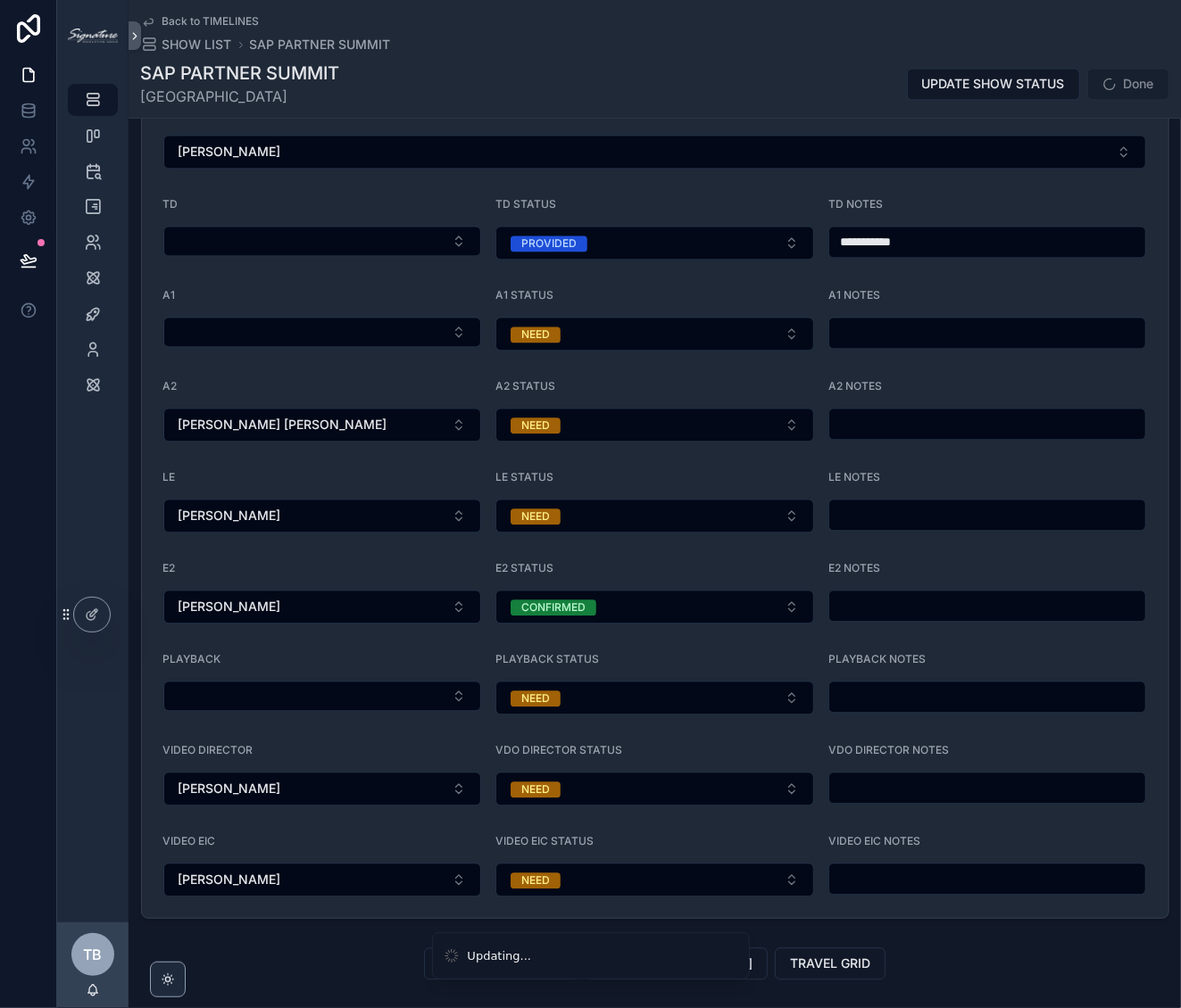
click at [829, 602] on input "scrollable content" at bounding box center [988, 606] width 317 height 25
type input "*********"
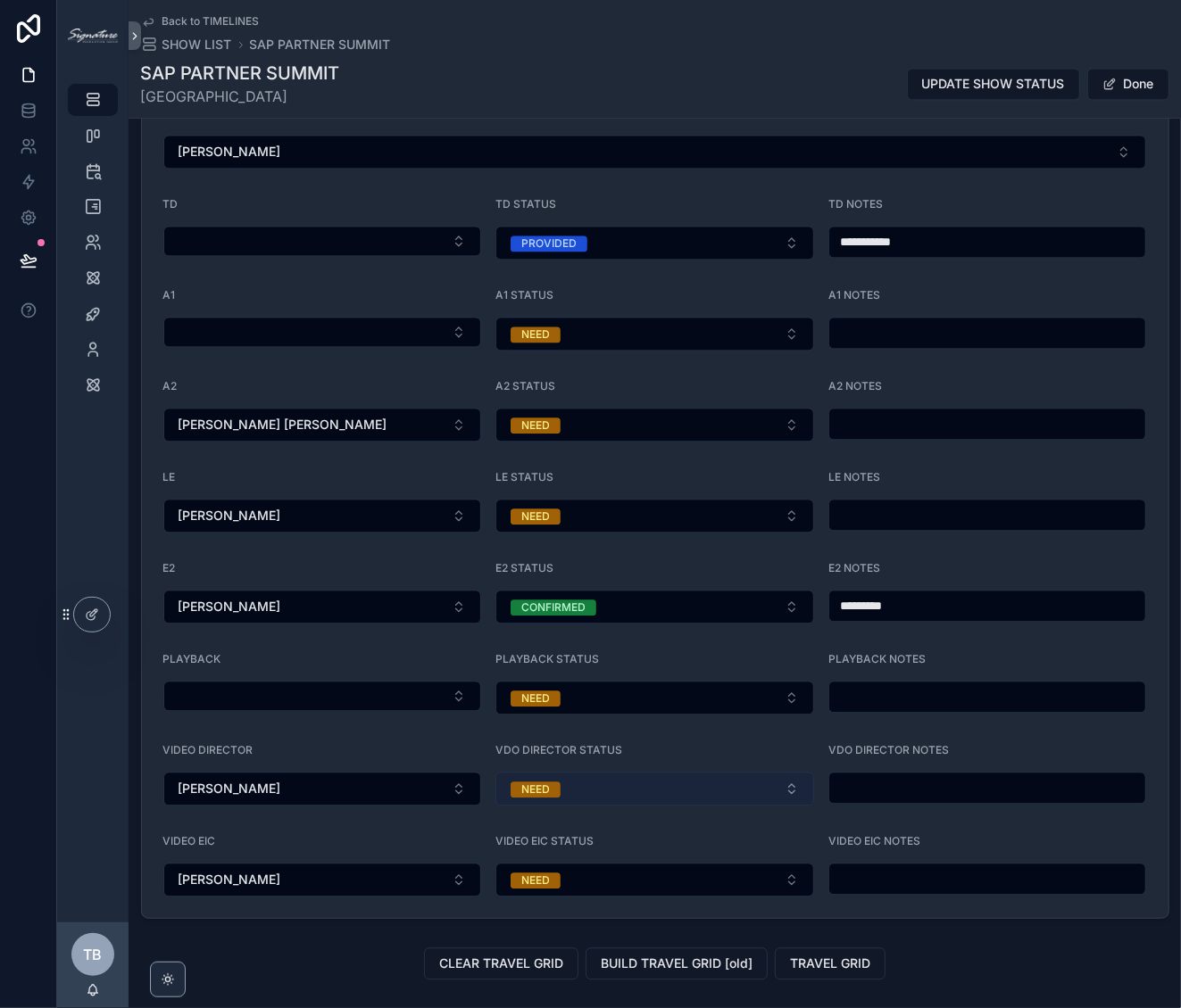
click at [670, 772] on button "NEED" at bounding box center [654, 788] width 318 height 33
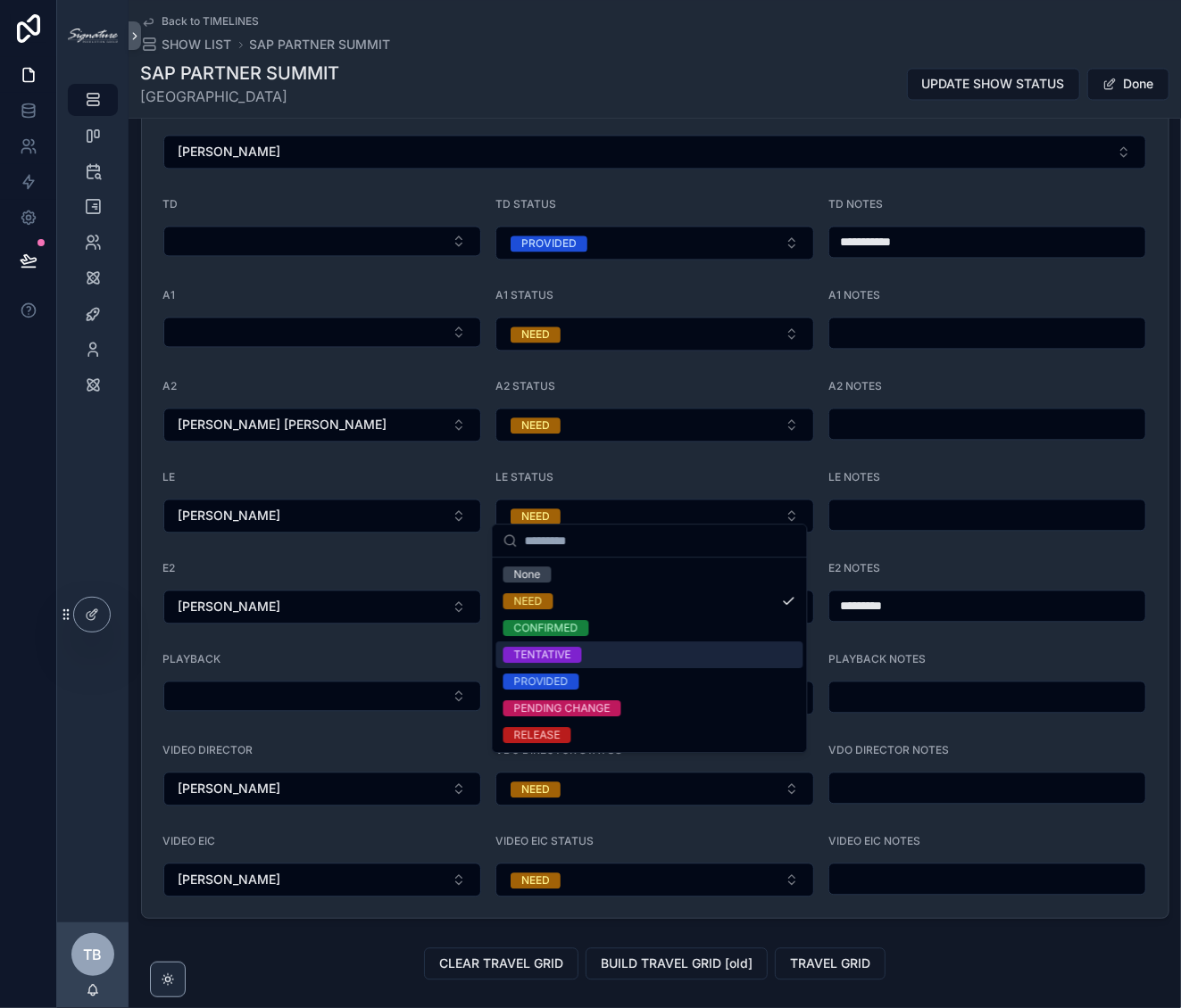
click at [575, 655] on span "TENTATIVE" at bounding box center [543, 654] width 78 height 16
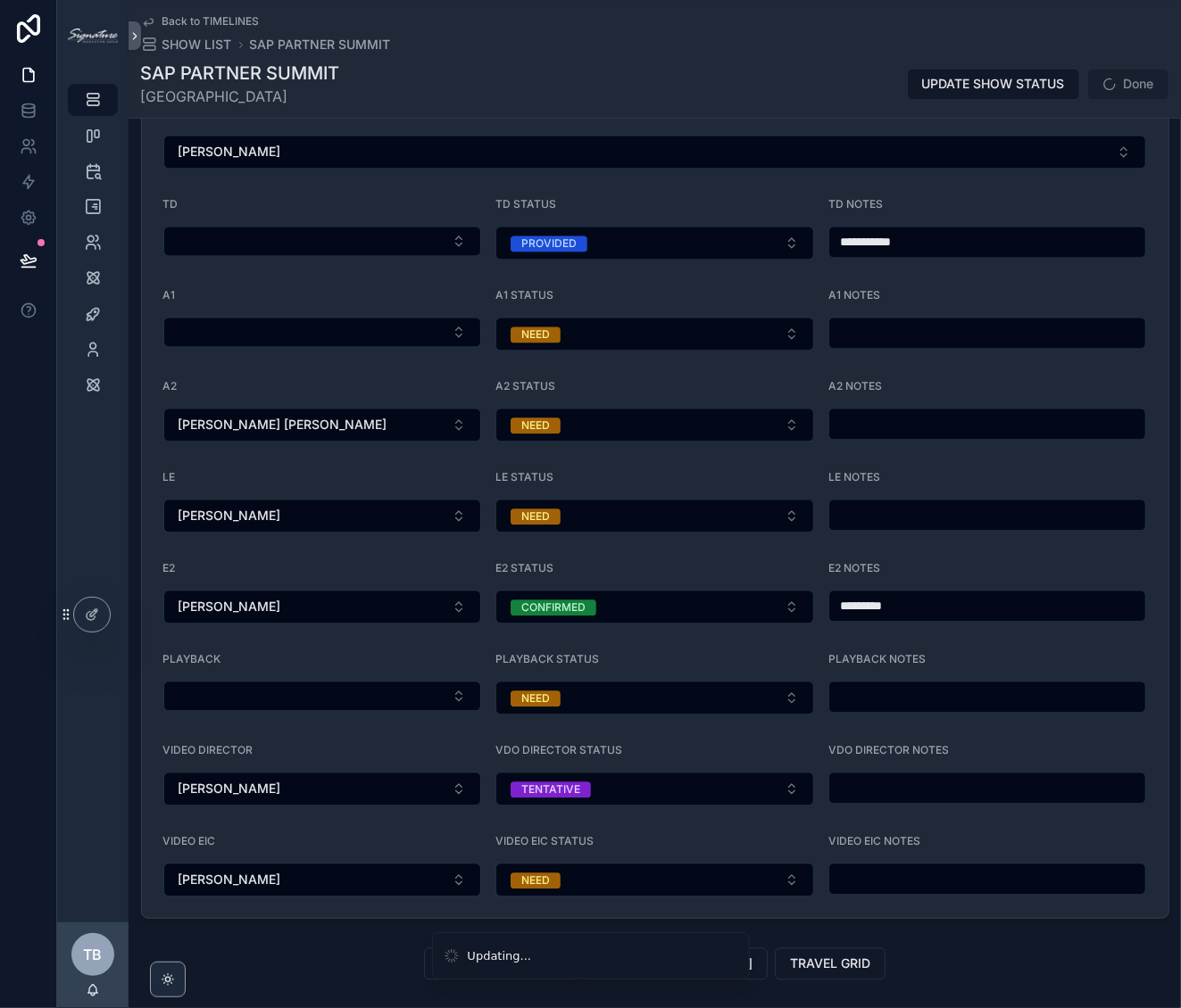
click at [897, 776] on input "scrollable content" at bounding box center [988, 788] width 317 height 25
type input "*********"
click at [1116, 85] on button "Done" at bounding box center [1128, 84] width 82 height 32
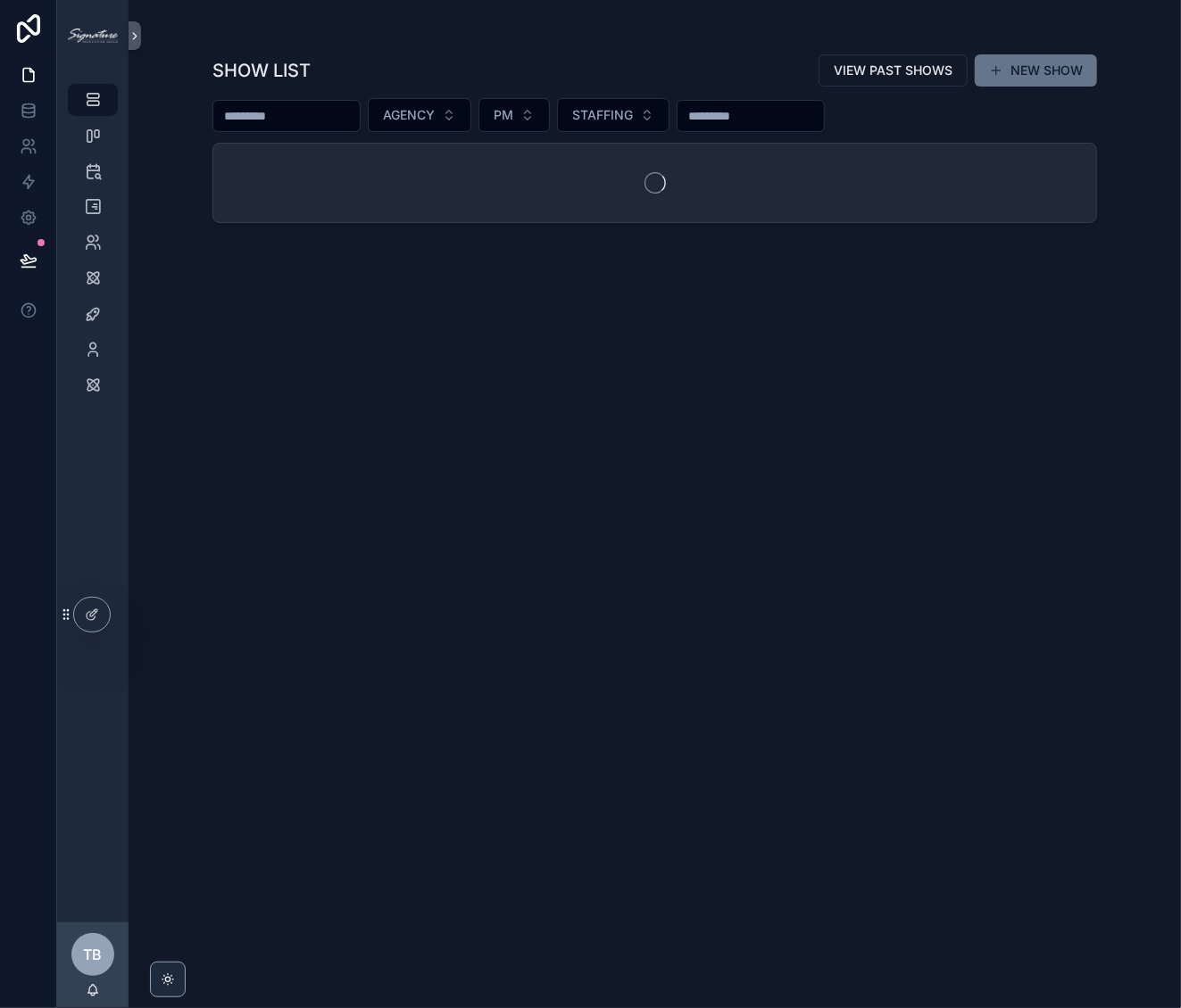
click at [300, 109] on input "scrollable content" at bounding box center [286, 116] width 146 height 25
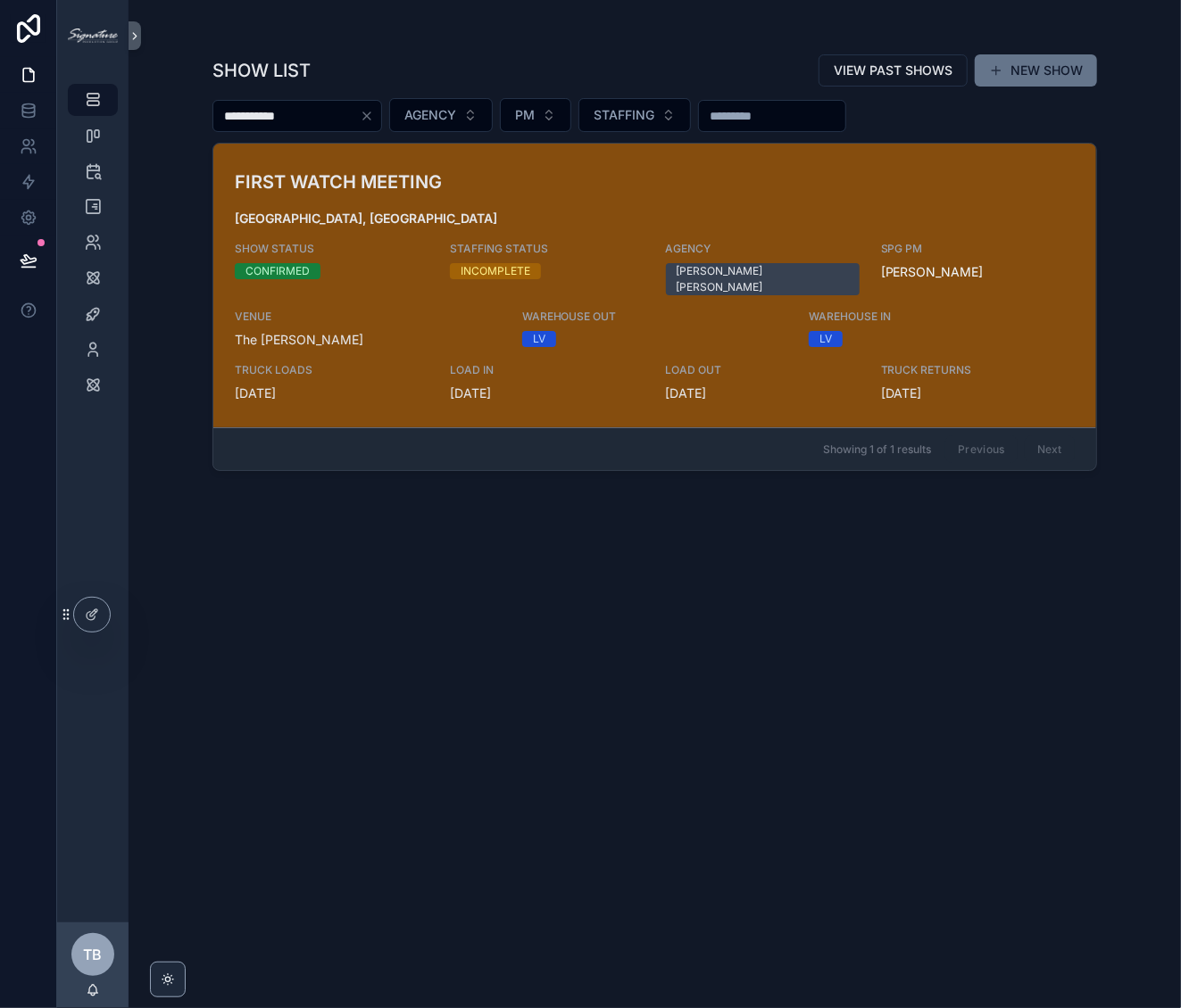
click at [493, 182] on h3 "FIRST WATCH MEETING" at bounding box center [511, 182] width 552 height 27
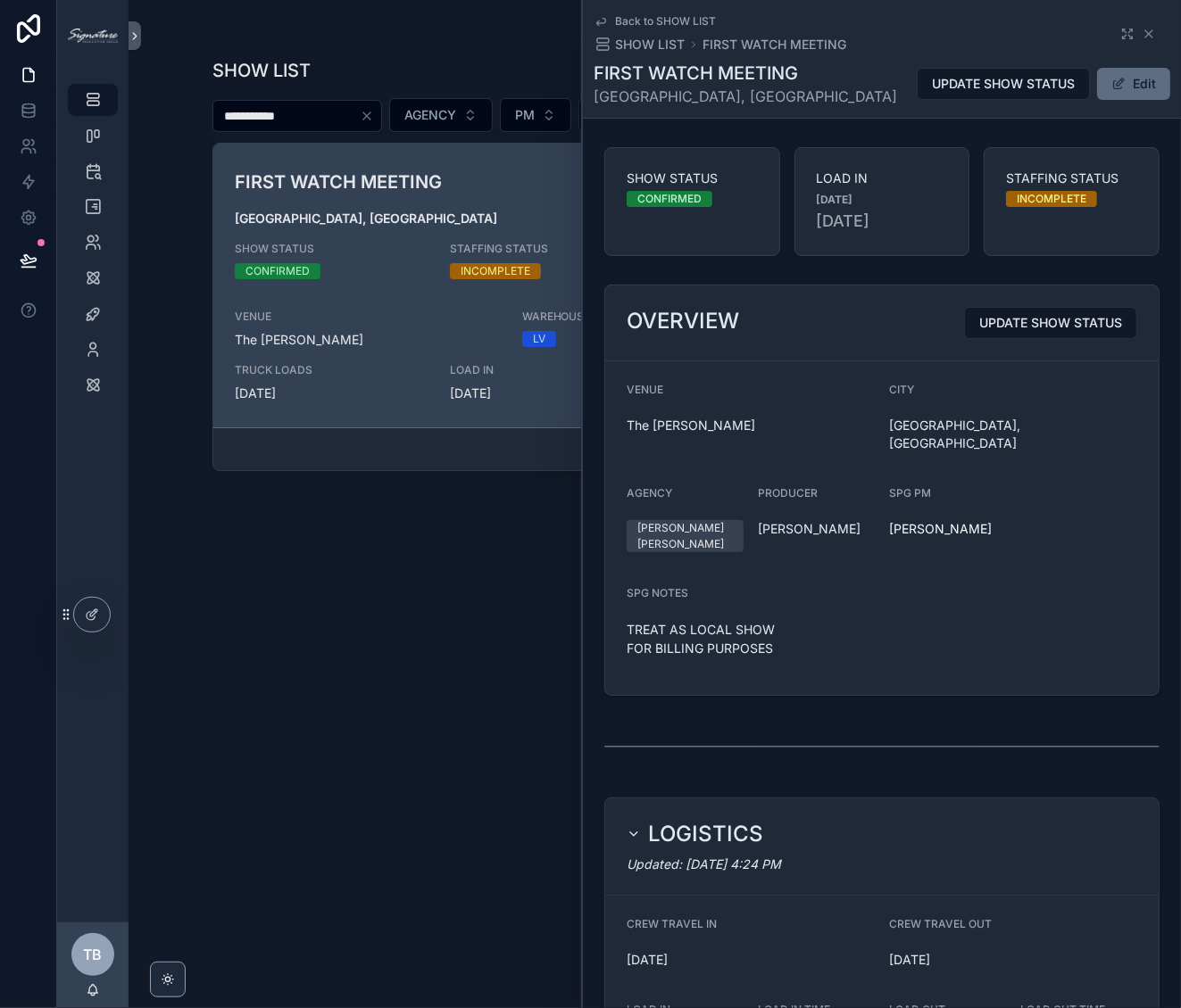
click at [1109, 97] on button "Edit" at bounding box center [1133, 84] width 74 height 32
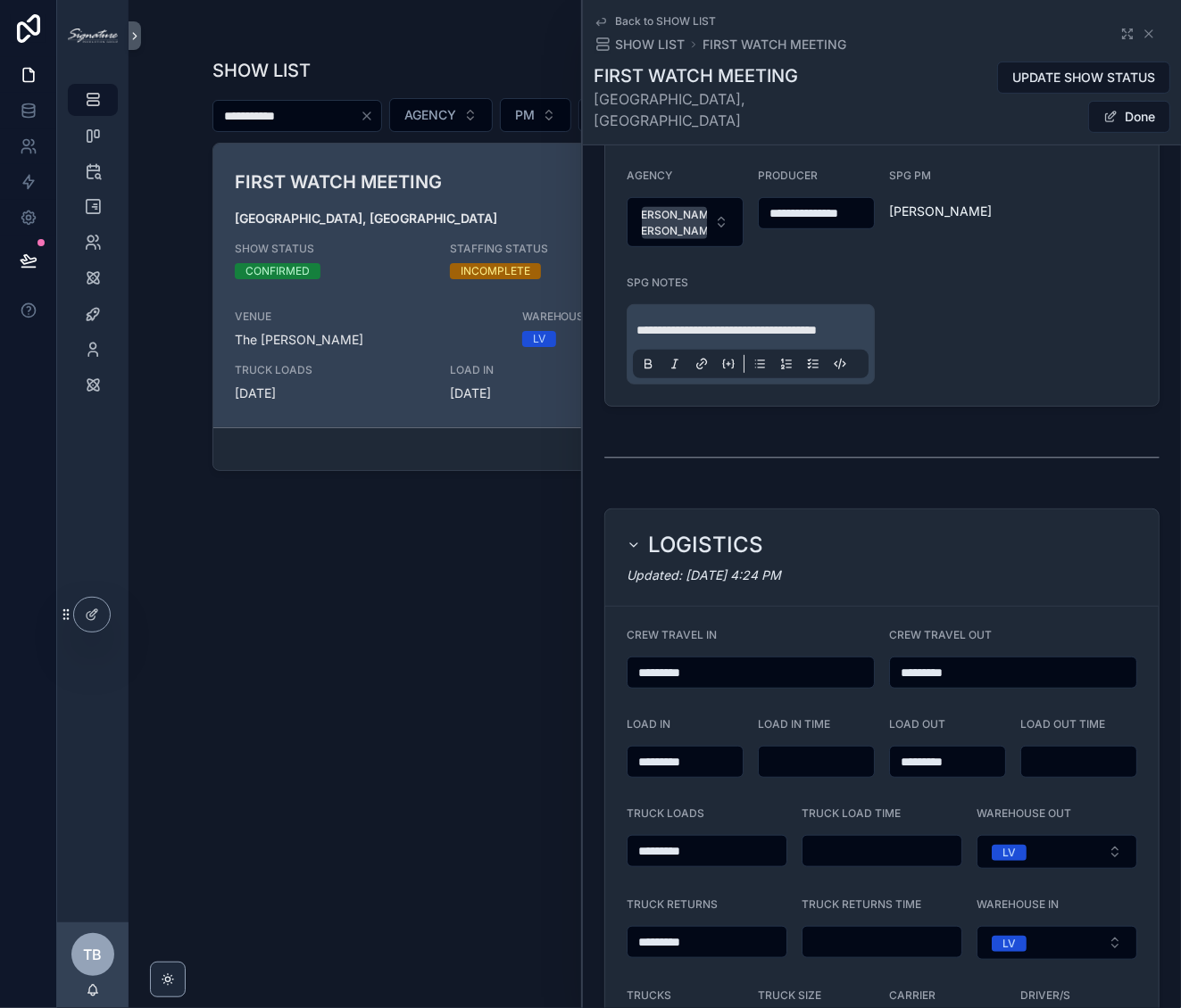
scroll to position [520, 0]
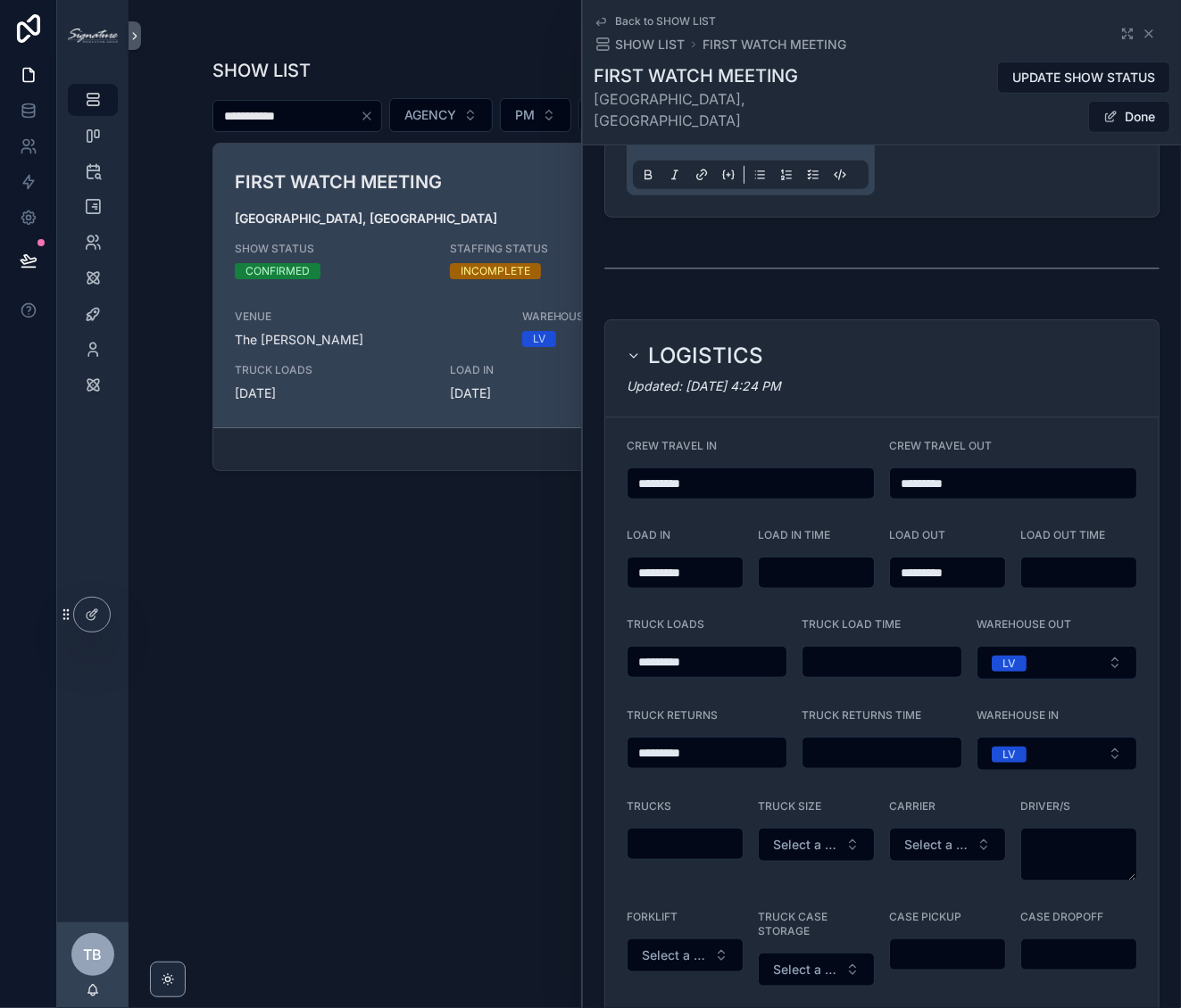
click at [456, 799] on div "**********" at bounding box center [655, 515] width 885 height 944
click at [346, 119] on input "**********" at bounding box center [286, 116] width 146 height 25
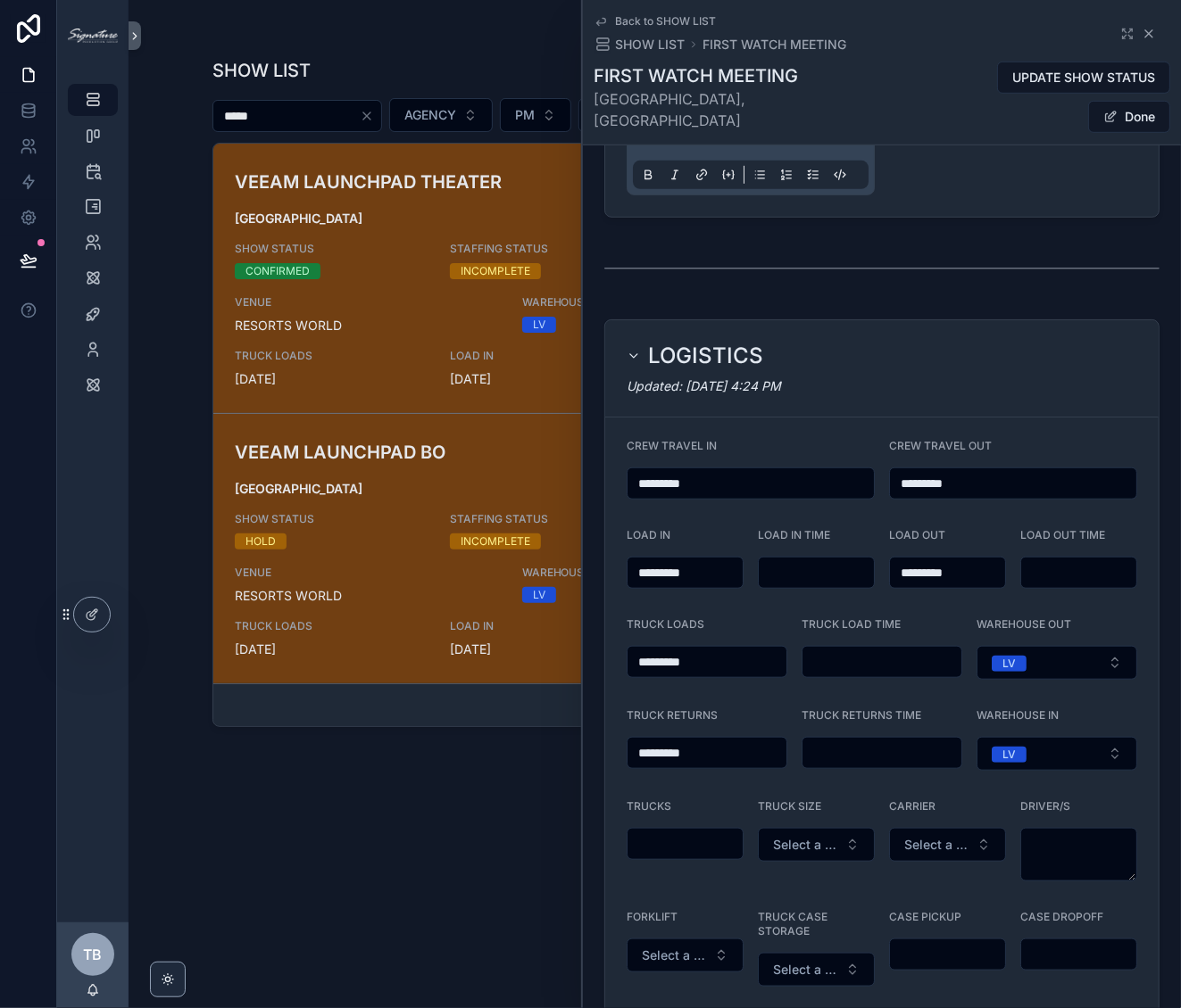
click at [1142, 36] on icon "scrollable content" at bounding box center [1149, 33] width 14 height 14
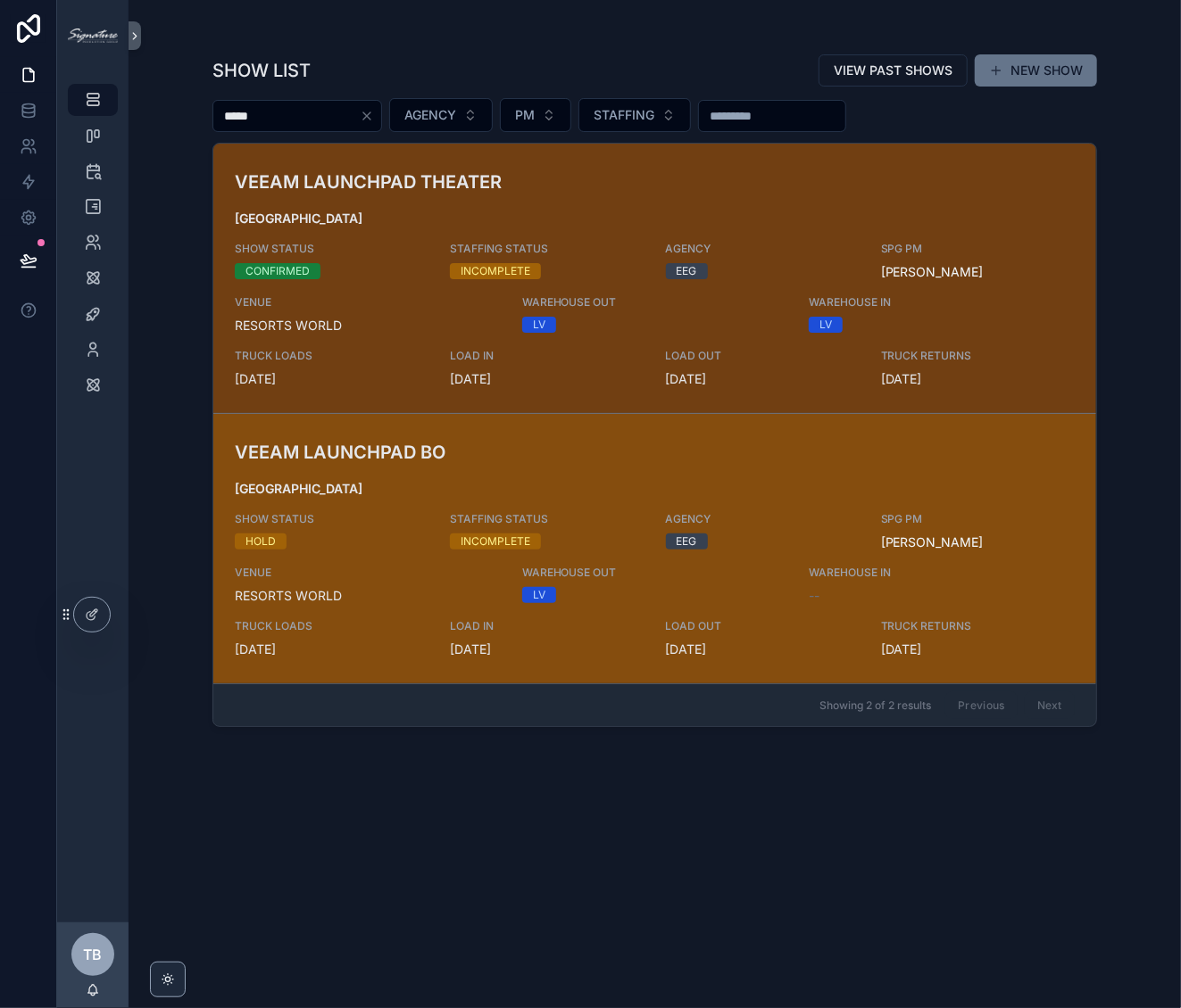
click at [501, 468] on div "VEEAM LAUNCHPAD BO LAS VEGAS SHOW STATUS HOLD STAFFING STATUS INCOMPLETE AGENCY…" at bounding box center [655, 549] width 840 height 220
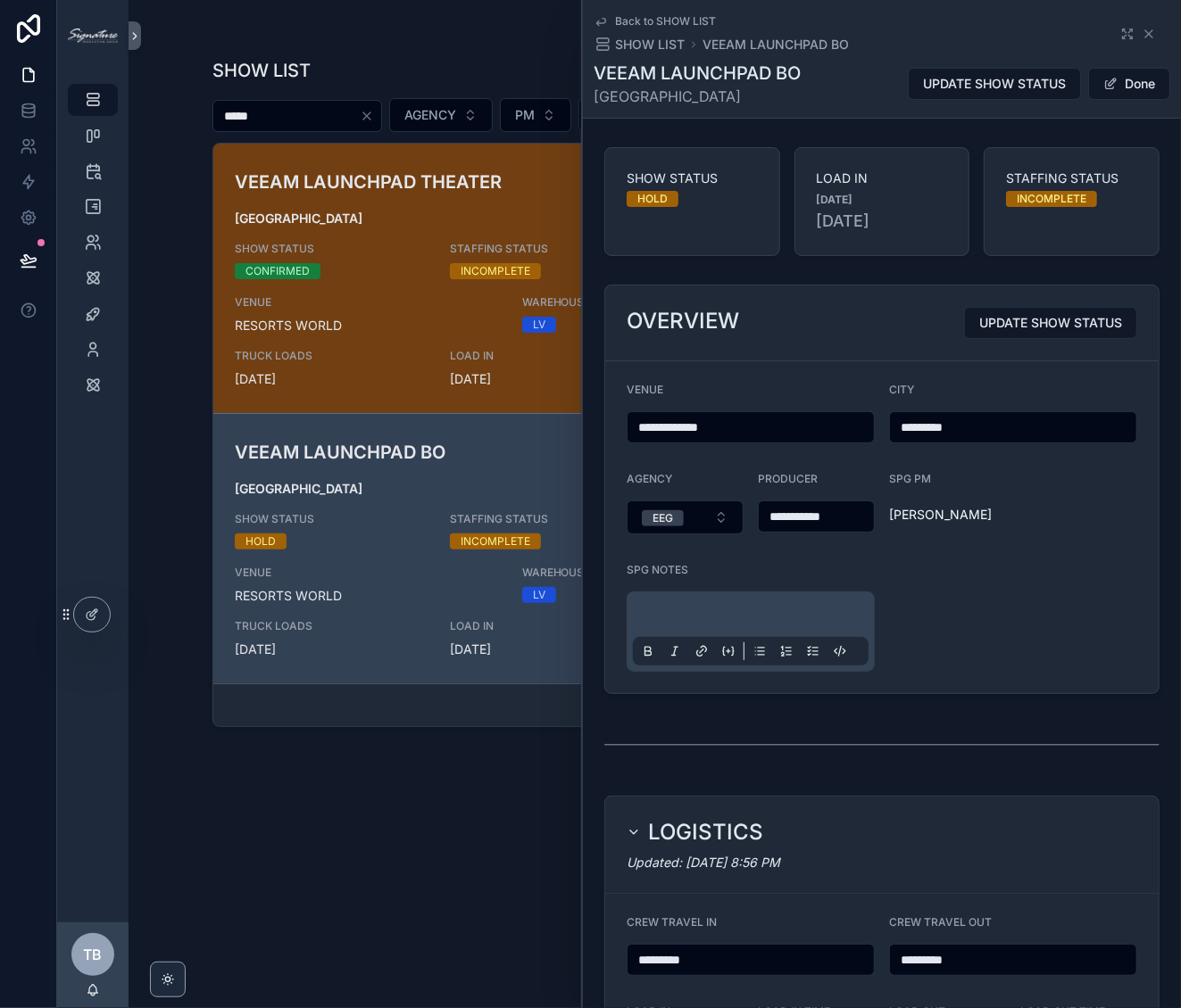
scroll to position [172, 0]
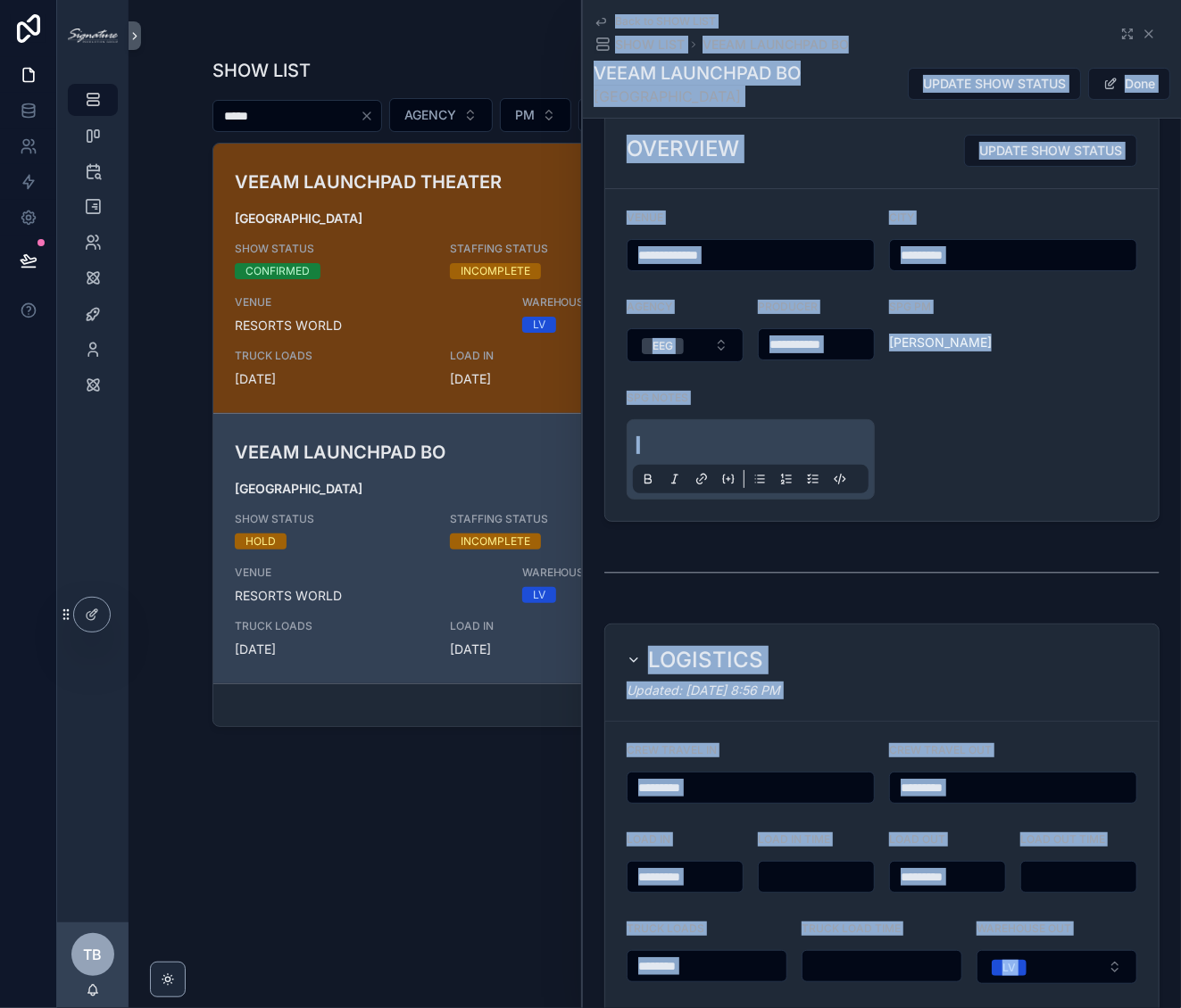
drag, startPoint x: 977, startPoint y: 2, endPoint x: 1254, endPoint y: -36, distance: 279.6
click at [1180, 0] on html "**********" at bounding box center [590, 504] width 1181 height 1008
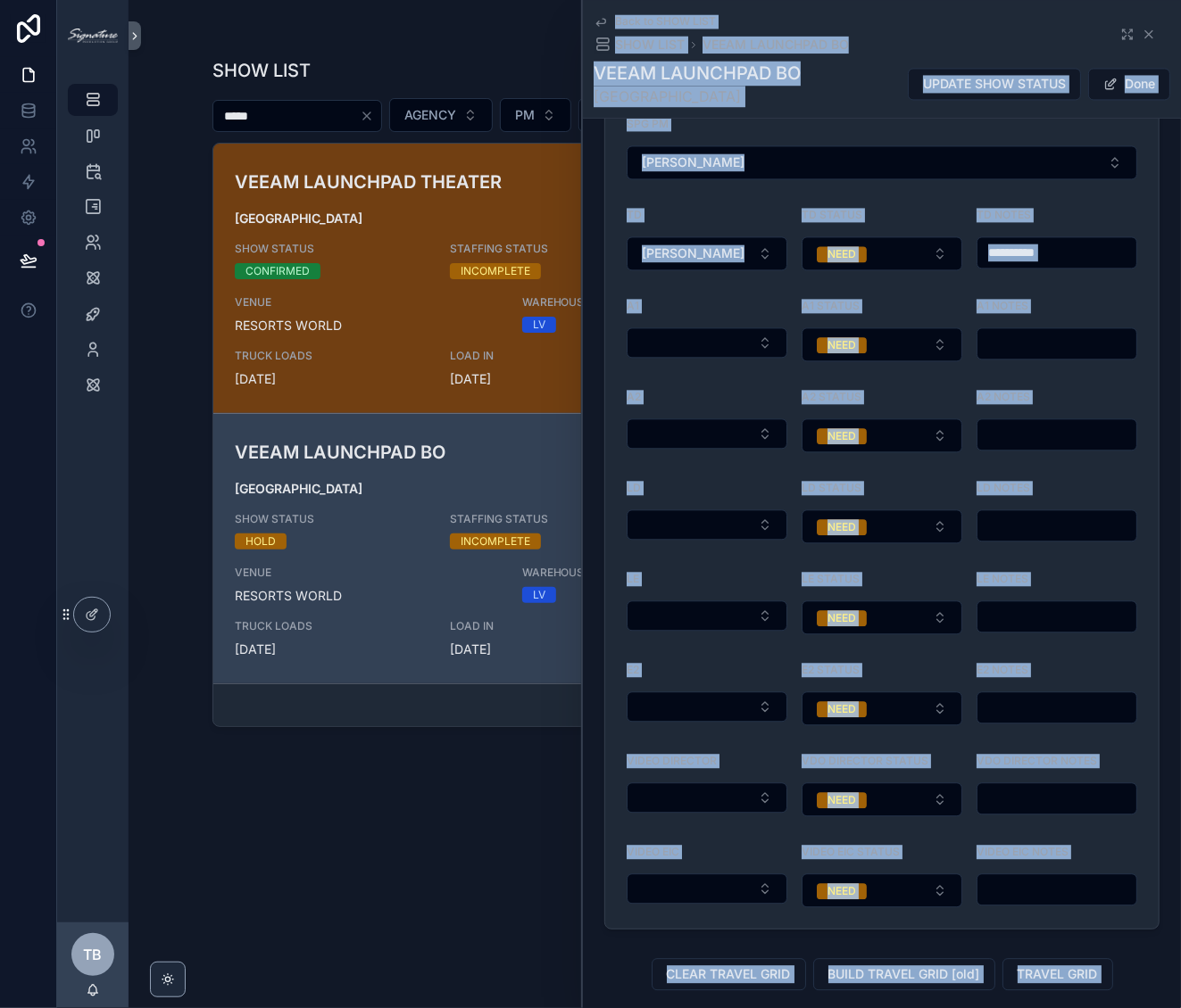
scroll to position [2044, 0]
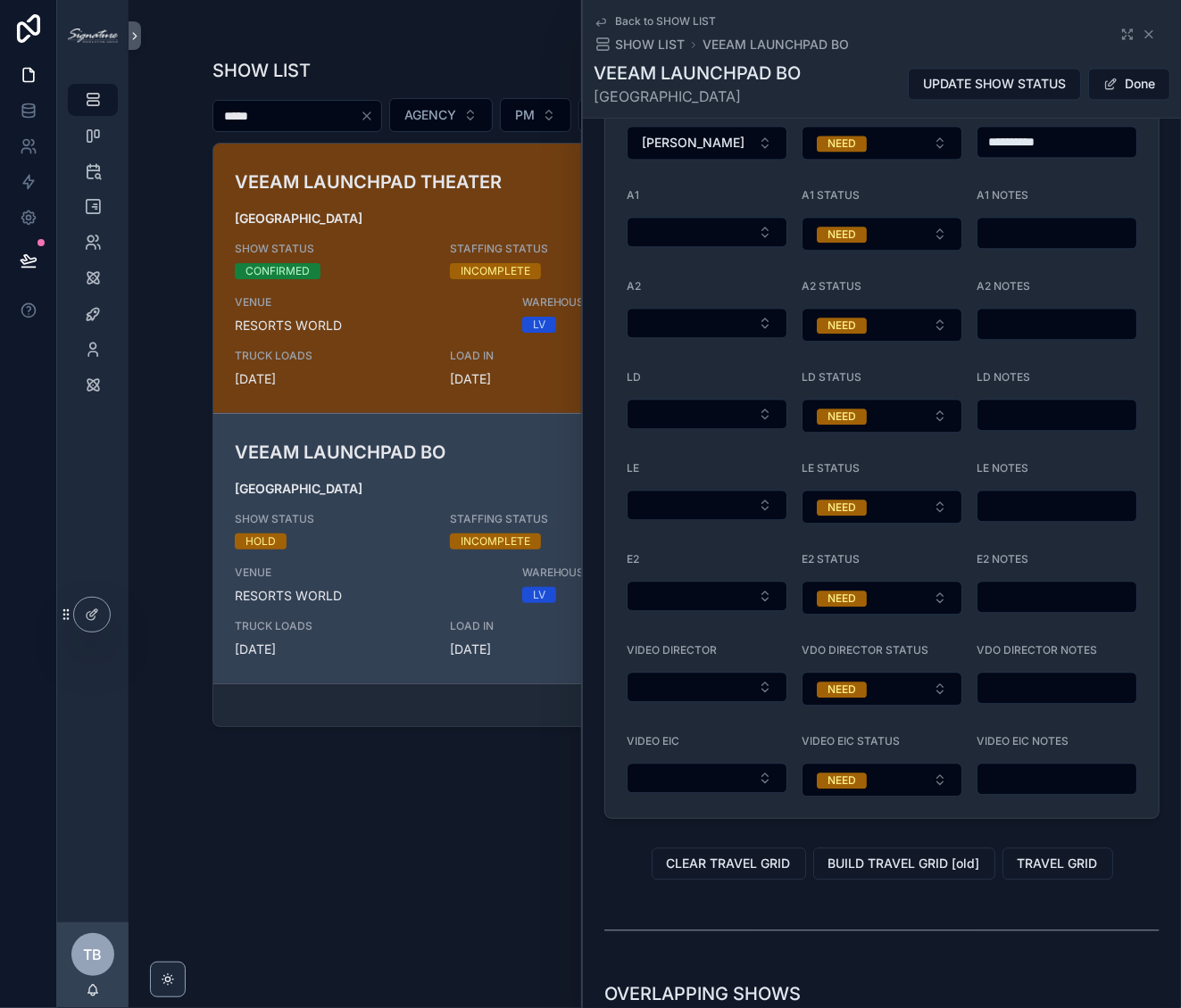
click at [1104, 481] on div "LE NOTES" at bounding box center [1057, 472] width 161 height 21
click at [1142, 26] on div "Back to SHOW LIST SHOW LIST VEEAM LAUNCHPAD BO" at bounding box center [881, 33] width 576 height 39
click at [1142, 35] on icon "scrollable content" at bounding box center [1149, 33] width 14 height 14
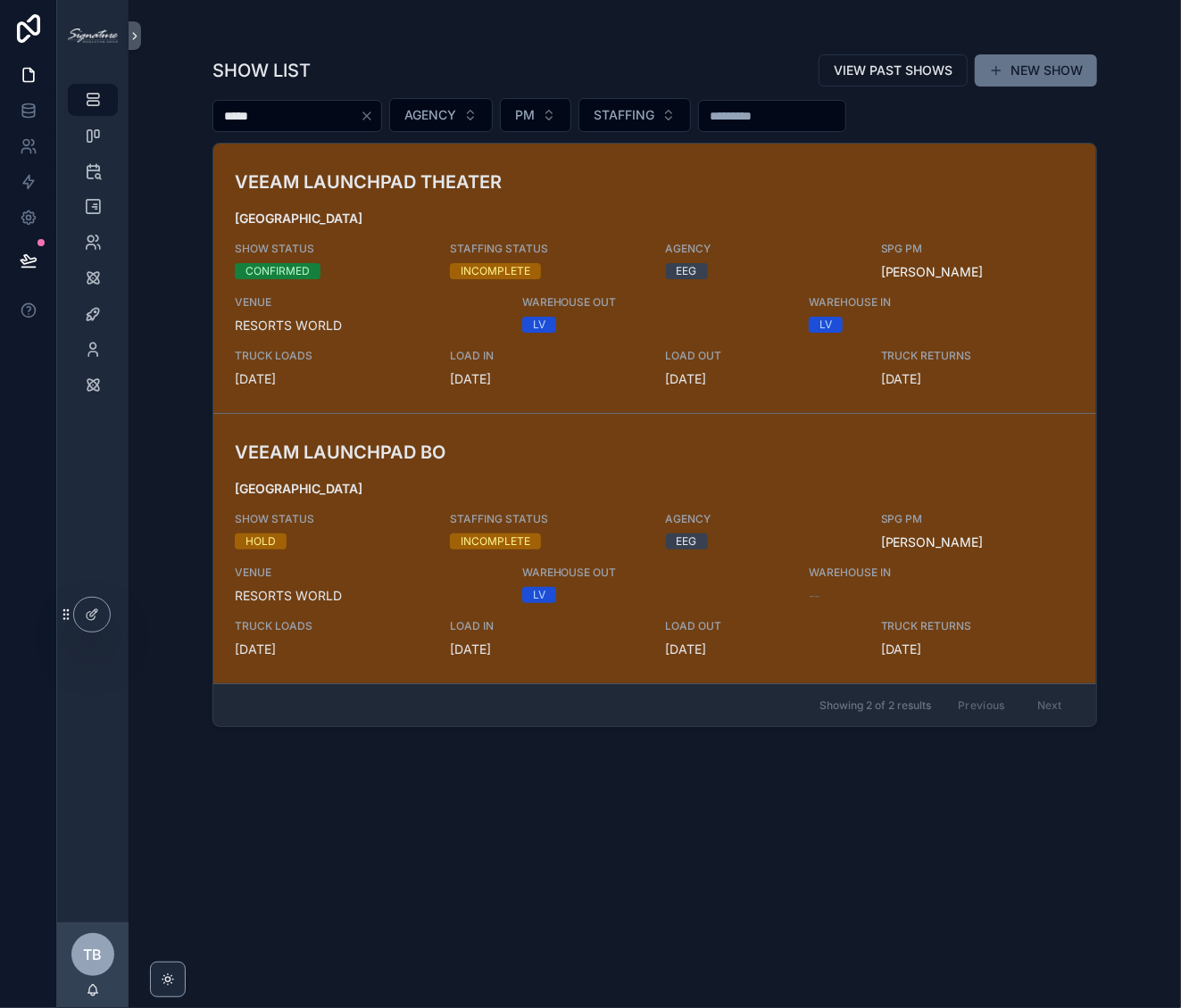
click at [325, 109] on input "*****" at bounding box center [286, 116] width 146 height 25
click at [325, 108] on input "*****" at bounding box center [286, 116] width 146 height 25
type input "*"
type input "**********"
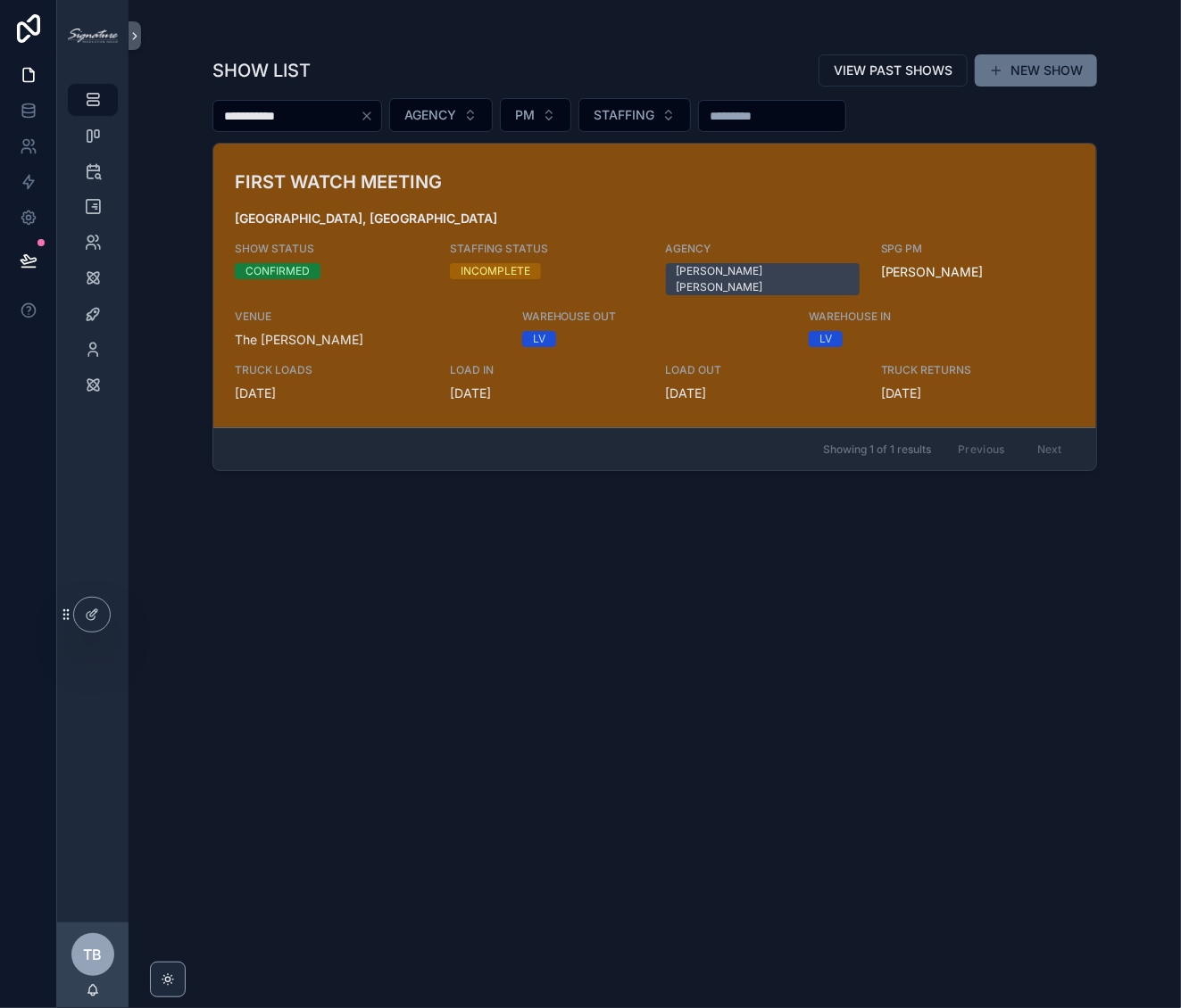
click at [606, 153] on link "FIRST WATCH MEETING Las Vegas, NV SHOW STATUS CONFIRMED STAFFING STATUS INCOMPL…" at bounding box center [655, 285] width 883 height 284
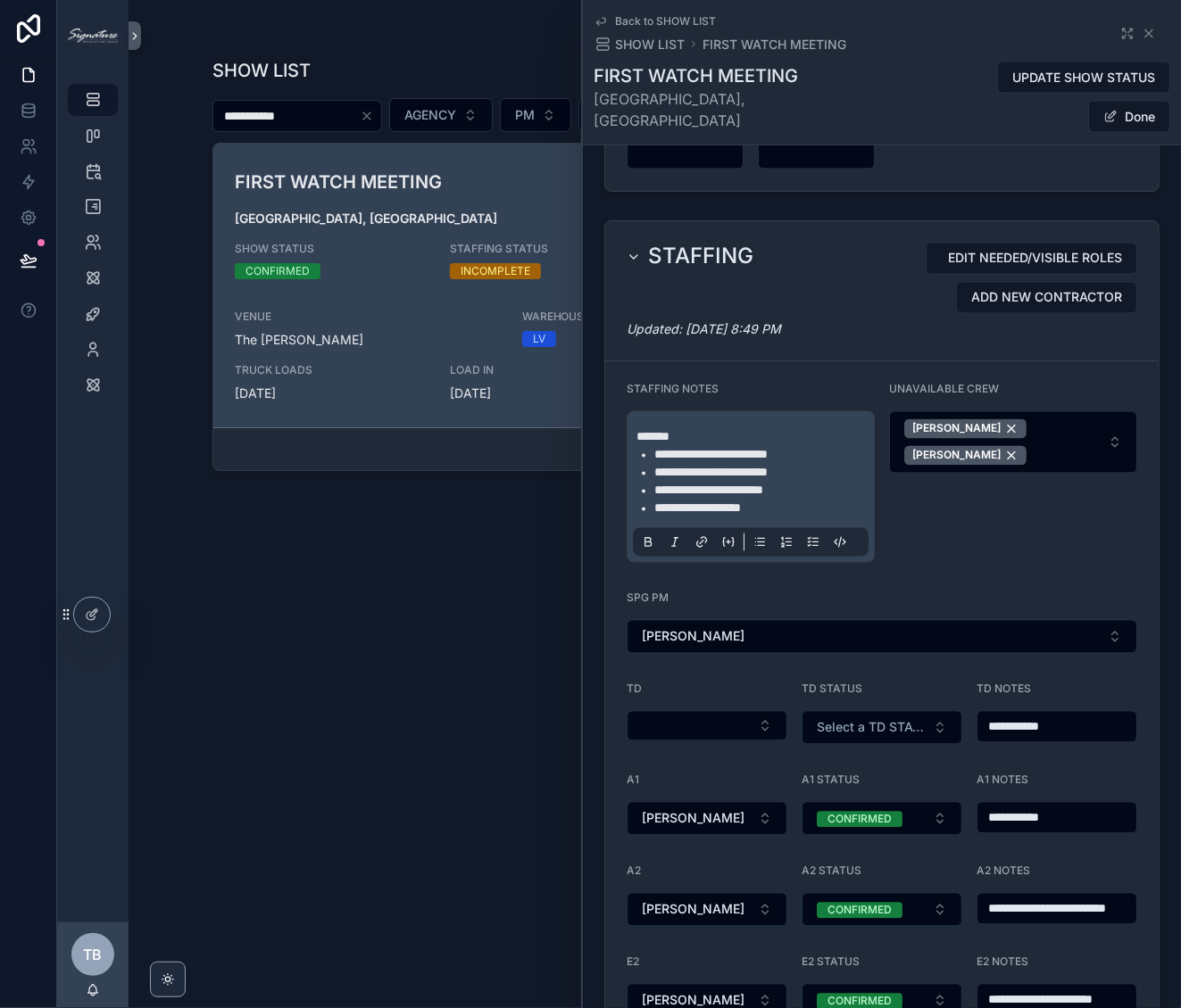
scroll to position [2189, 0]
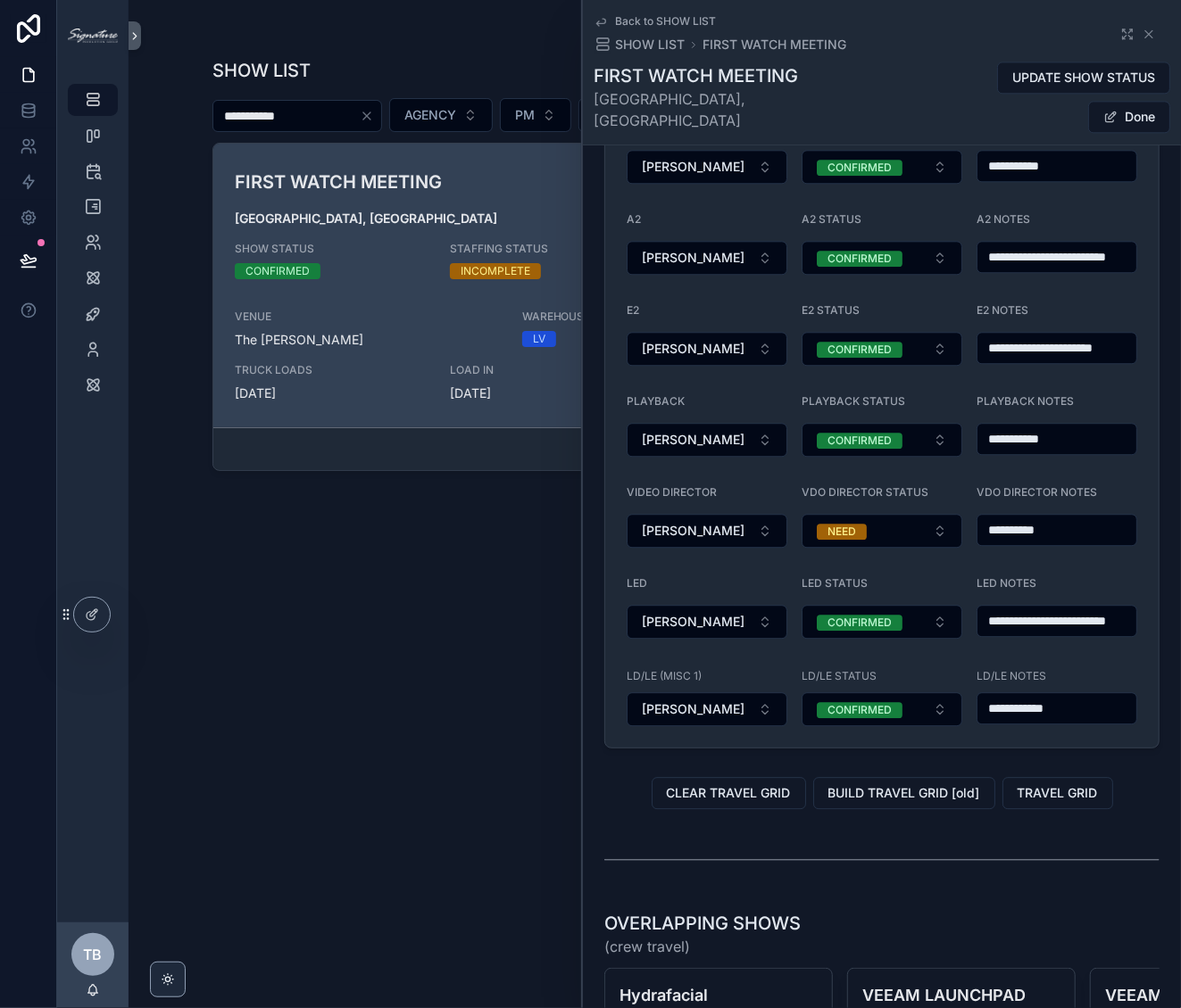
click at [997, 518] on input "**********" at bounding box center [1057, 530] width 159 height 25
click at [996, 518] on input "**********" at bounding box center [1057, 530] width 159 height 25
click at [995, 518] on input "**********" at bounding box center [1057, 530] width 159 height 25
type input "*********"
click at [1138, 101] on span "Done" at bounding box center [1129, 118] width 82 height 32
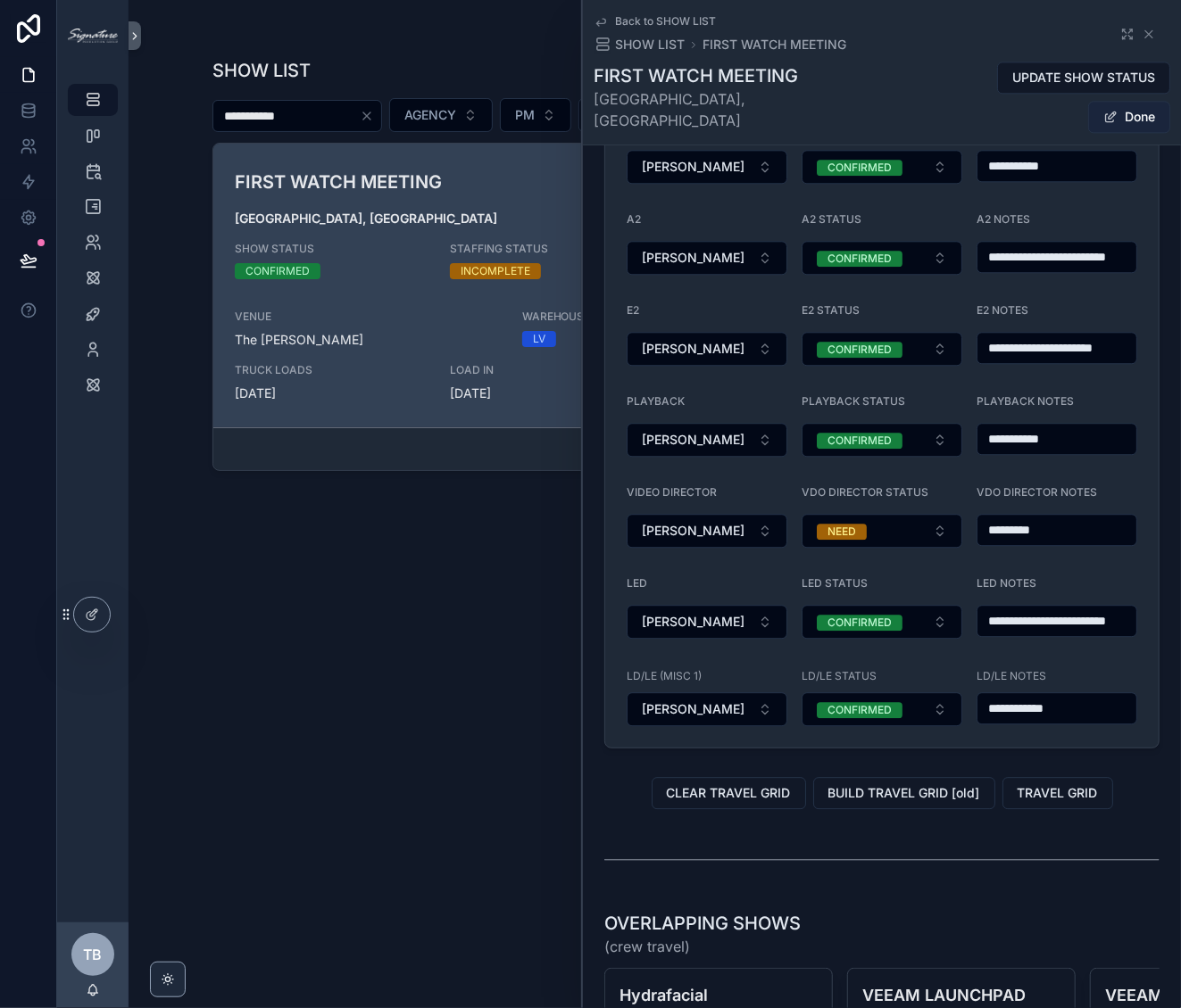
click at [1147, 101] on button "Done" at bounding box center [1129, 118] width 82 height 32
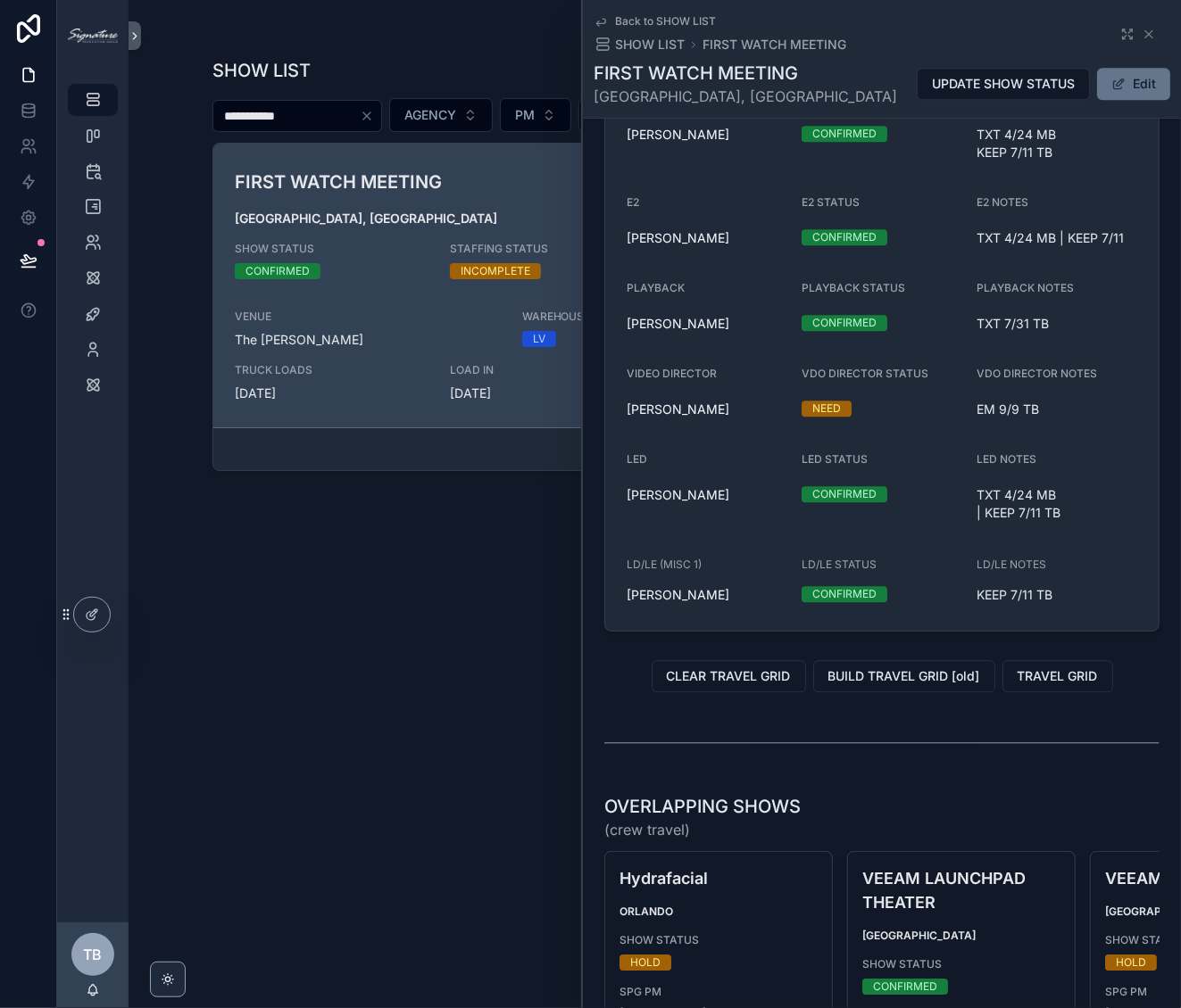
scroll to position [2027, 0]
